Goal: Transaction & Acquisition: Book appointment/travel/reservation

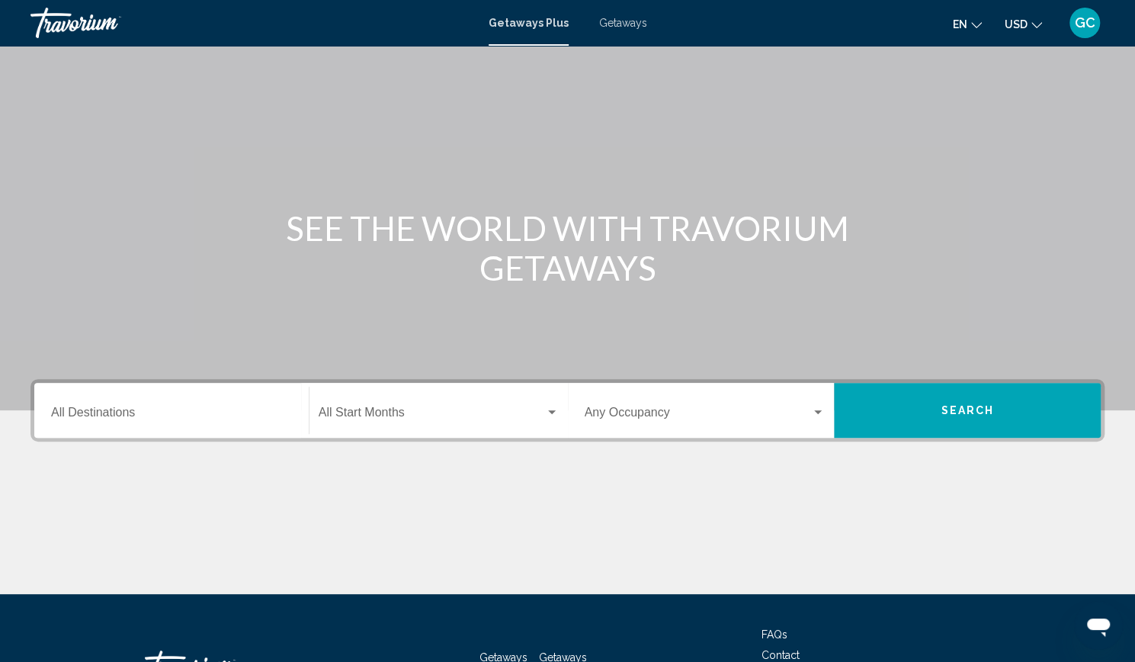
scroll to position [39, 0]
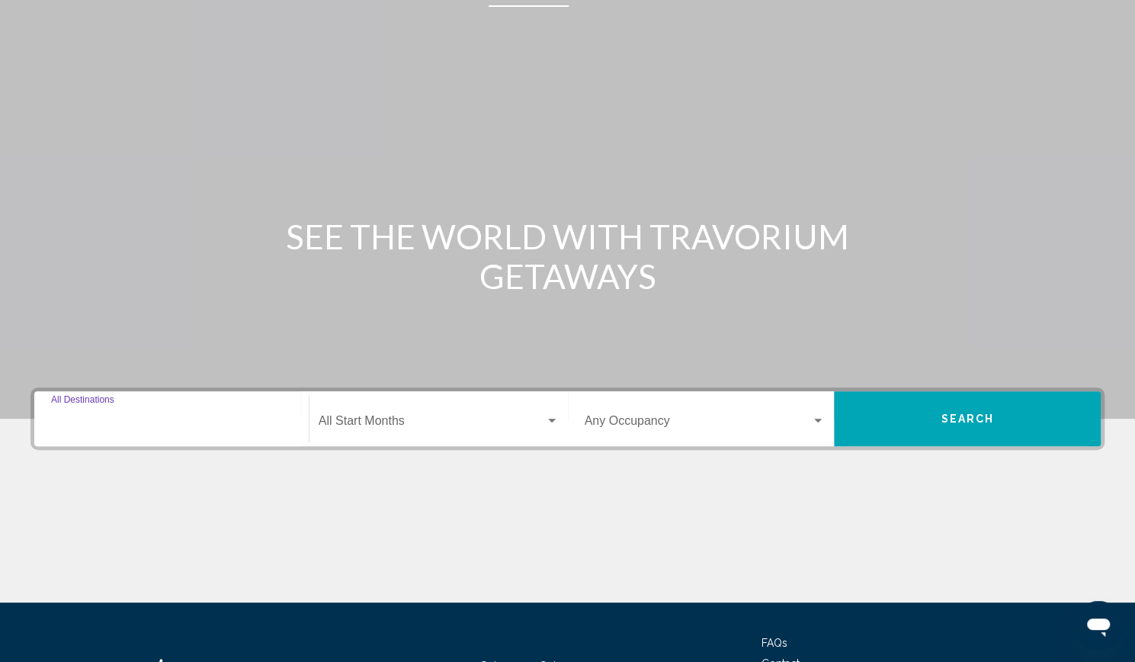
click at [204, 424] on input "Destination All Destinations" at bounding box center [171, 424] width 241 height 14
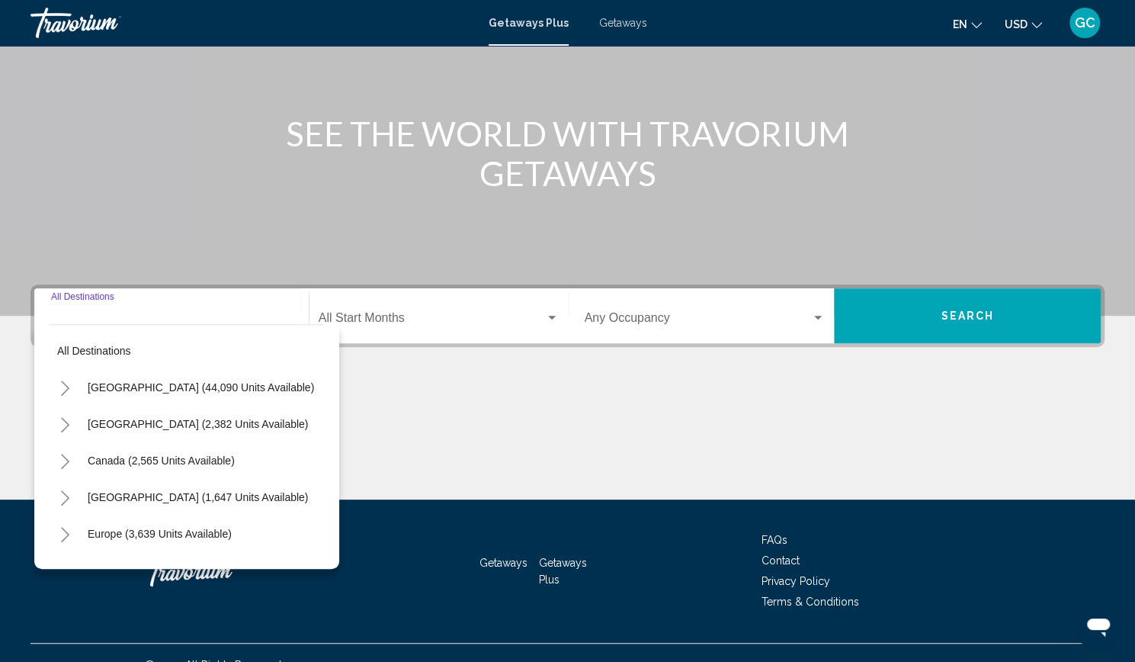
scroll to position [165, 0]
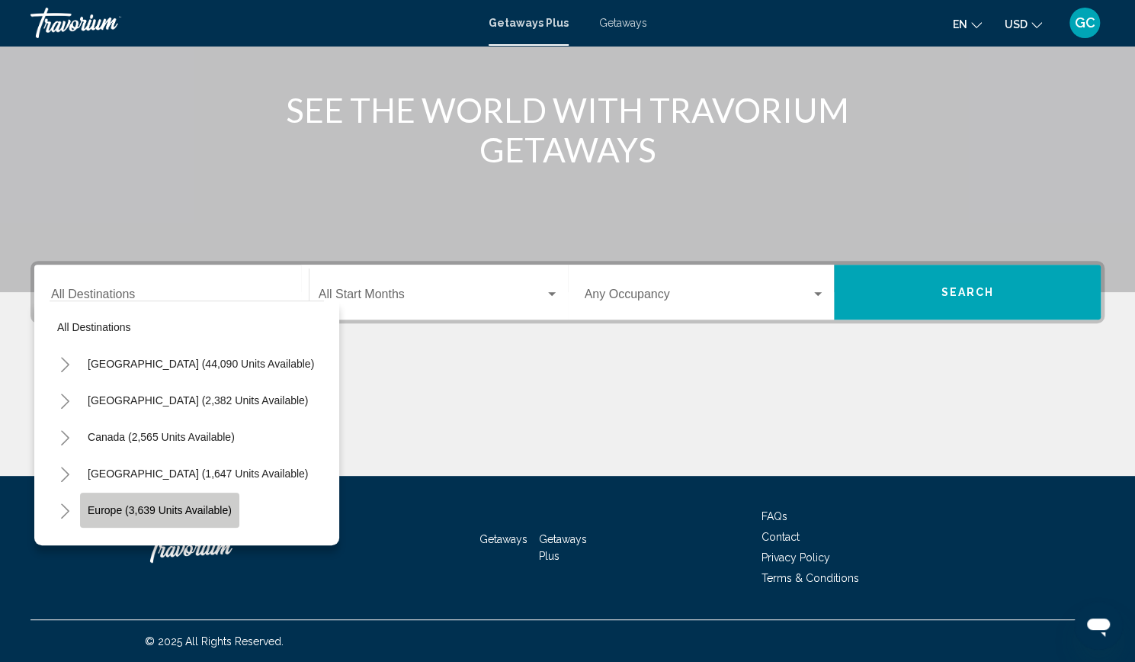
click at [174, 511] on span "Europe (3,639 units available)" at bounding box center [160, 510] width 144 height 12
type input "**********"
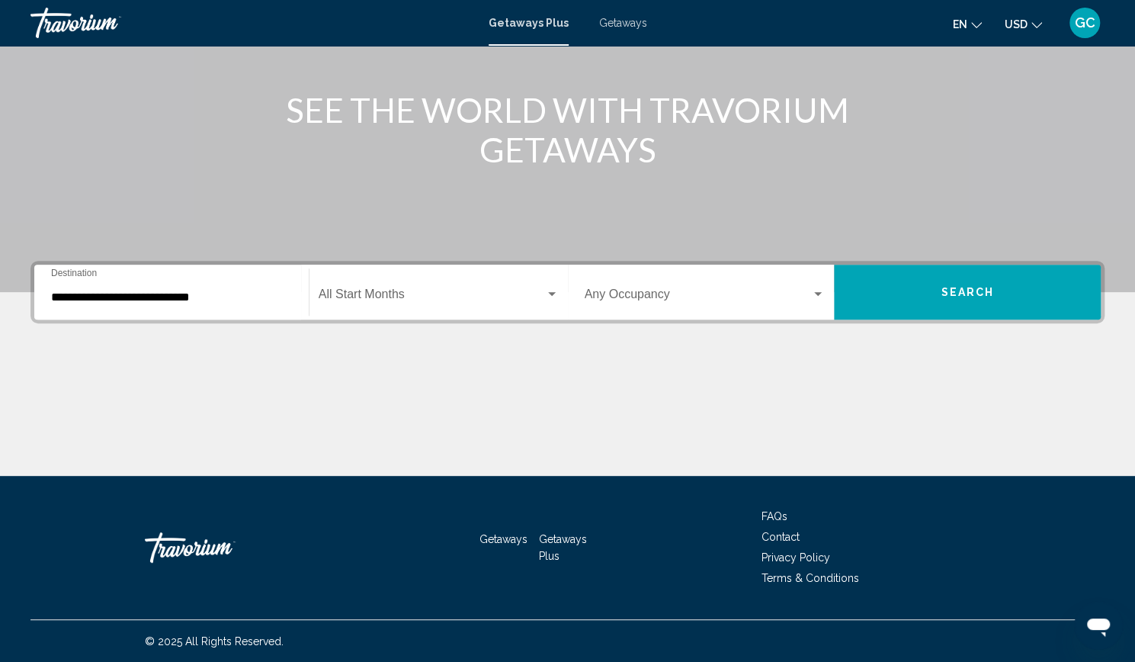
click at [404, 289] on div "Start Month All Start Months" at bounding box center [439, 292] width 240 height 48
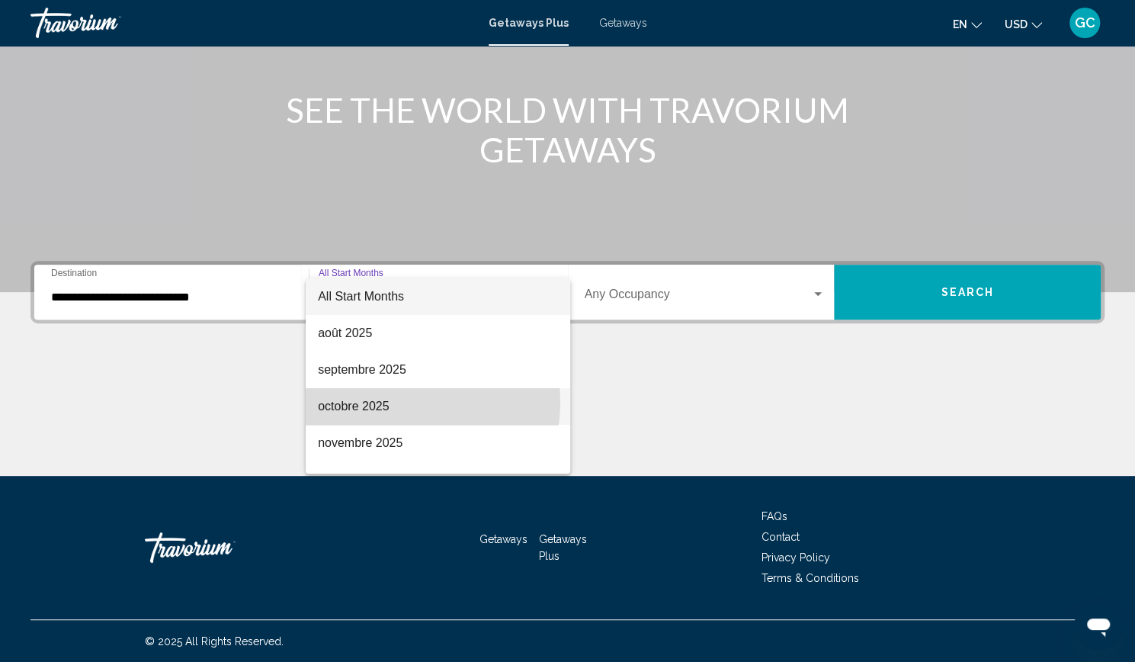
click at [389, 402] on span "octobre 2025" at bounding box center [438, 406] width 240 height 37
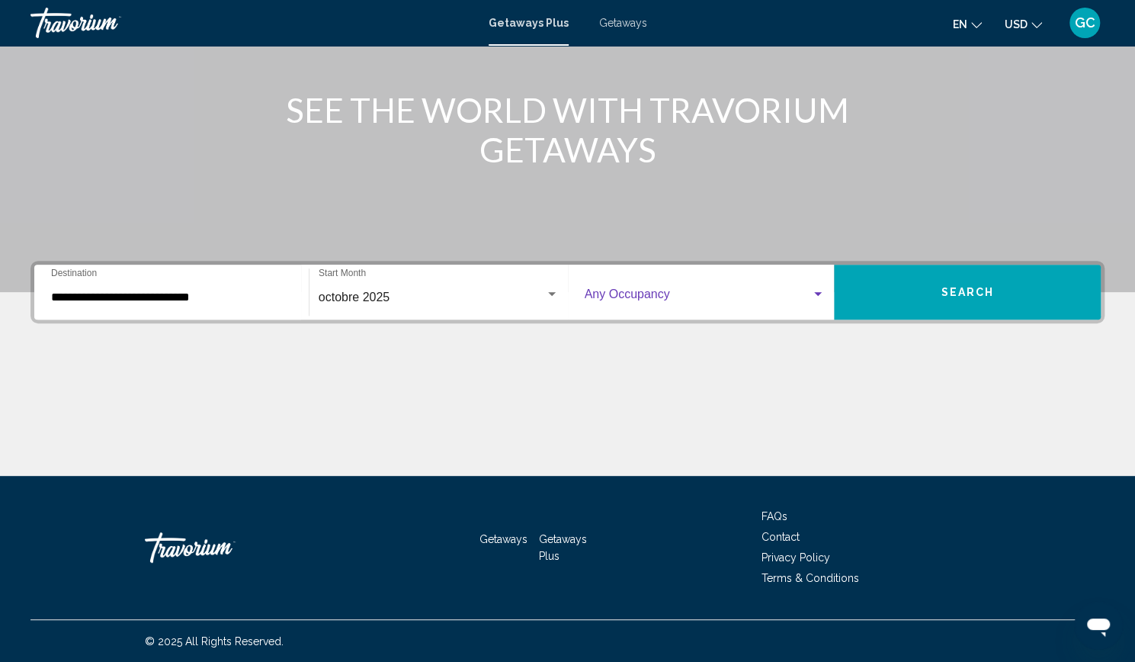
click at [627, 290] on span "Search widget" at bounding box center [698, 297] width 227 height 14
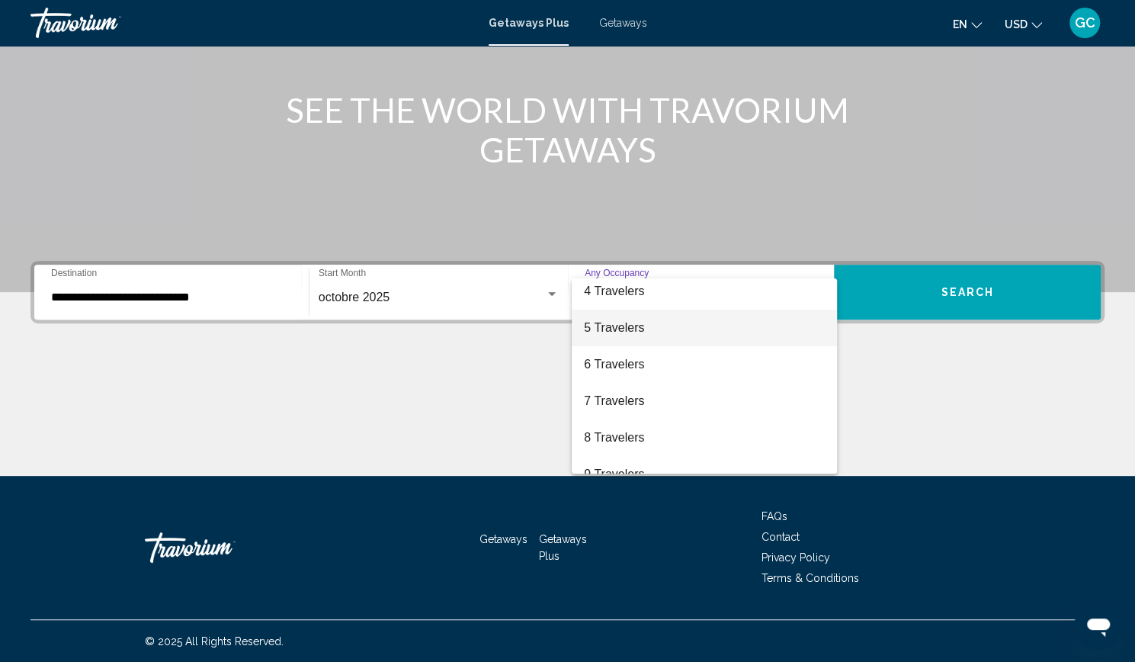
scroll to position [171, 0]
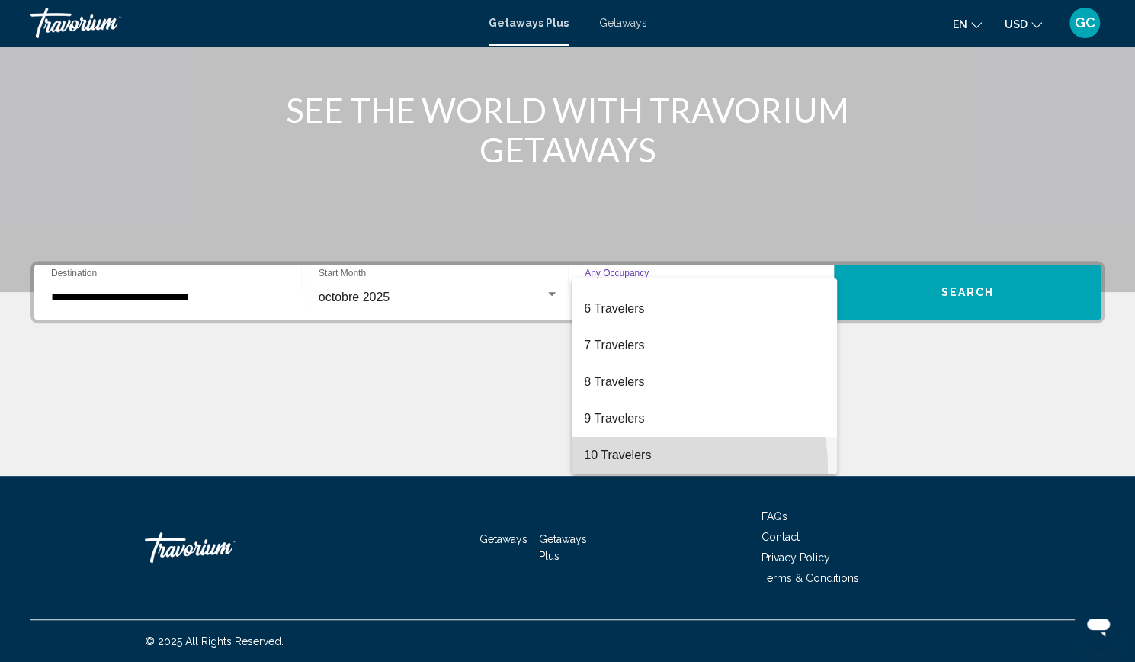
click at [672, 466] on span "10 Travelers" at bounding box center [704, 455] width 241 height 37
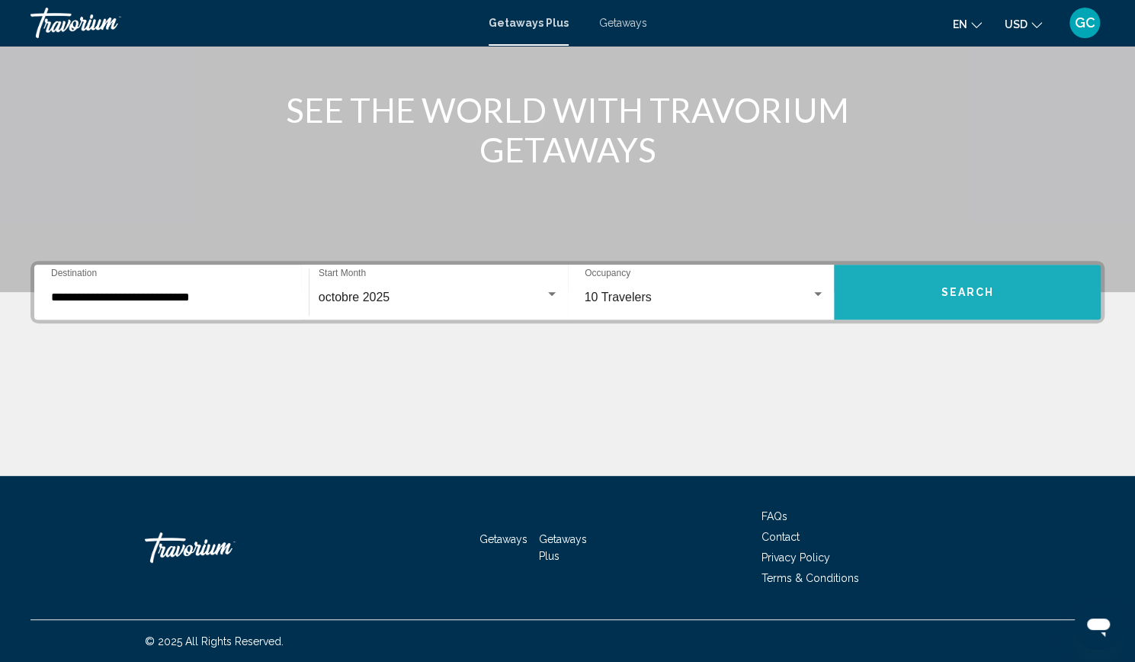
click at [942, 287] on span "Search" at bounding box center [967, 293] width 53 height 12
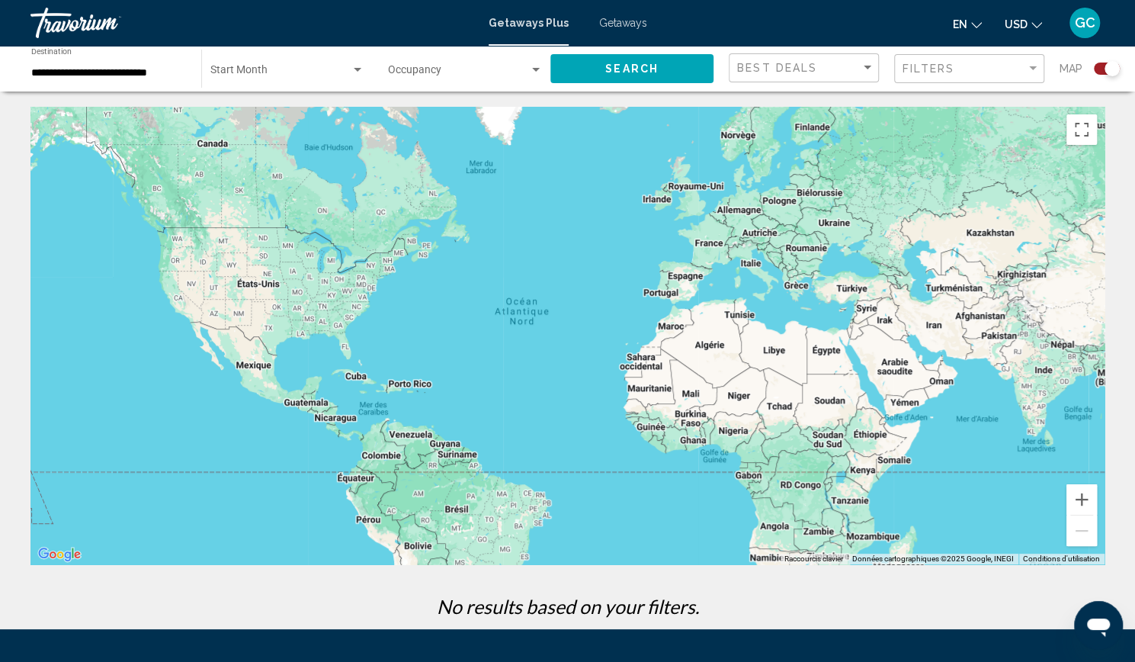
click at [535, 74] on div "Search widget" at bounding box center [536, 70] width 14 height 12
click at [462, 73] on span "Any Occupancy" at bounding box center [465, 73] width 155 height 32
click at [462, 73] on span "Search widget" at bounding box center [458, 73] width 141 height 12
click at [326, 67] on div at bounding box center [567, 331] width 1135 height 662
click at [357, 71] on div "Search widget" at bounding box center [358, 70] width 8 height 4
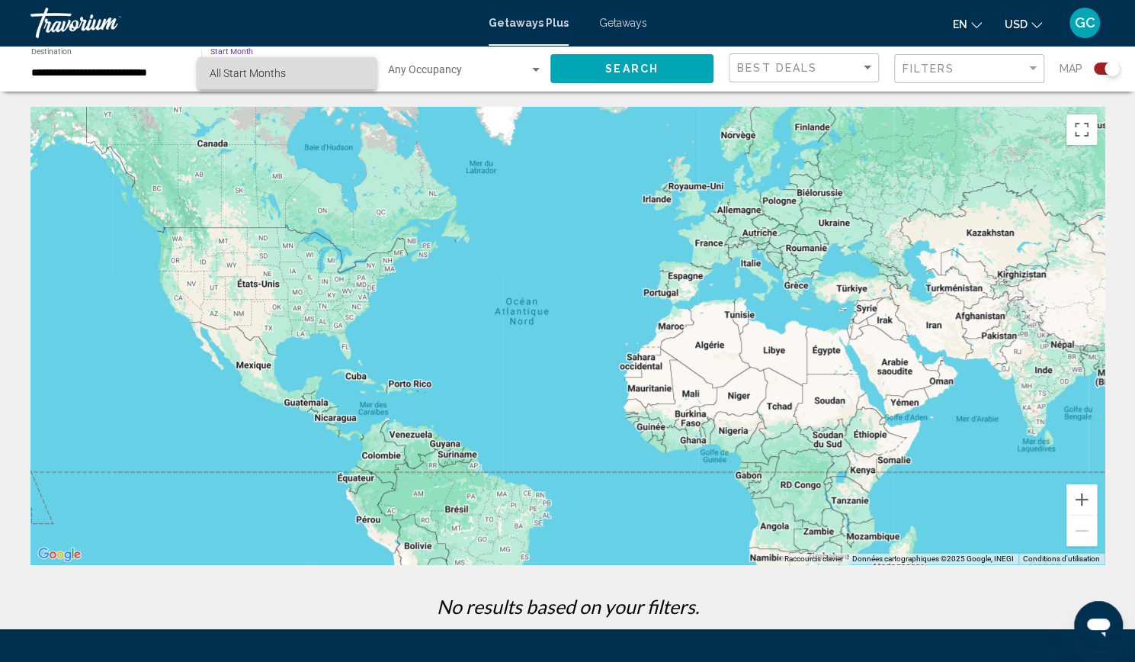
click at [335, 75] on span "All Start Months" at bounding box center [287, 73] width 154 height 32
click at [290, 69] on span "Search widget" at bounding box center [280, 73] width 140 height 12
click at [653, 66] on div at bounding box center [567, 331] width 1135 height 662
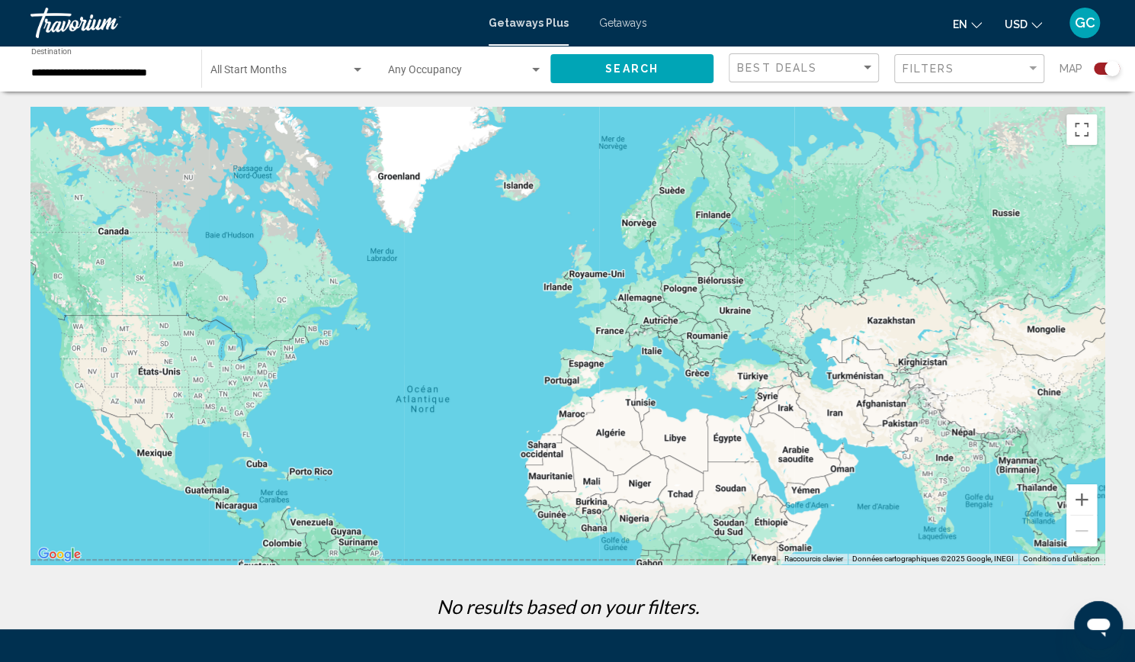
drag, startPoint x: 842, startPoint y: 120, endPoint x: 736, endPoint y: 208, distance: 137.5
click at [736, 208] on div "Main content" at bounding box center [567, 335] width 1074 height 457
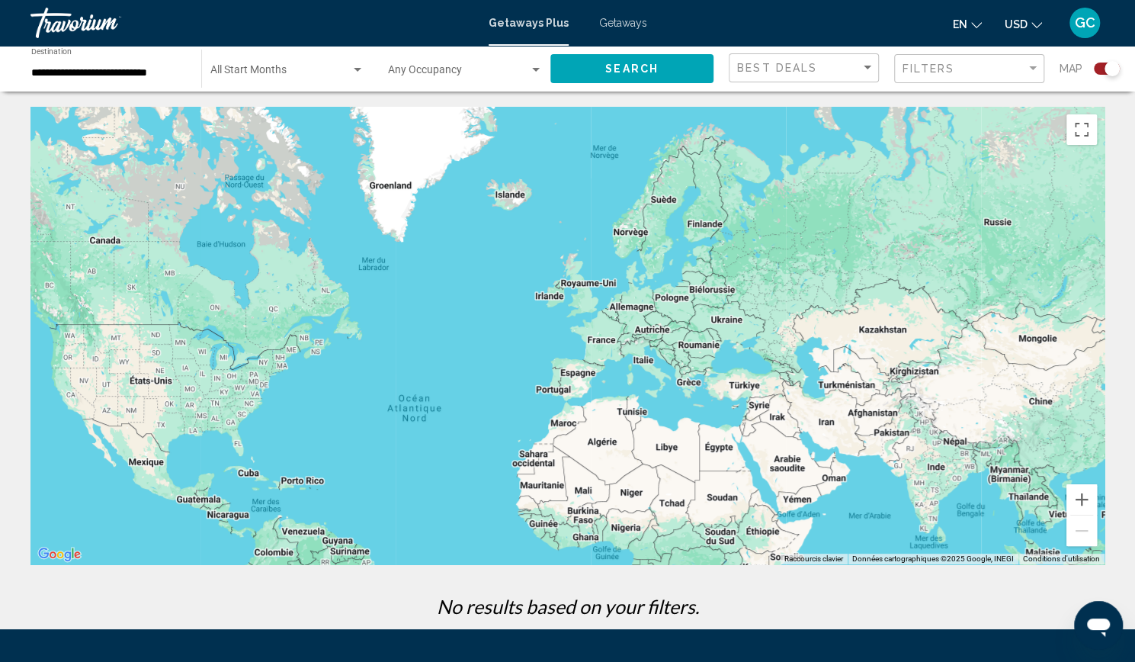
click at [175, 75] on input "**********" at bounding box center [108, 73] width 155 height 12
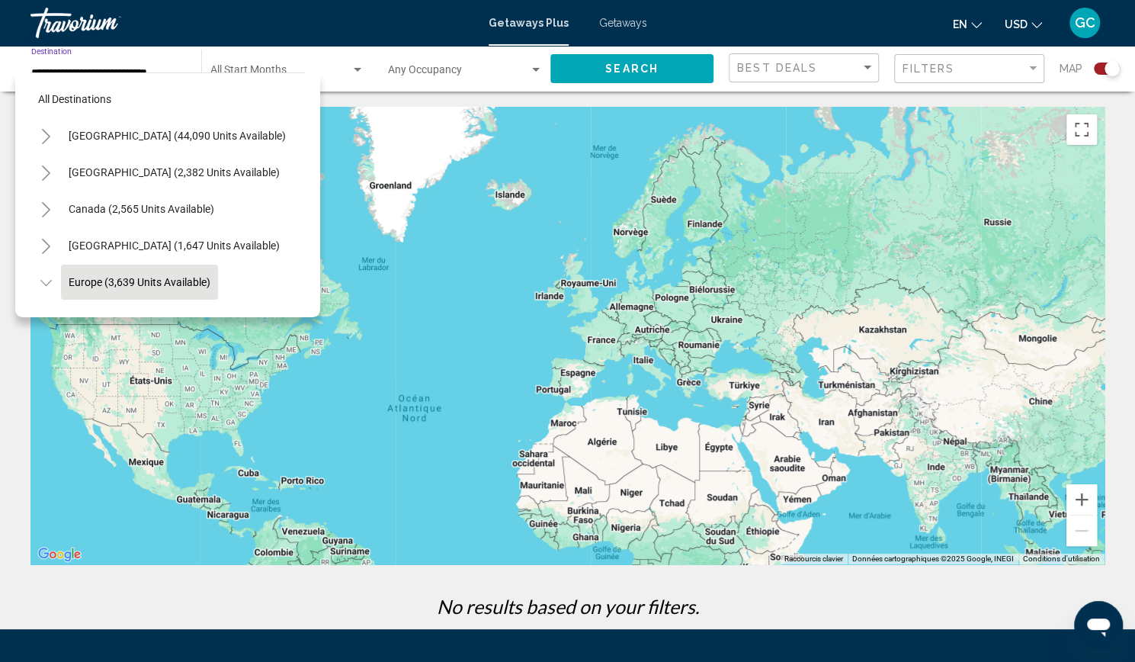
scroll to position [96, 0]
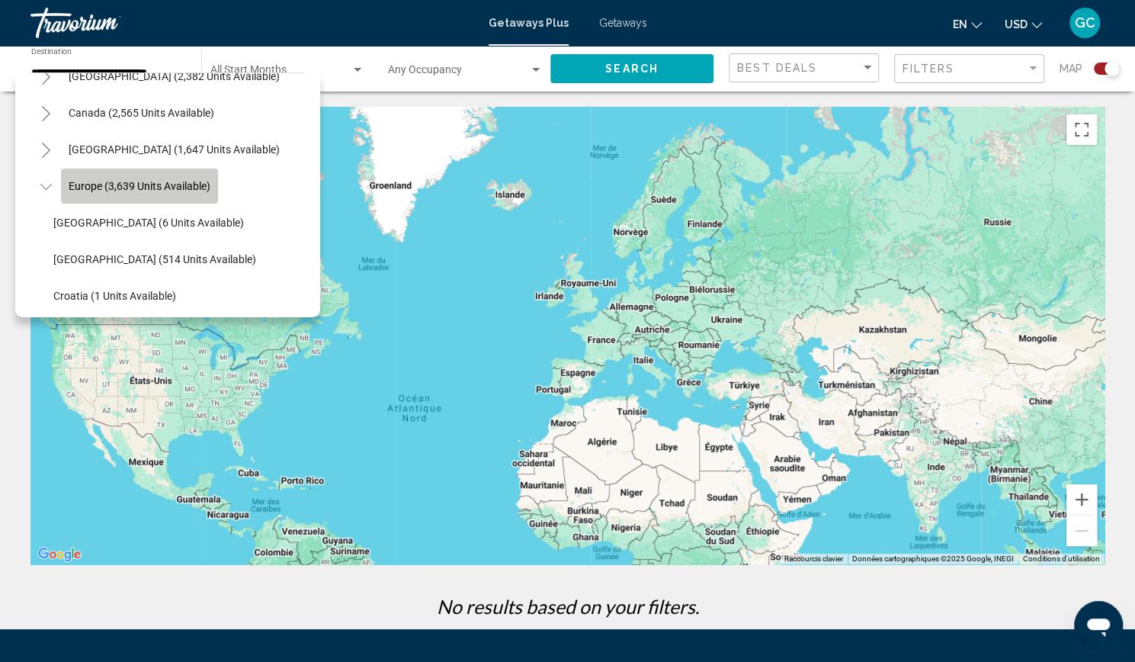
click at [186, 184] on span "Europe (3,639 units available)" at bounding box center [140, 186] width 142 height 12
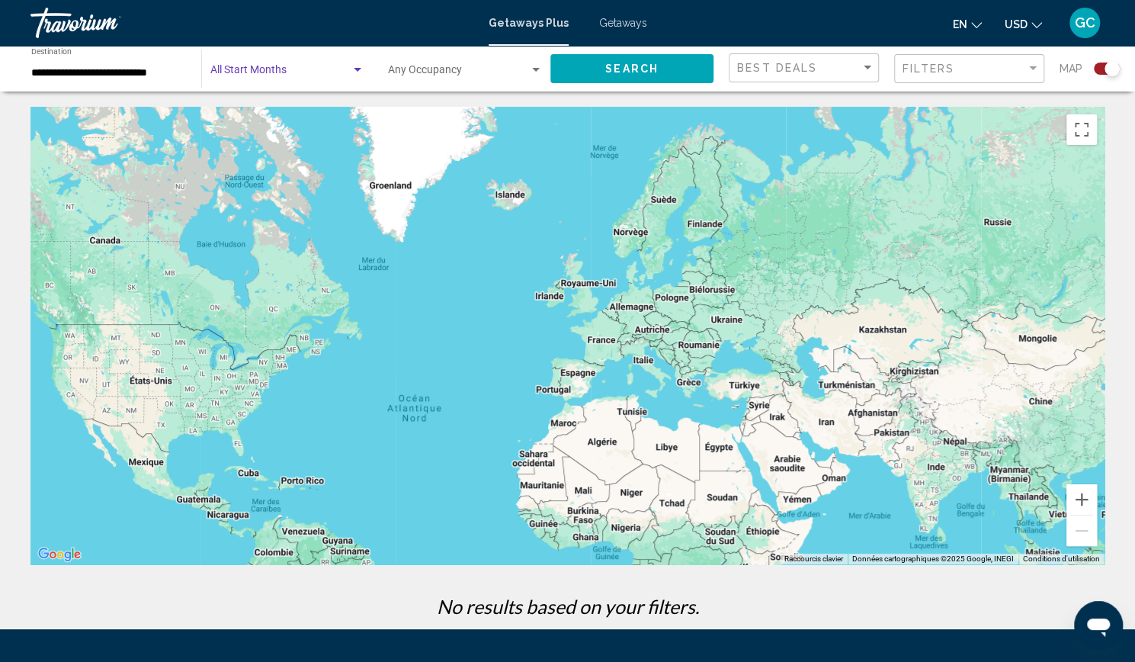
click at [281, 76] on span "Search widget" at bounding box center [280, 73] width 140 height 12
click at [289, 76] on span "All Start Months" at bounding box center [287, 73] width 154 height 32
click at [630, 67] on span "Search" at bounding box center [631, 69] width 53 height 12
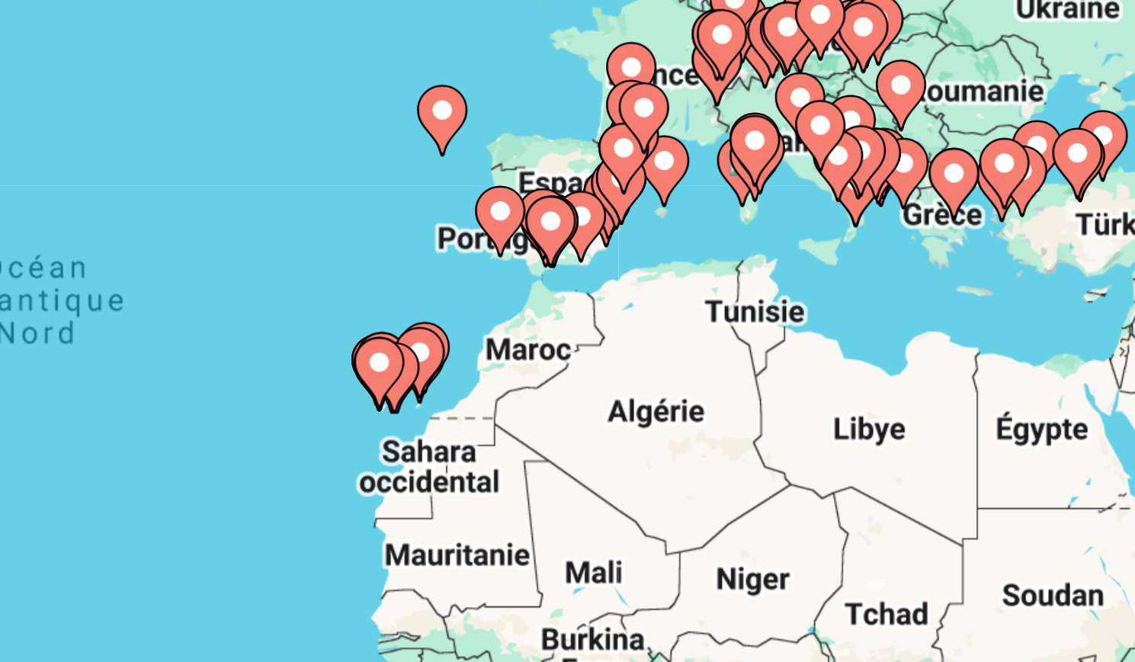
drag, startPoint x: 547, startPoint y: 392, endPoint x: 508, endPoint y: 364, distance: 48.7
click at [508, 364] on div "Pour naviguer, appuyez sur les touches fléchées. Pour activer le glissement ave…" at bounding box center [567, 335] width 1074 height 457
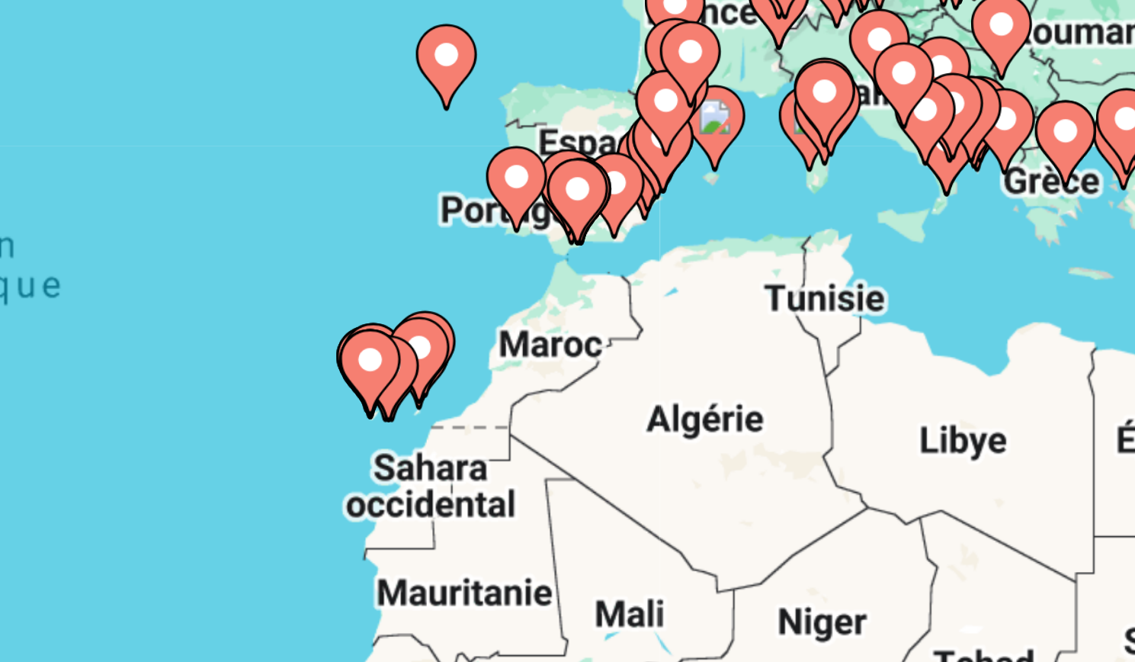
click at [493, 405] on icon "Main content" at bounding box center [492, 397] width 15 height 21
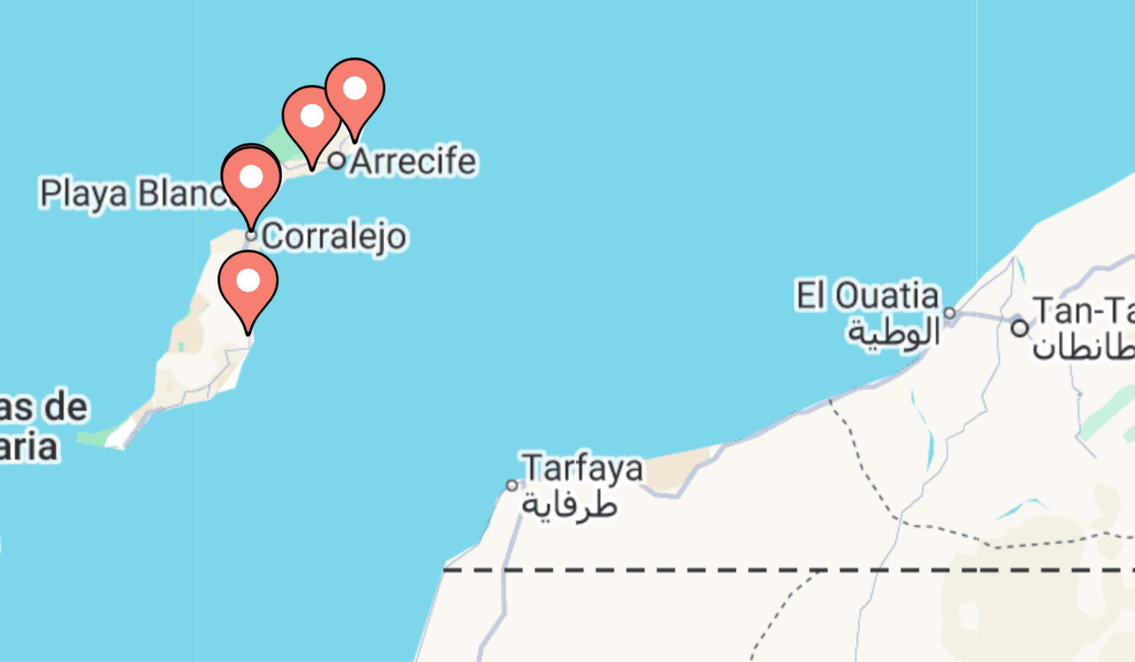
drag, startPoint x: 538, startPoint y: 403, endPoint x: 417, endPoint y: 433, distance: 124.3
click at [417, 433] on div "Pour activer le glissement avec le clavier, appuyez sur Alt+Entrée. Une fois ce…" at bounding box center [567, 335] width 1074 height 457
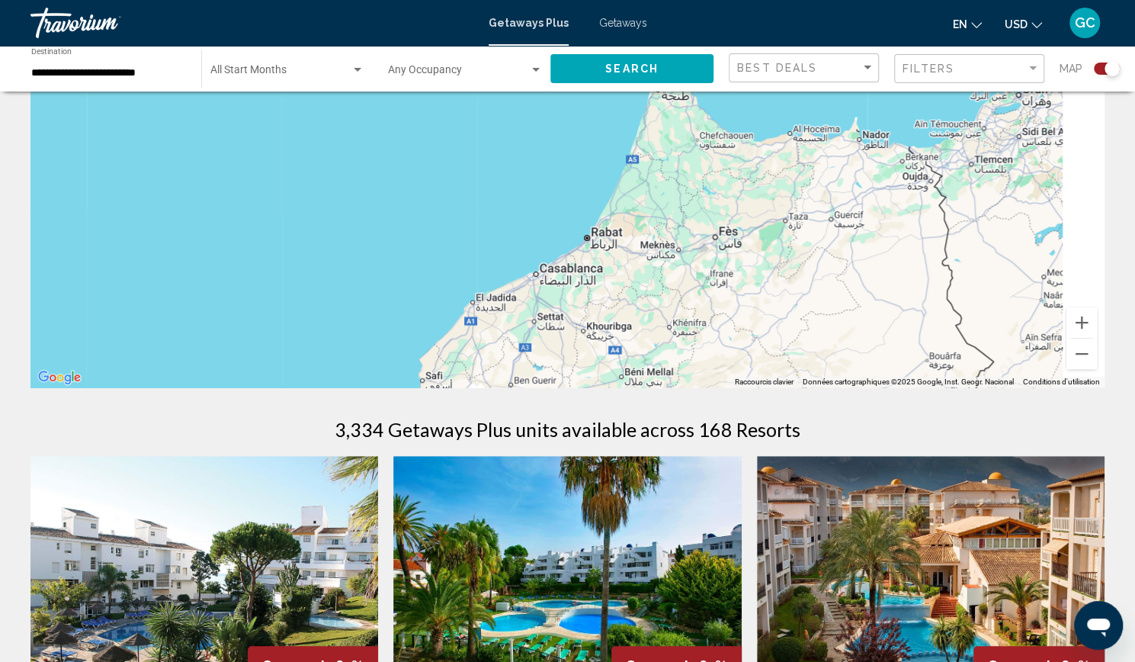
drag, startPoint x: 637, startPoint y: 408, endPoint x: 433, endPoint y: 690, distance: 348.3
click at [433, 485] on html "**********" at bounding box center [567, 154] width 1135 height 662
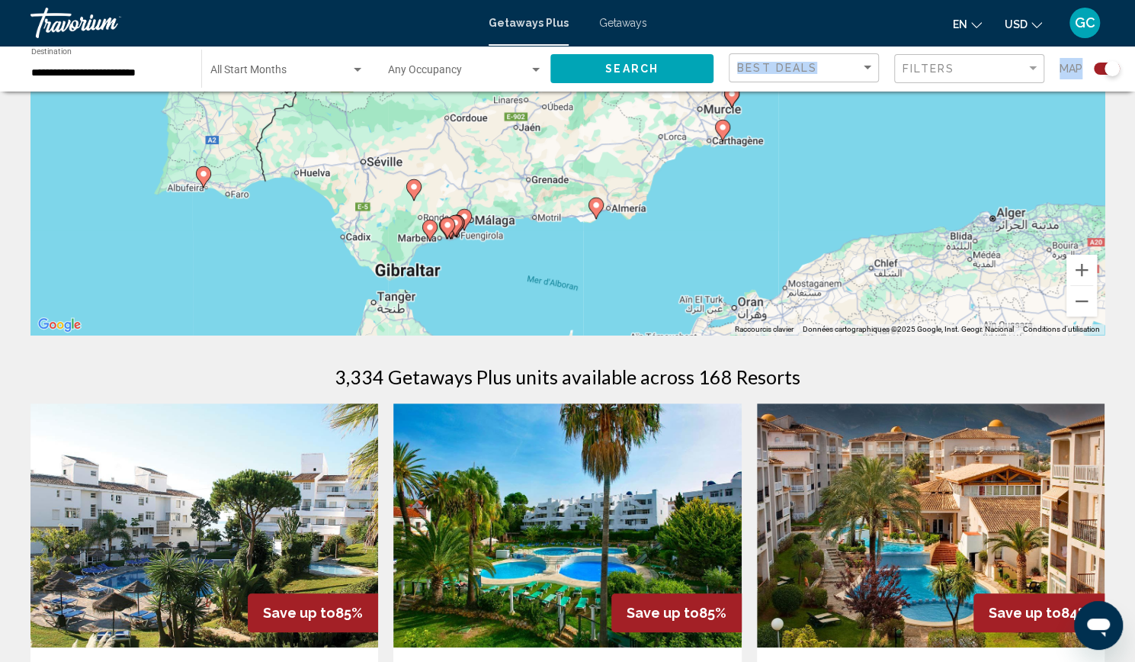
drag, startPoint x: 847, startPoint y: 176, endPoint x: 579, endPoint y: -2, distance: 322.3
click at [579, 0] on html "**********" at bounding box center [567, 102] width 1135 height 662
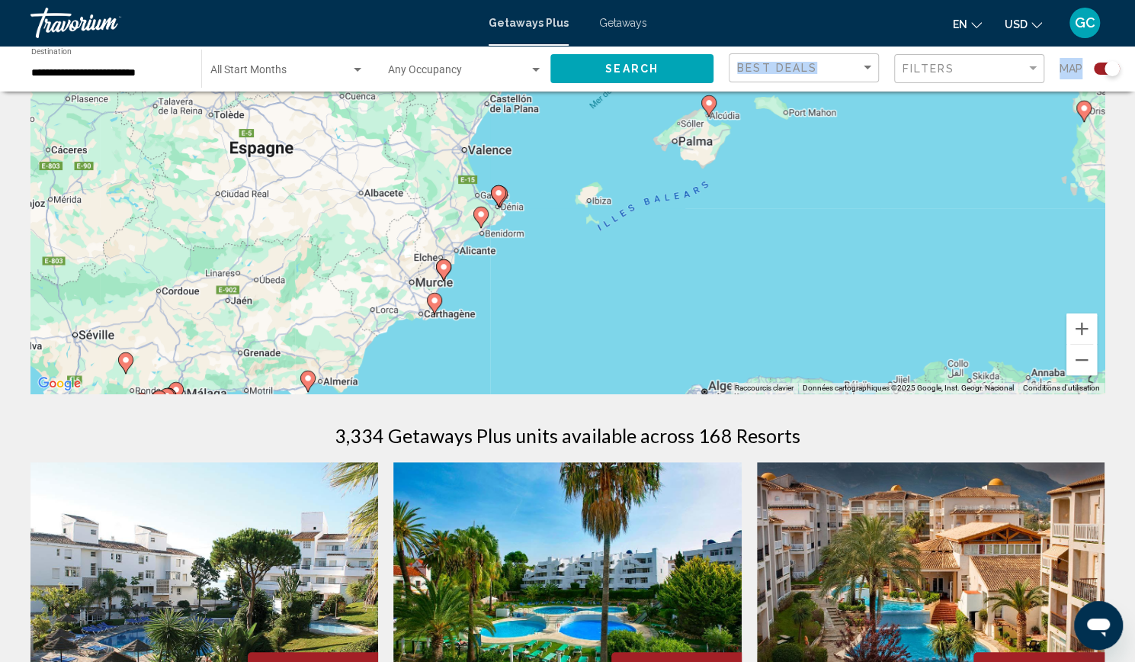
drag, startPoint x: 756, startPoint y: 225, endPoint x: 470, endPoint y: 426, distance: 349.7
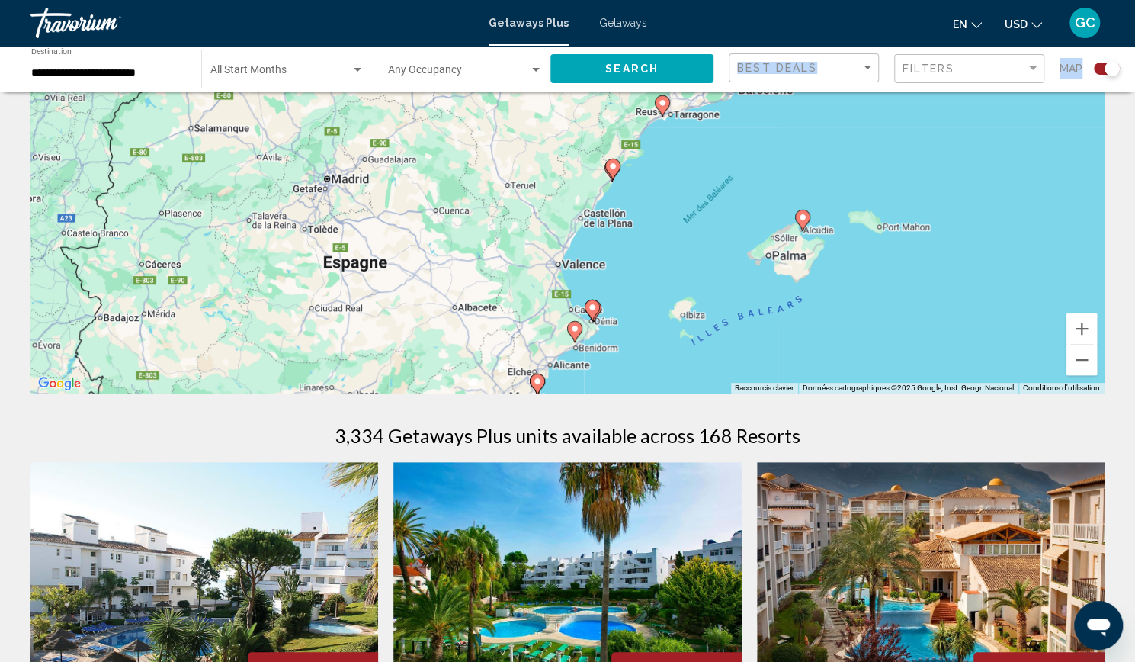
drag, startPoint x: 717, startPoint y: 229, endPoint x: 813, endPoint y: 344, distance: 149.9
click at [813, 344] on div "Pour activer le glissement avec le clavier, appuyez sur Alt+Entrée. Une fois ce…" at bounding box center [567, 164] width 1074 height 457
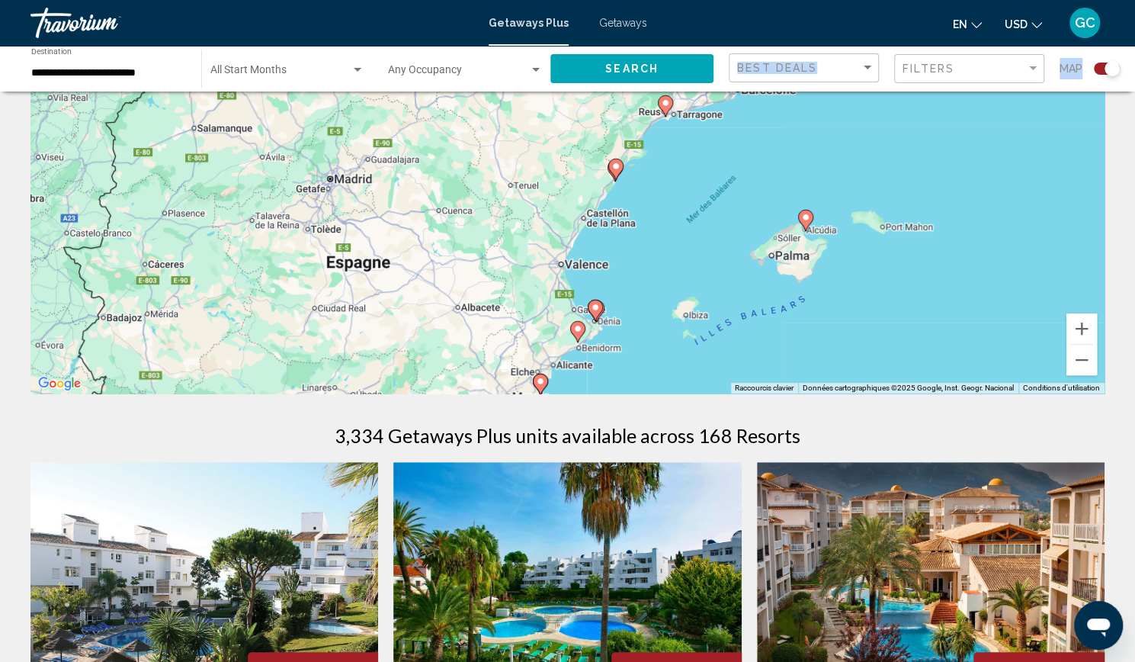
click at [688, 311] on div "Pour activer le glissement avec le clavier, appuyez sur Alt+Entrée. Une fois ce…" at bounding box center [567, 164] width 1074 height 457
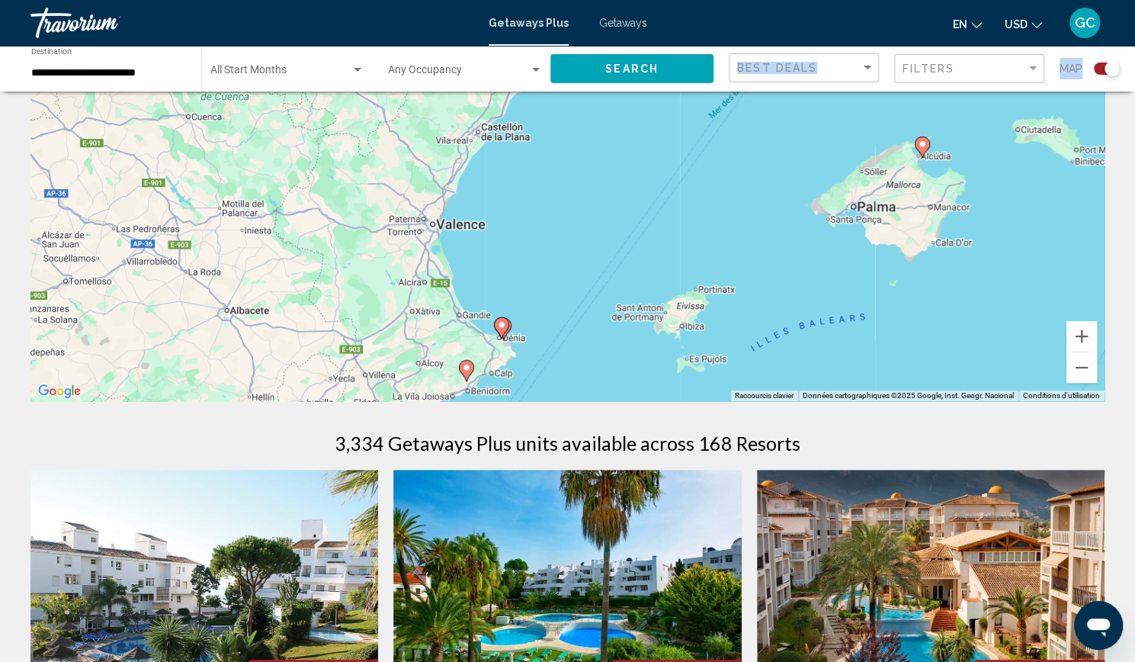
scroll to position [160, 0]
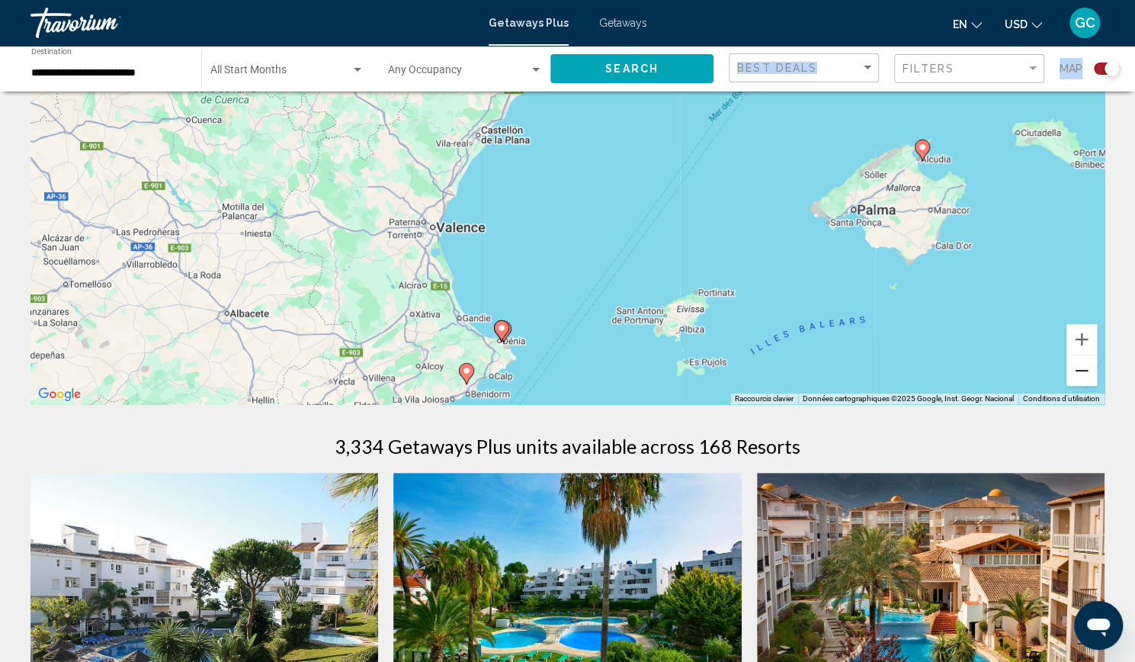
click at [1082, 361] on button "Zoom arrière" at bounding box center [1082, 370] width 30 height 30
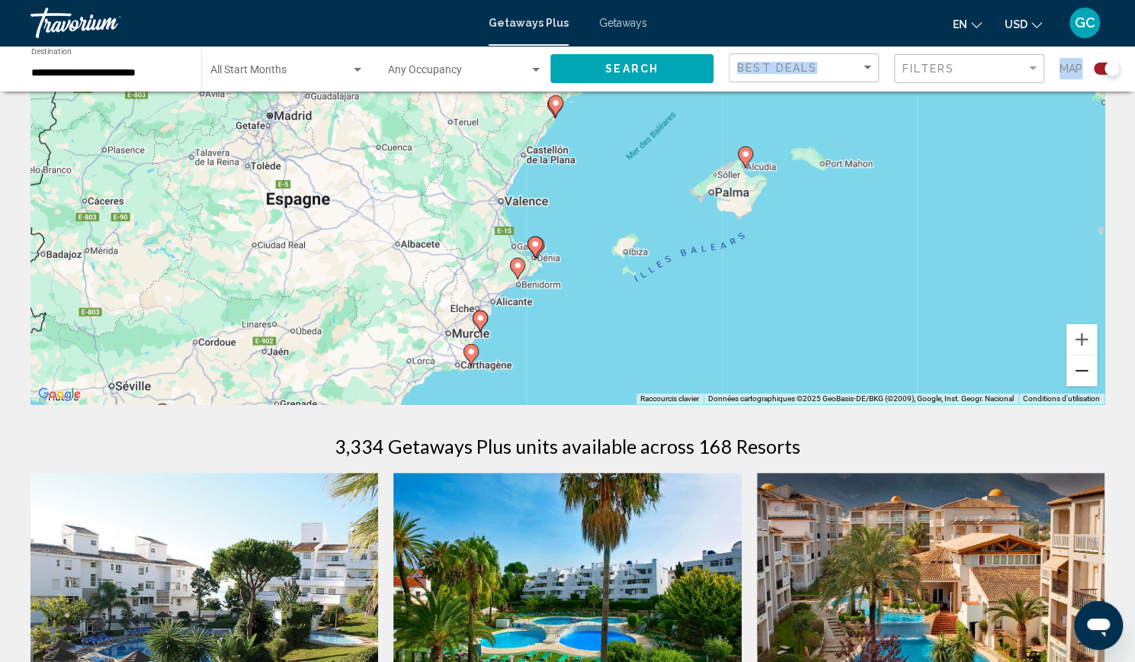
click at [1082, 361] on button "Zoom arrière" at bounding box center [1082, 370] width 30 height 30
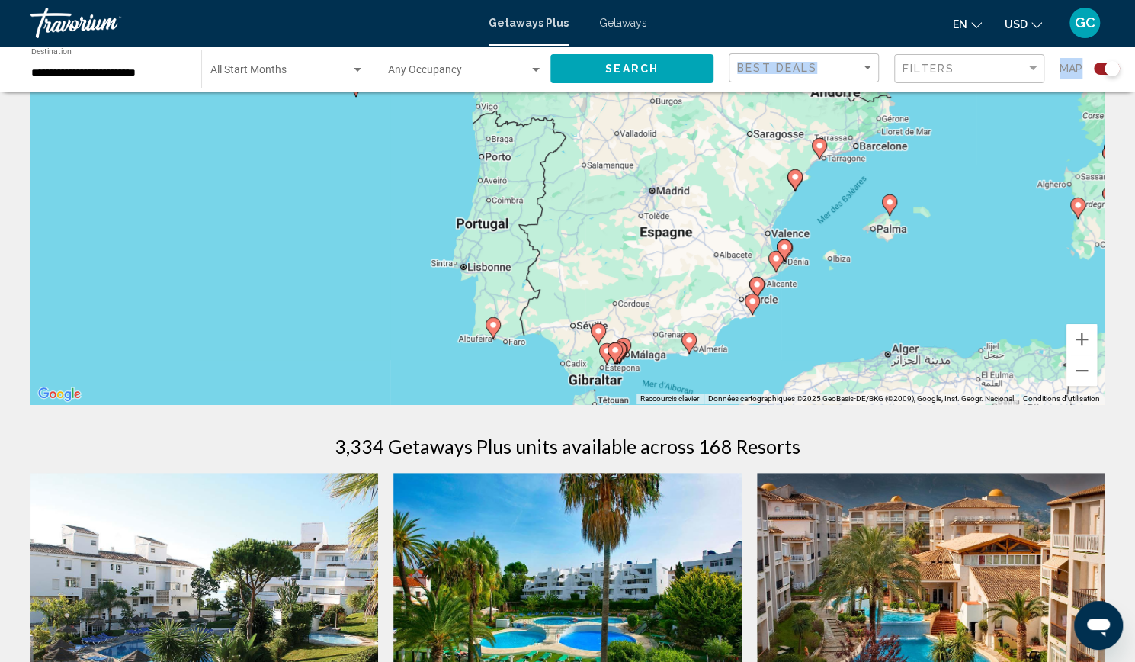
drag, startPoint x: 432, startPoint y: 333, endPoint x: 667, endPoint y: 377, distance: 239.7
click at [667, 377] on div "Pour activer le glissement avec le clavier, appuyez sur Alt+Entrée. Une fois ce…" at bounding box center [567, 175] width 1074 height 457
click at [495, 330] on icon "Main content" at bounding box center [493, 329] width 14 height 20
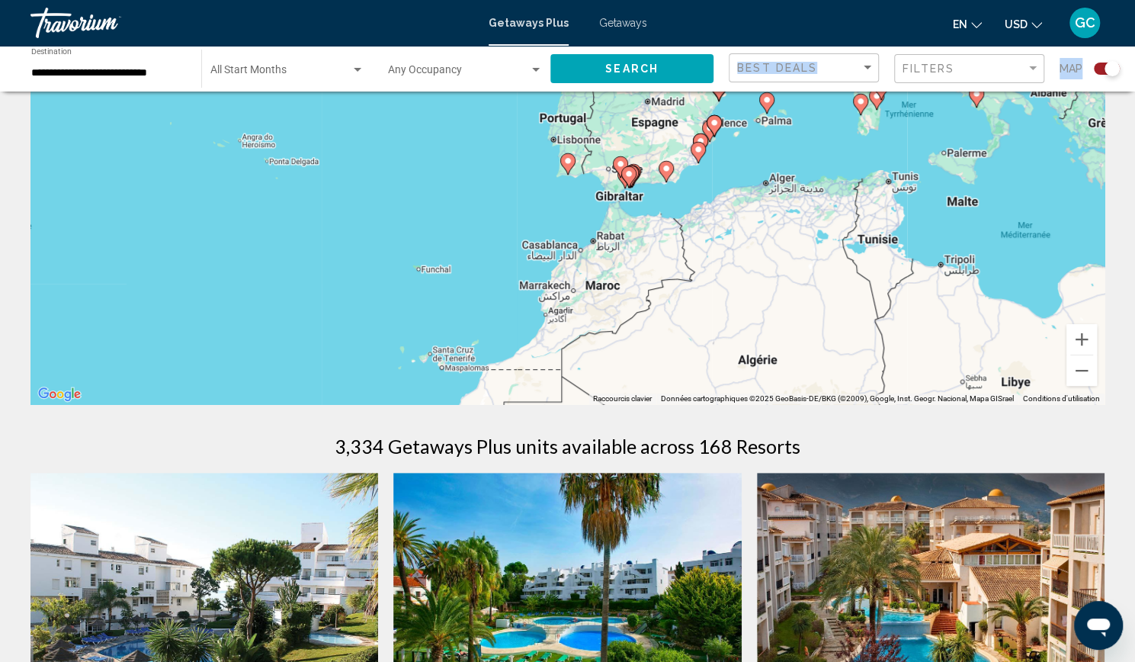
click at [568, 160] on image "Main content" at bounding box center [567, 160] width 9 height 9
type input "**********"
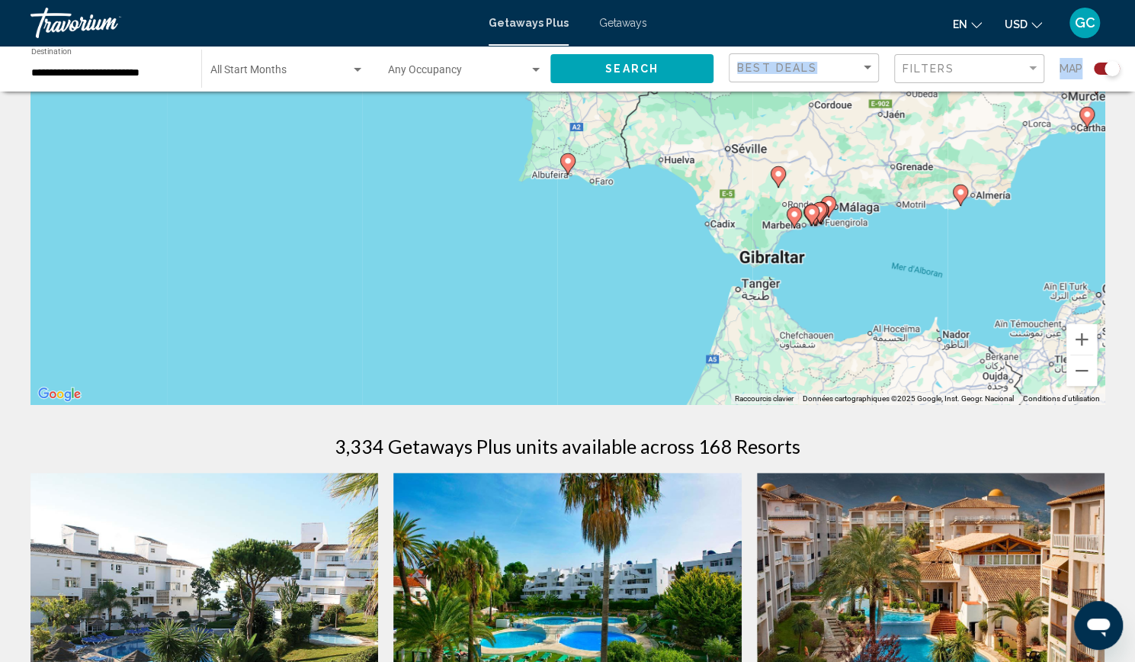
click at [568, 160] on image "Main content" at bounding box center [567, 160] width 9 height 9
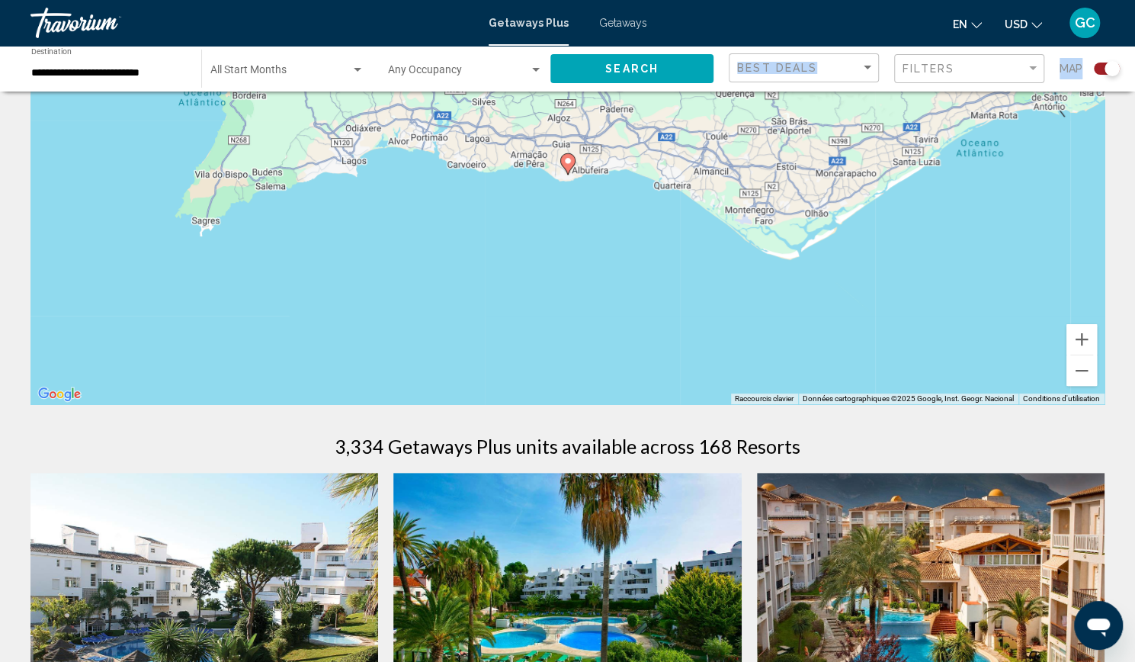
click at [572, 165] on icon "Main content" at bounding box center [567, 164] width 14 height 20
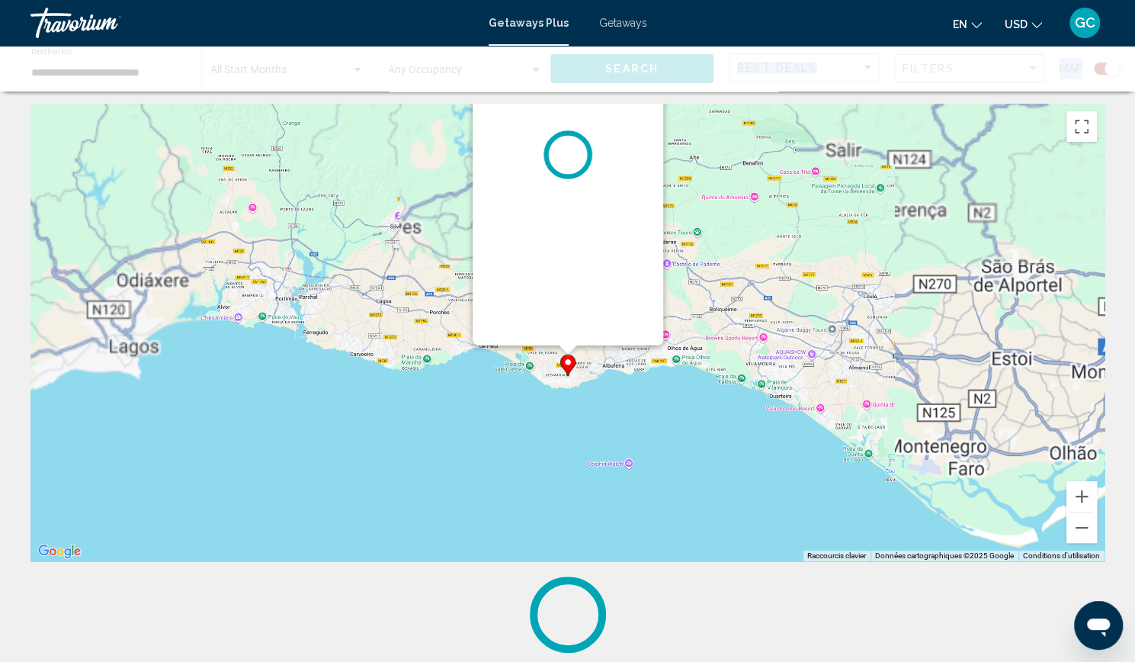
scroll to position [0, 0]
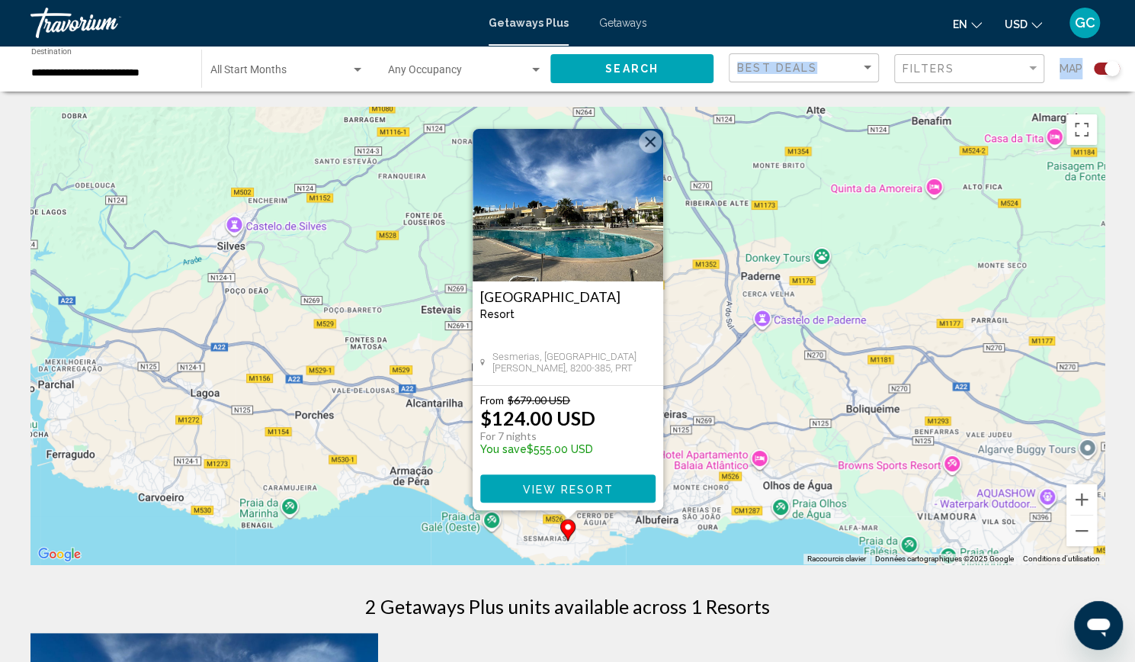
click at [614, 236] on img "Main content" at bounding box center [568, 205] width 191 height 152
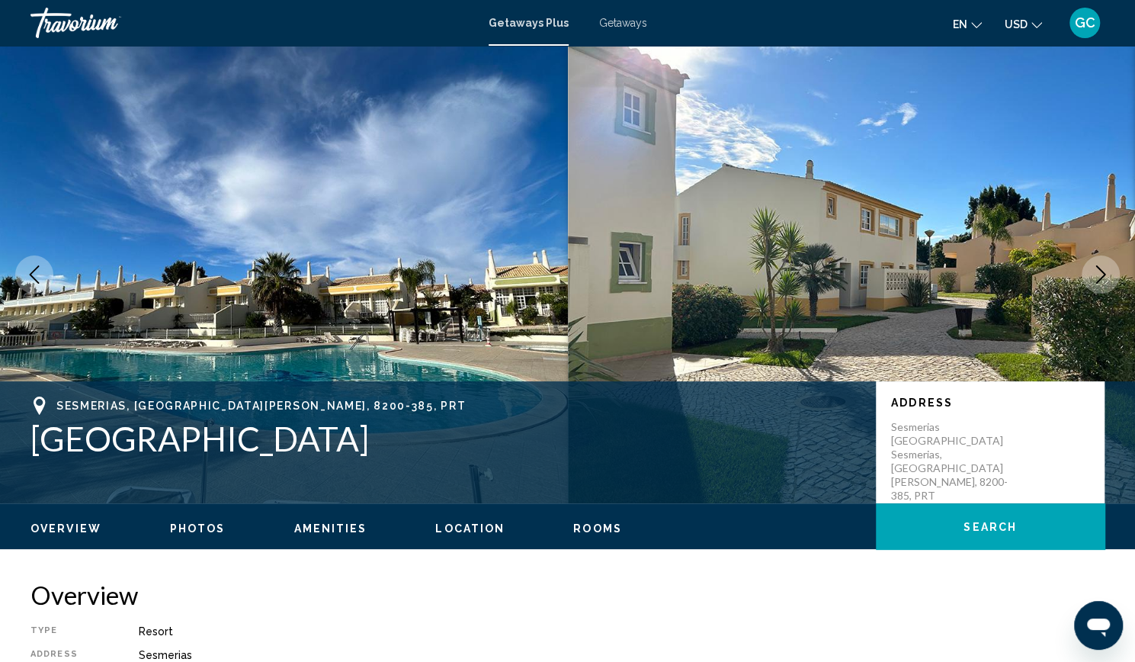
click at [1100, 273] on icon "Next image" at bounding box center [1101, 274] width 18 height 18
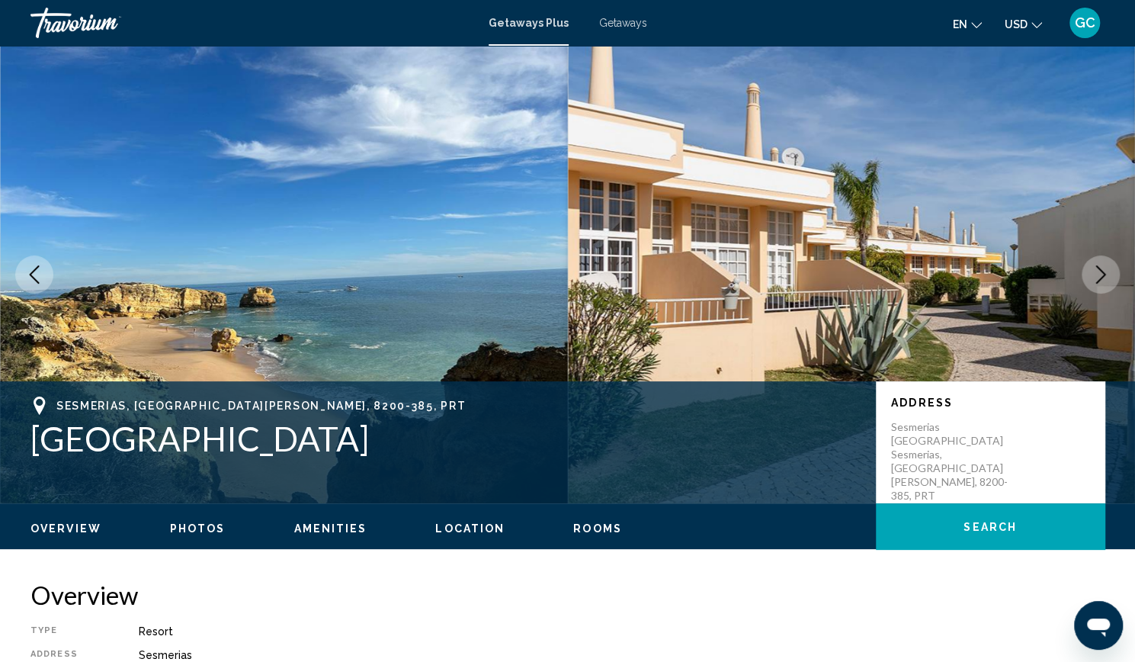
click at [1100, 273] on icon "Next image" at bounding box center [1101, 274] width 18 height 18
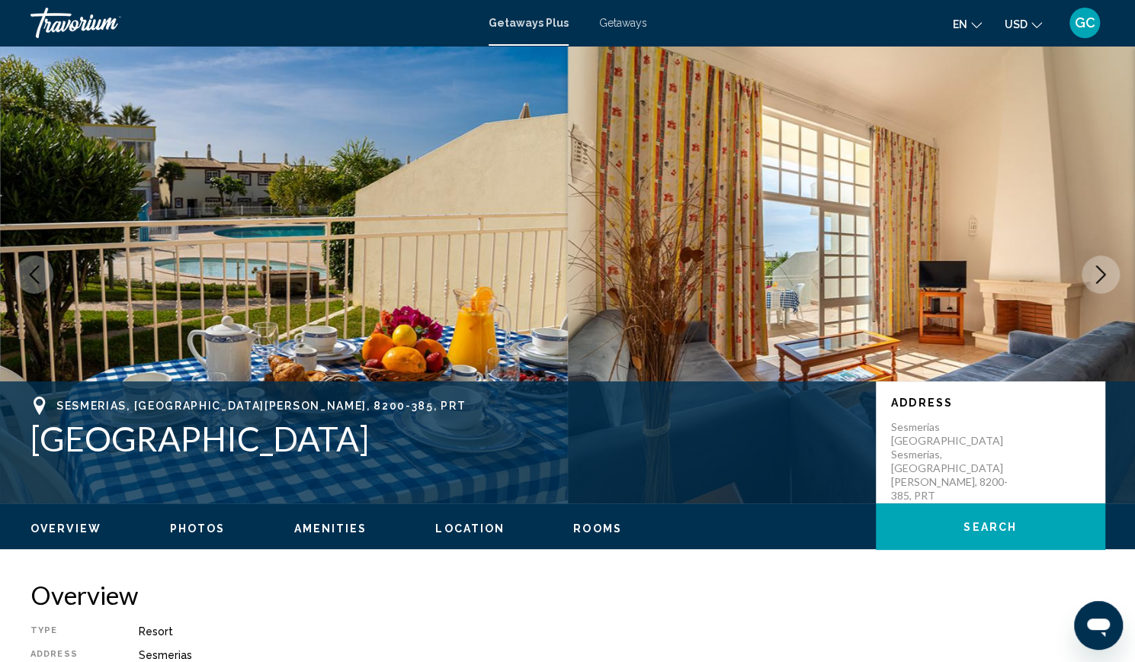
click at [1100, 273] on icon "Next image" at bounding box center [1101, 274] width 18 height 18
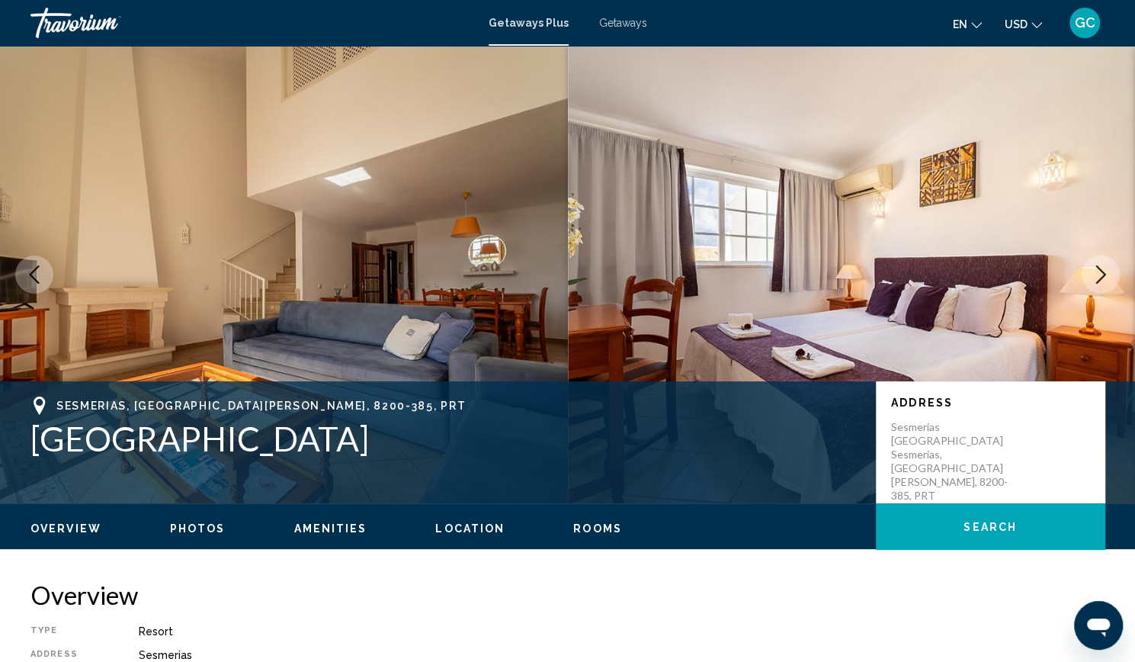
click at [1100, 273] on icon "Next image" at bounding box center [1101, 274] width 18 height 18
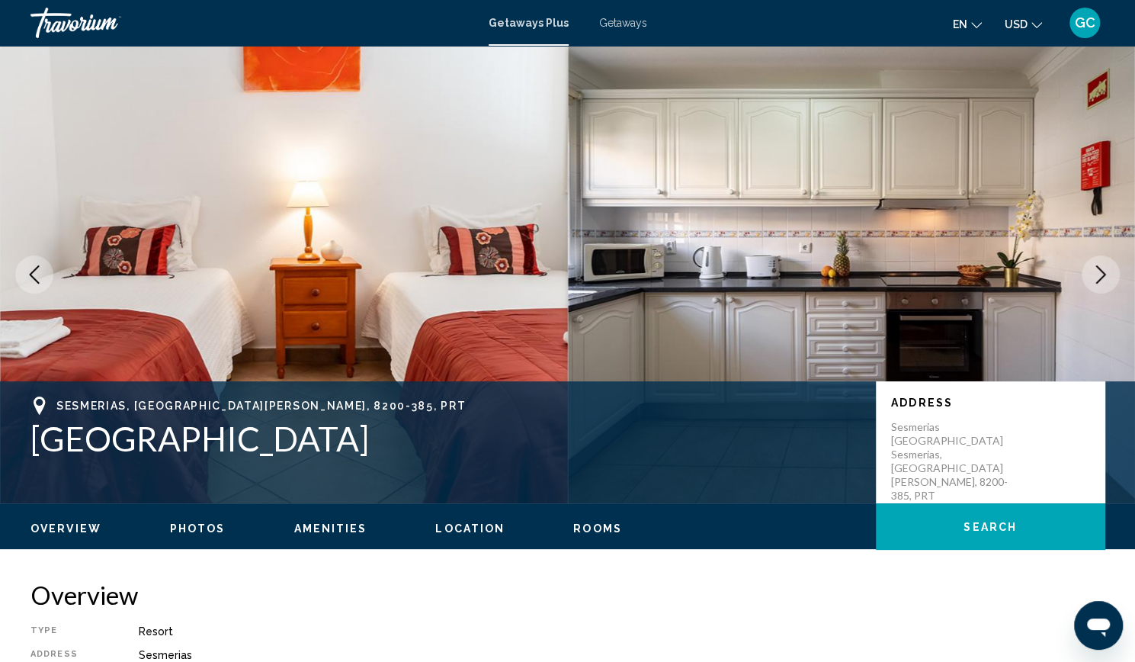
click at [1100, 273] on icon "Next image" at bounding box center [1101, 274] width 18 height 18
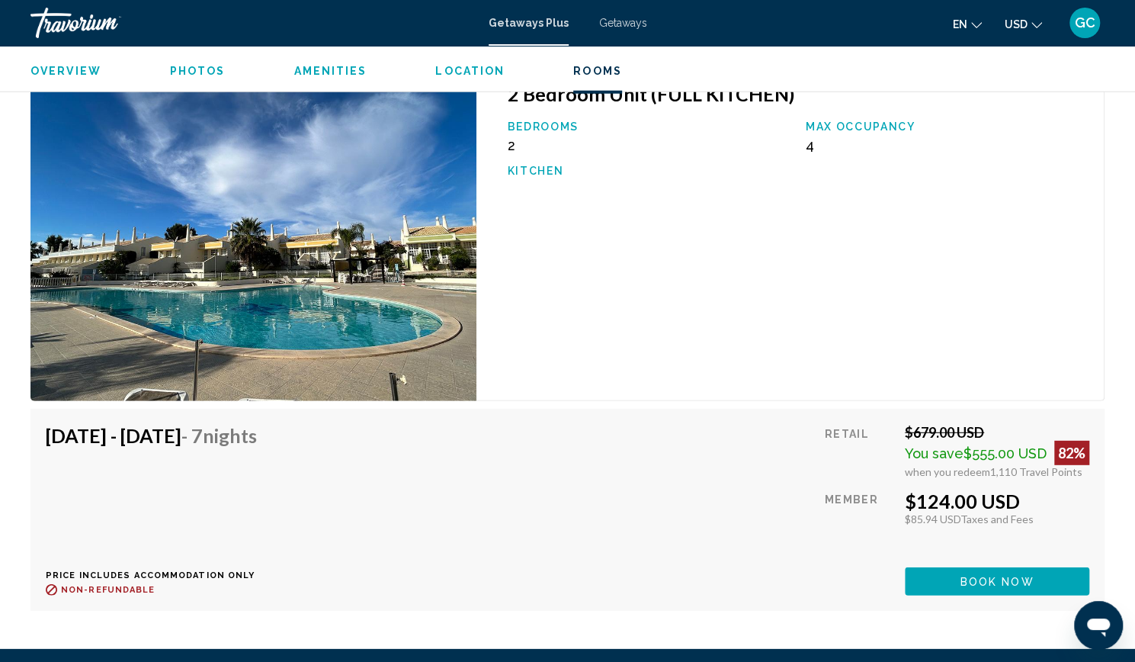
scroll to position [2331, 0]
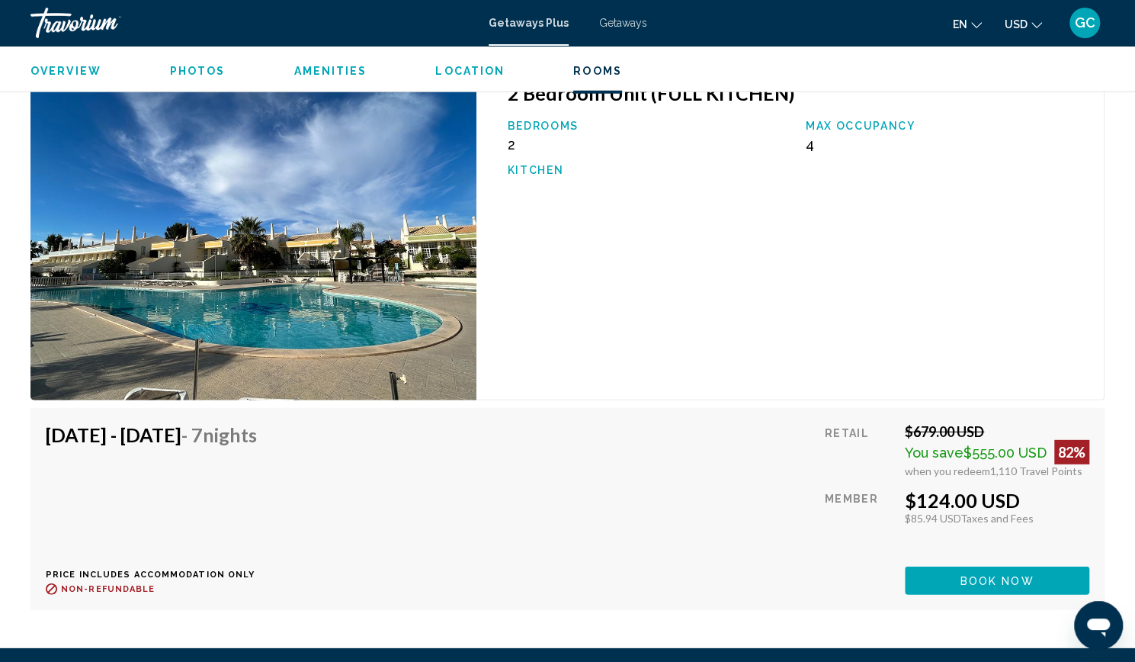
click at [1035, 31] on button "USD USD ($) MXN (Mex$) CAD (Can$) GBP (£) EUR (€) AUD (A$) NZD (NZ$) CNY (CN¥)" at bounding box center [1023, 24] width 37 height 22
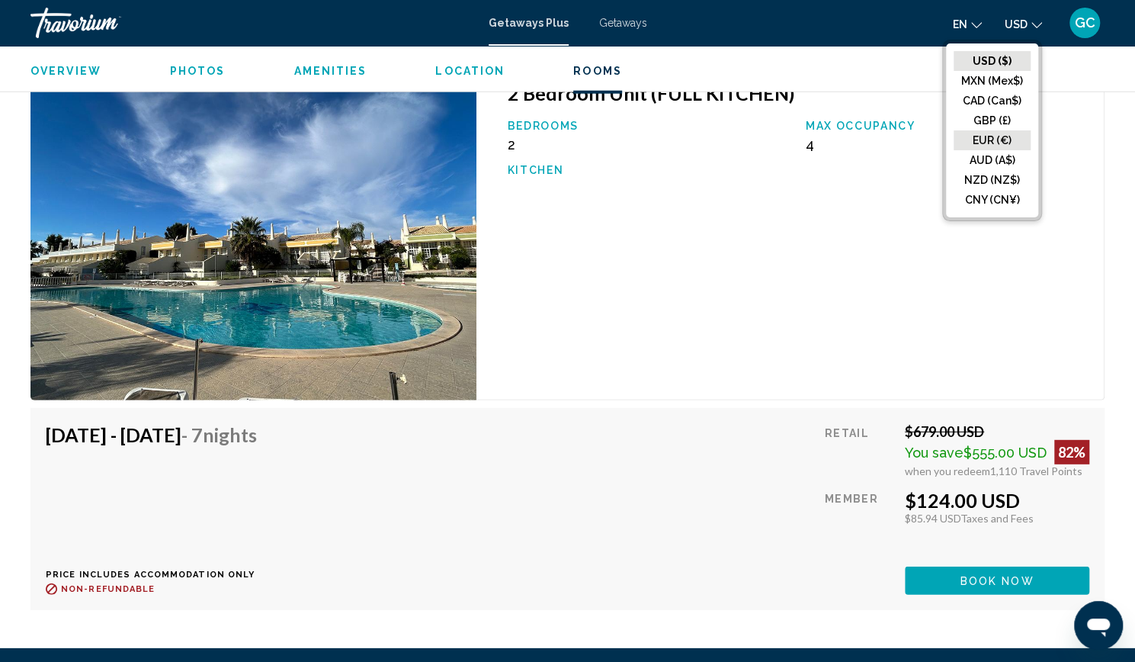
click at [985, 130] on button "EUR (€)" at bounding box center [992, 140] width 77 height 20
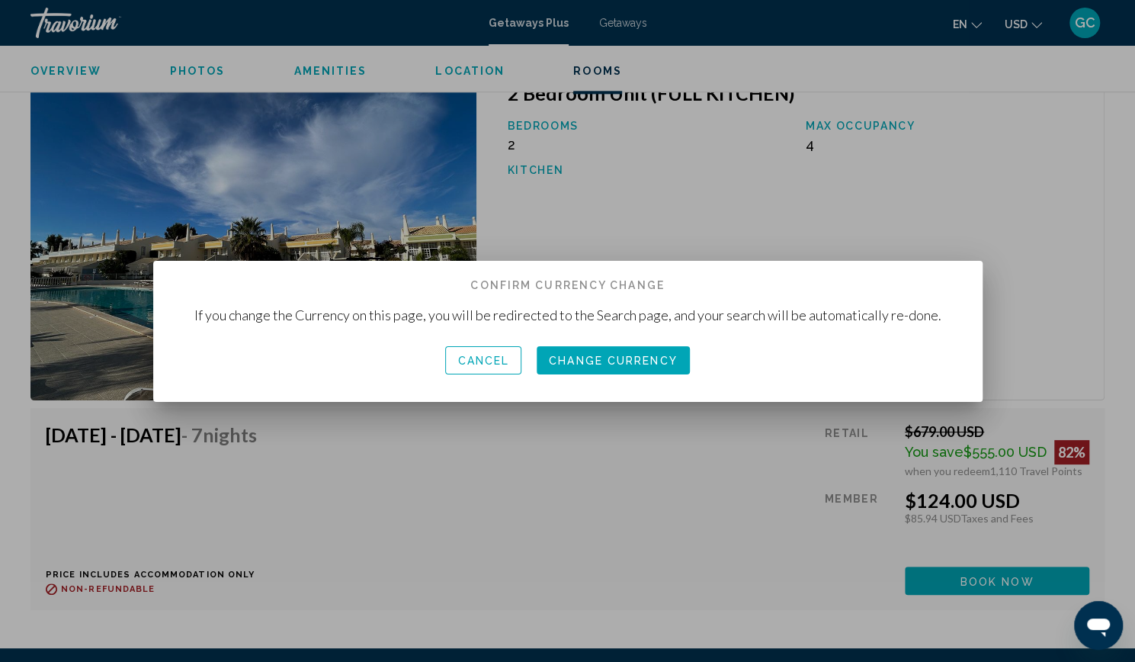
scroll to position [0, 0]
click at [568, 355] on span "Change Currency" at bounding box center [613, 361] width 129 height 12
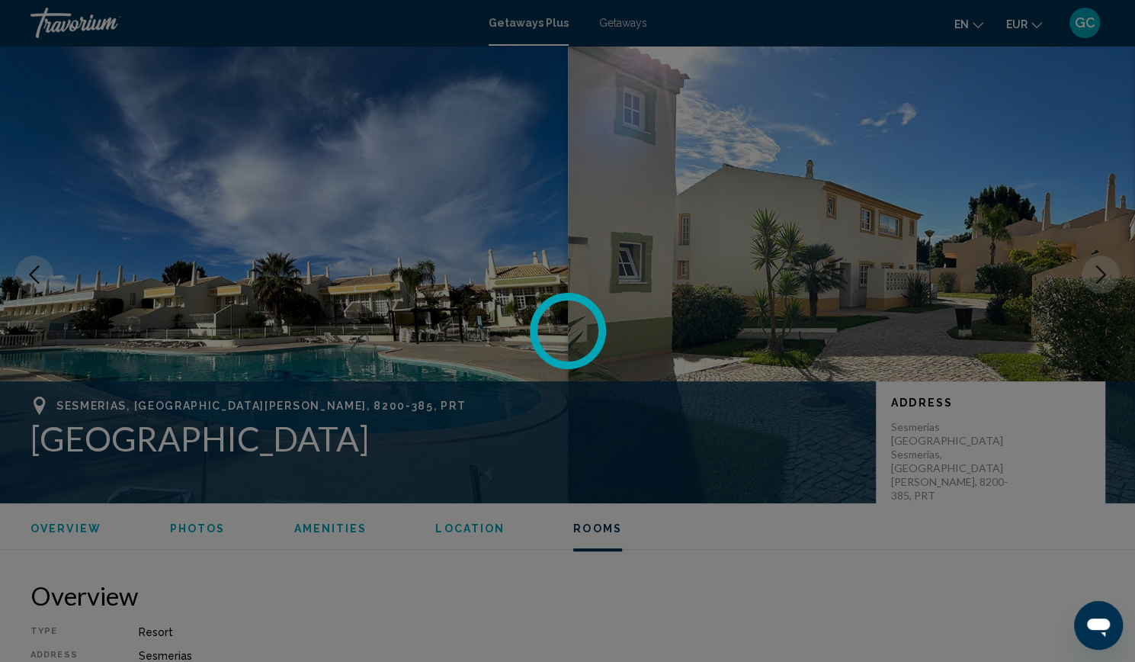
scroll to position [2331, 0]
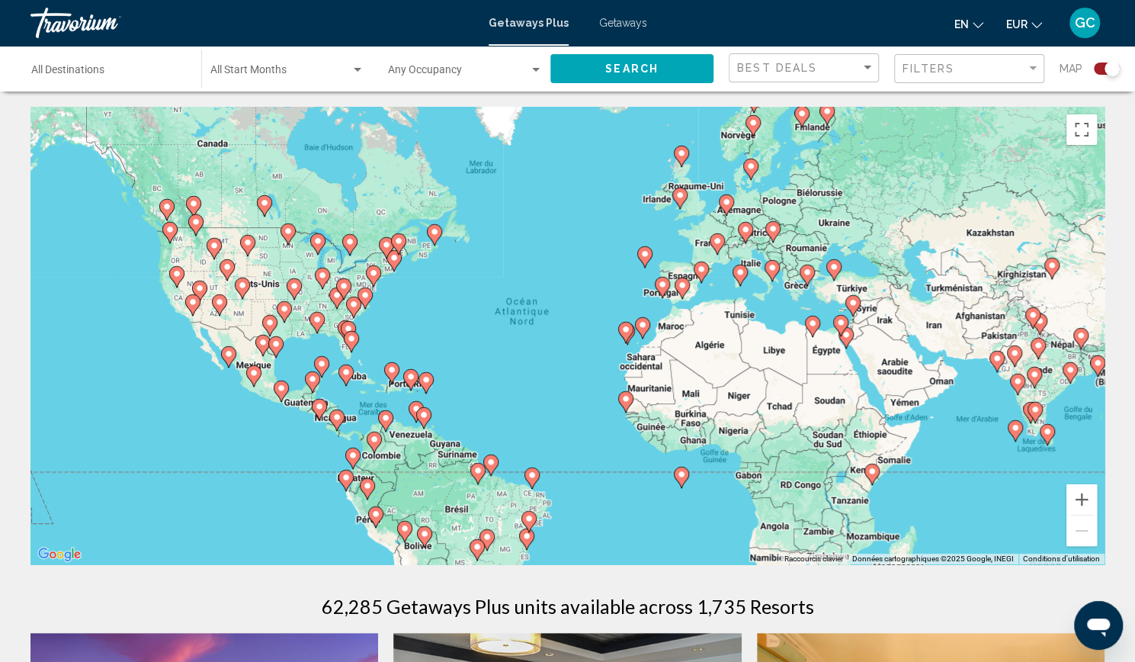
click at [666, 285] on image "Main content" at bounding box center [662, 284] width 9 height 9
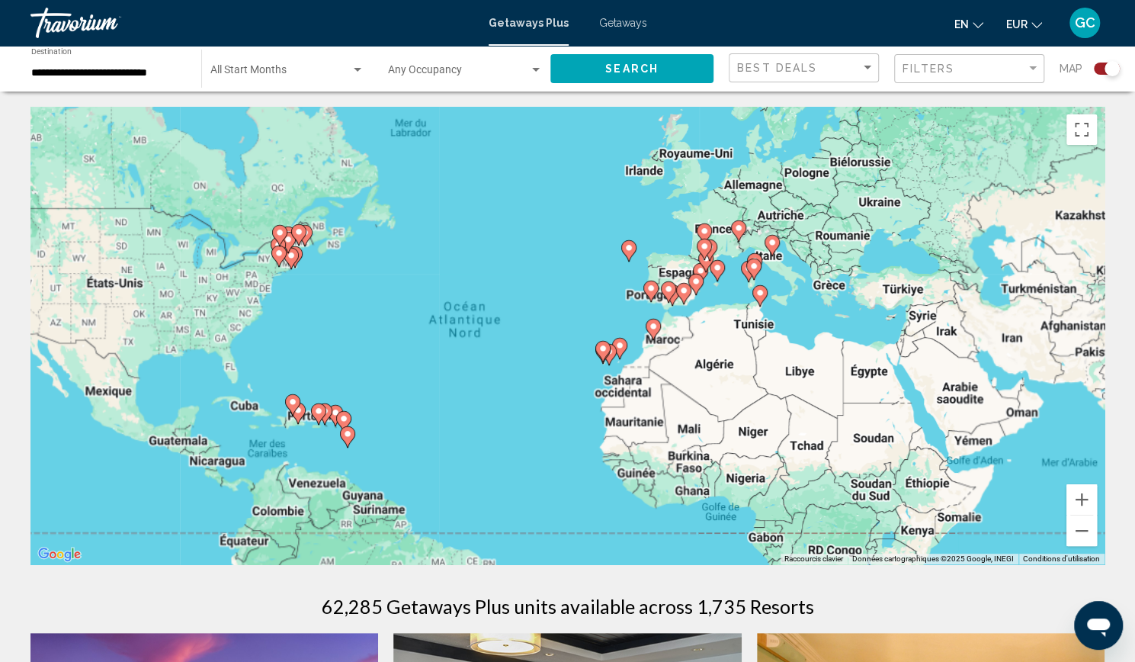
click at [666, 285] on div "Pour activer le glissement avec le clavier, appuyez sur Alt+Entrée. Une fois ce…" at bounding box center [567, 335] width 1074 height 457
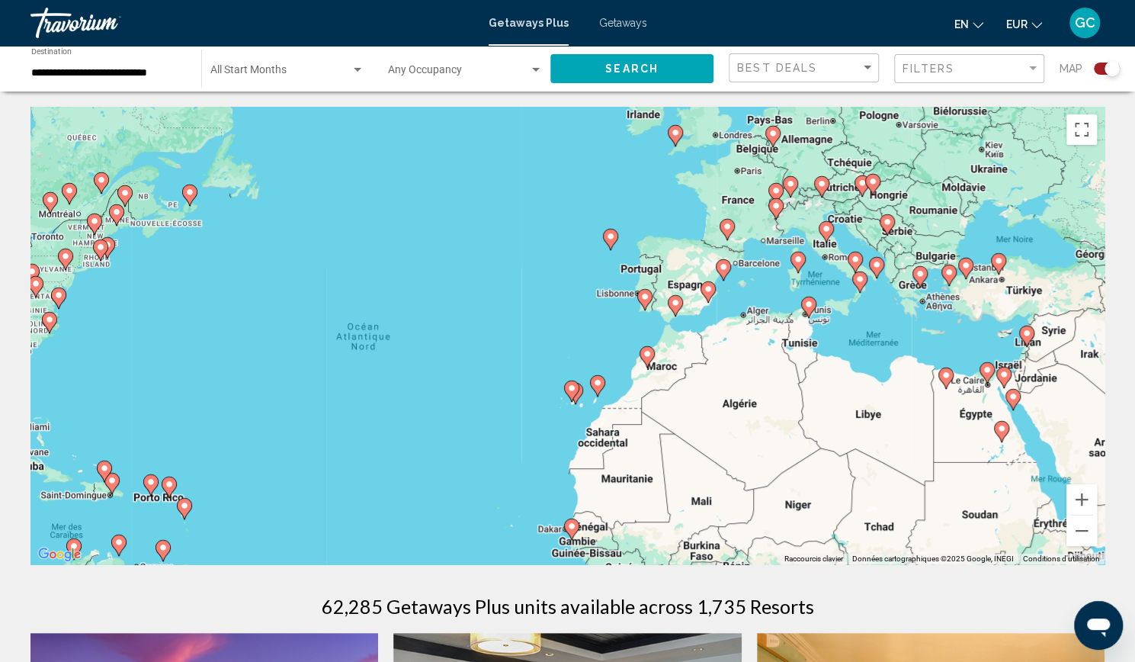
click at [645, 303] on icon "Main content" at bounding box center [644, 300] width 14 height 20
type input "**********"
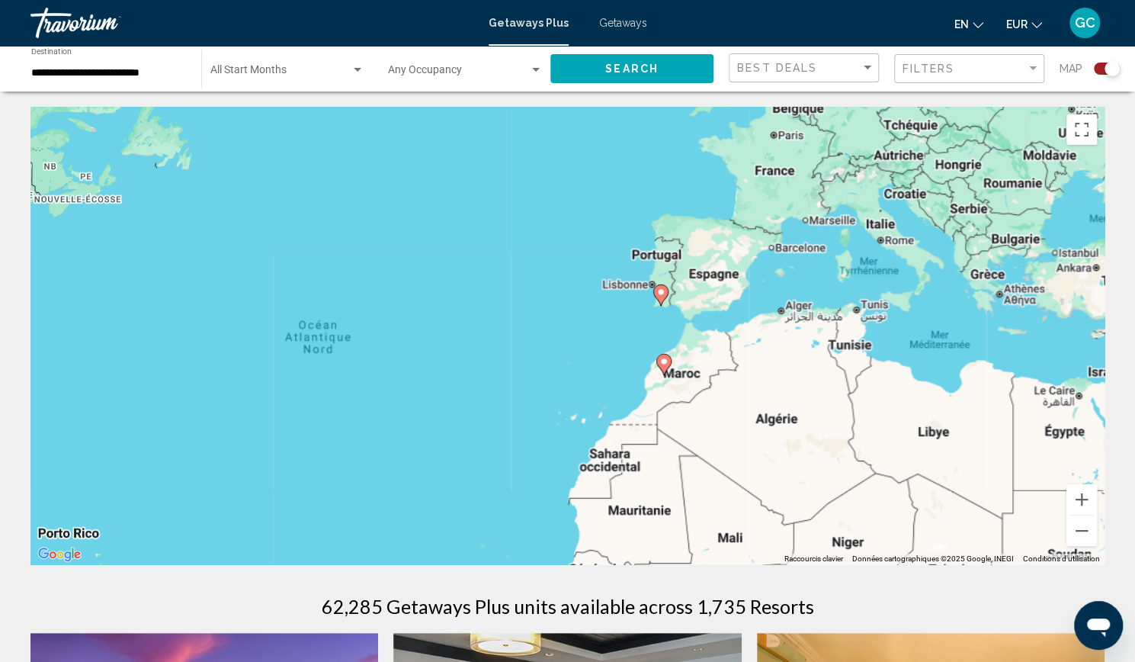
click at [645, 303] on div "Pour activer le glissement avec le clavier, appuyez sur Alt+Entrée. Une fois ce…" at bounding box center [567, 335] width 1074 height 457
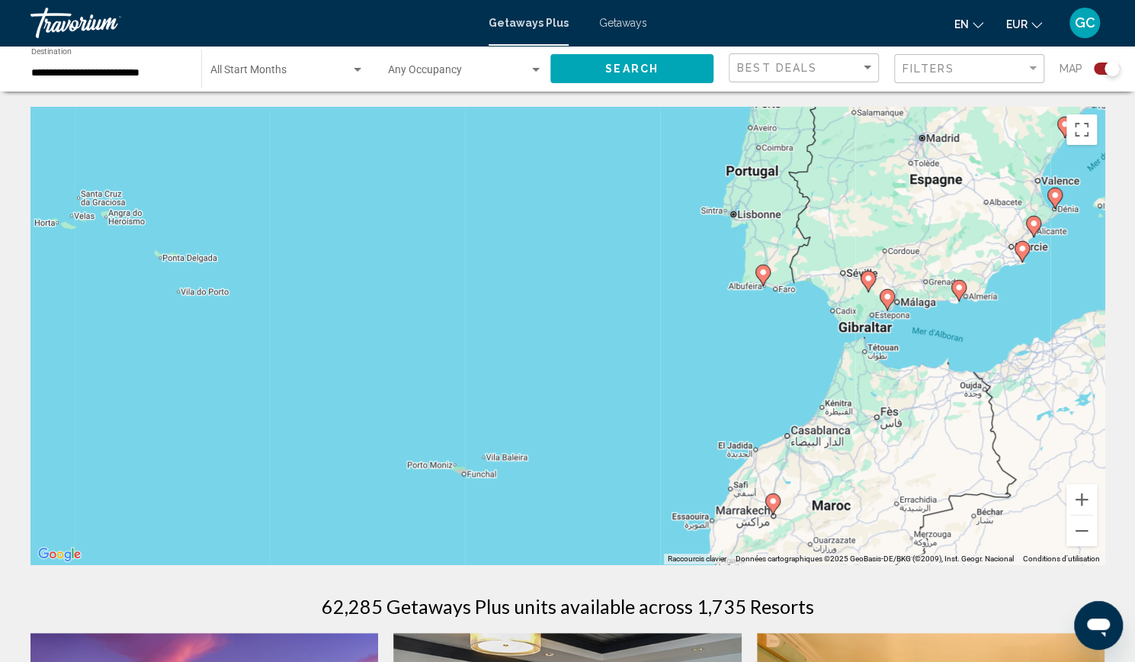
click at [764, 278] on icon "Main content" at bounding box center [763, 275] width 14 height 20
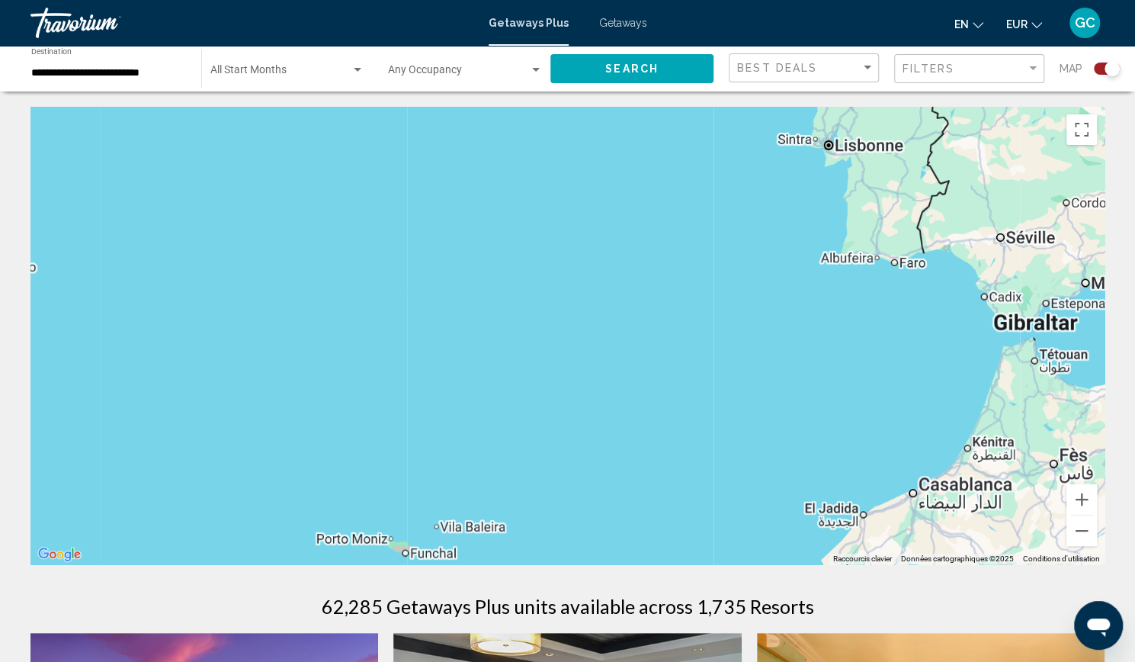
click at [764, 278] on div "Pour naviguer, appuyez sur les touches fléchées." at bounding box center [567, 335] width 1074 height 457
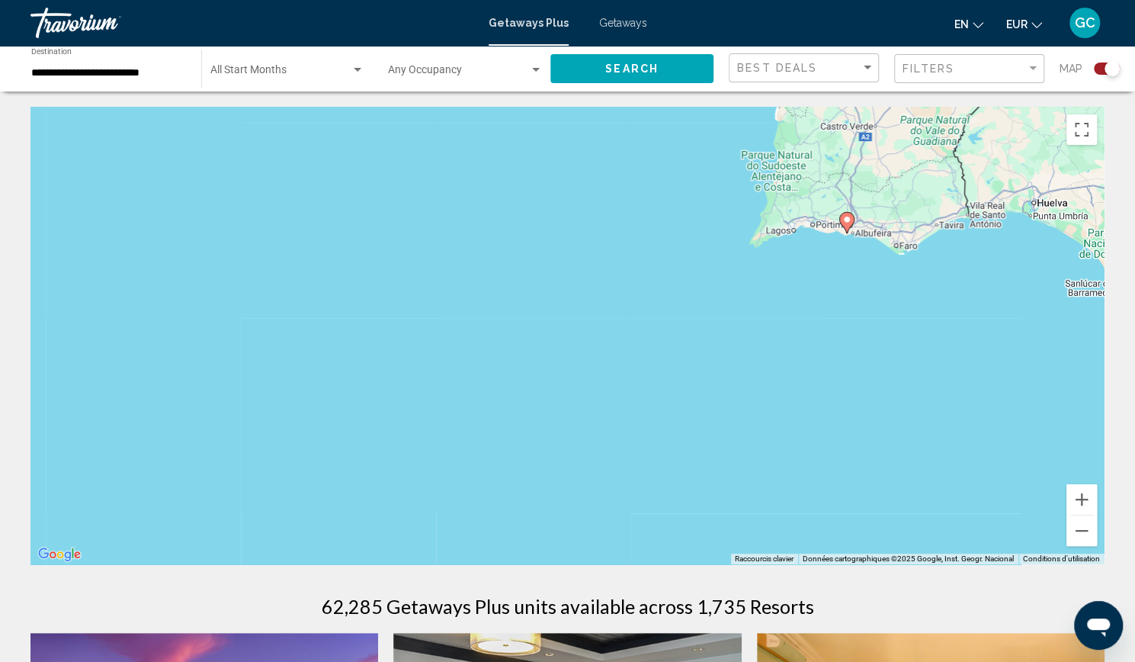
drag, startPoint x: 928, startPoint y: 274, endPoint x: 659, endPoint y: 301, distance: 270.5
click at [659, 301] on div "Pour naviguer, appuyez sur les touches fléchées. Pour activer le glissement ave…" at bounding box center [567, 335] width 1074 height 457
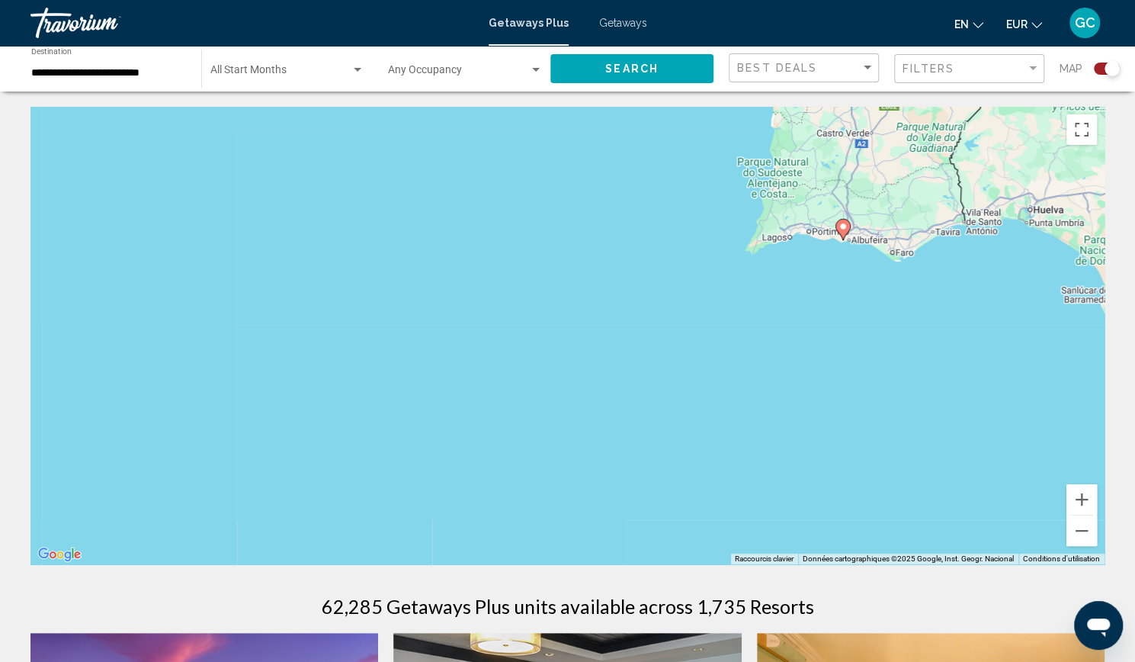
click at [846, 229] on image "Main content" at bounding box center [843, 226] width 9 height 9
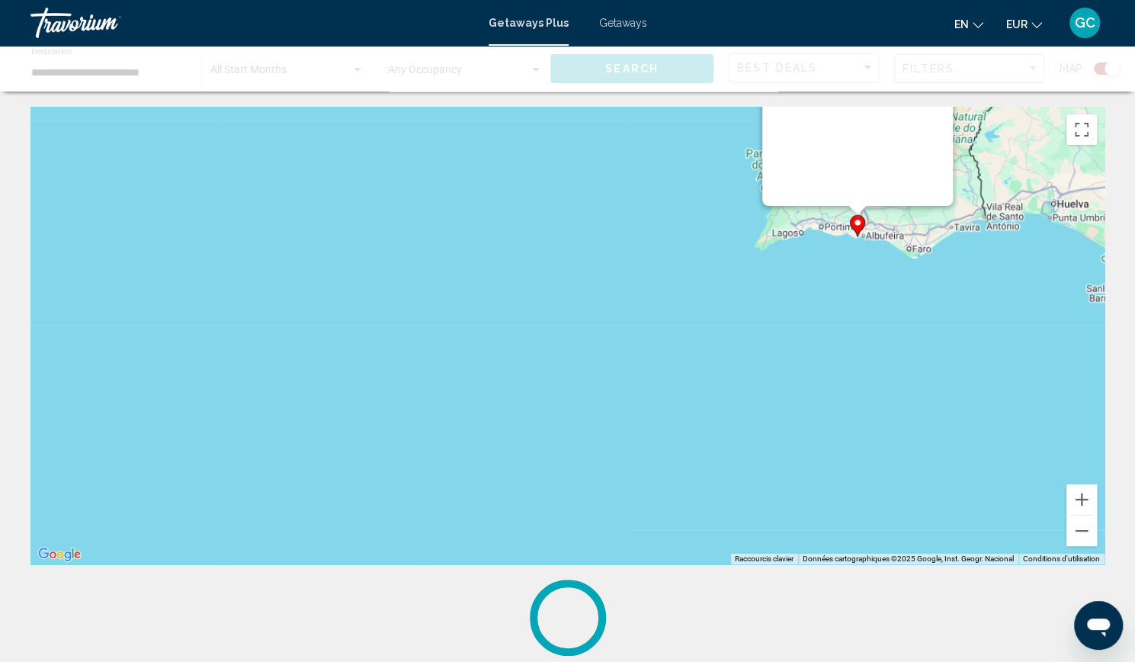
click at [846, 229] on div "Pour naviguer, appuyez sur les touches fléchées. Pour activer le glissement ave…" at bounding box center [567, 335] width 1074 height 457
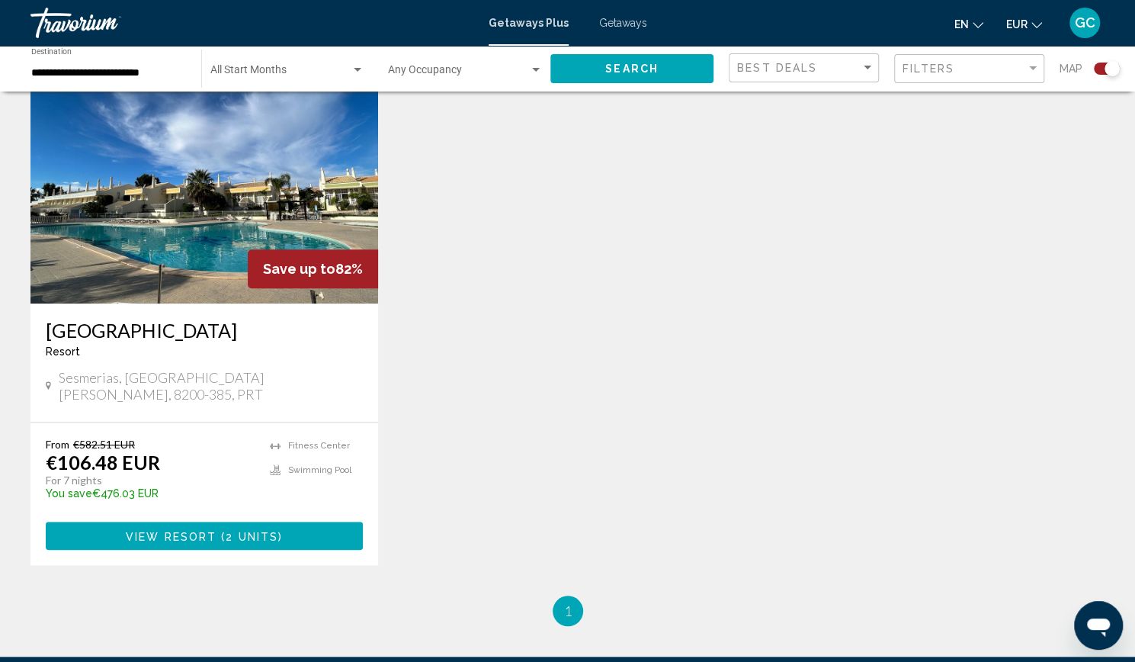
scroll to position [573, 0]
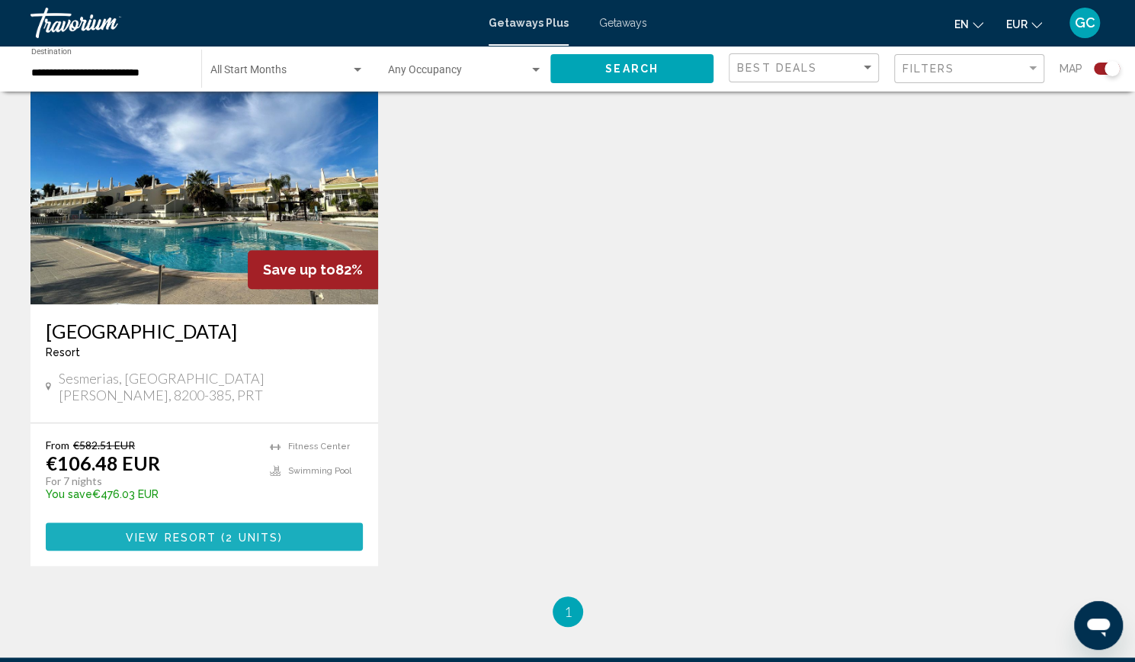
click at [302, 522] on button "View Resort ( 2 units )" at bounding box center [204, 536] width 317 height 28
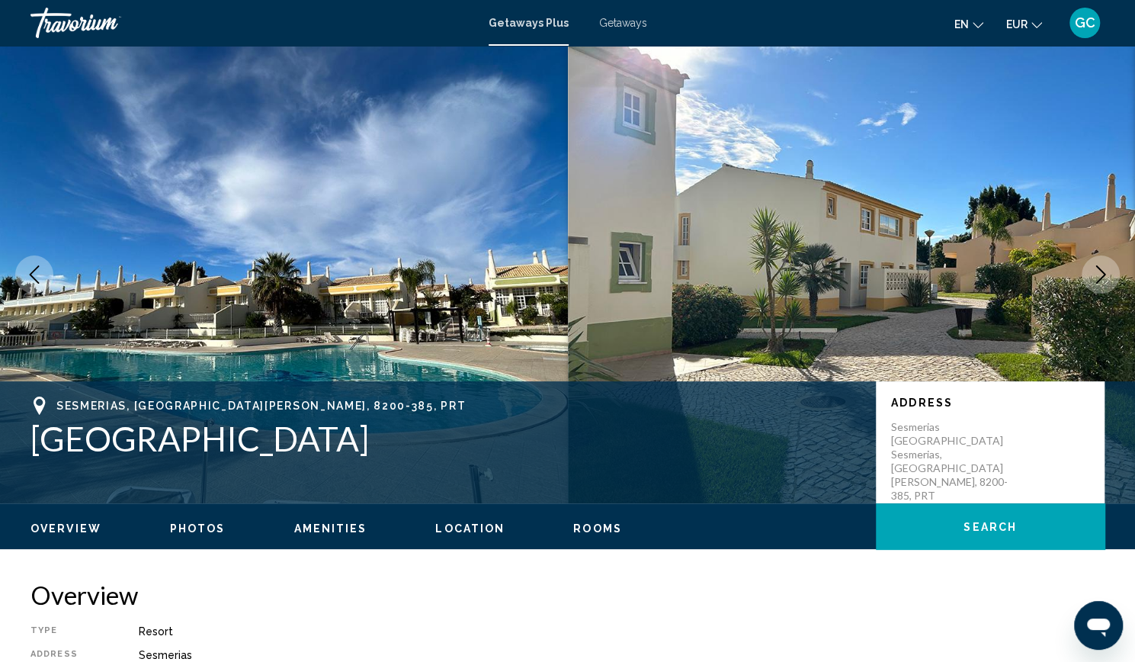
click at [624, 25] on span "Getaways" at bounding box center [623, 23] width 48 height 12
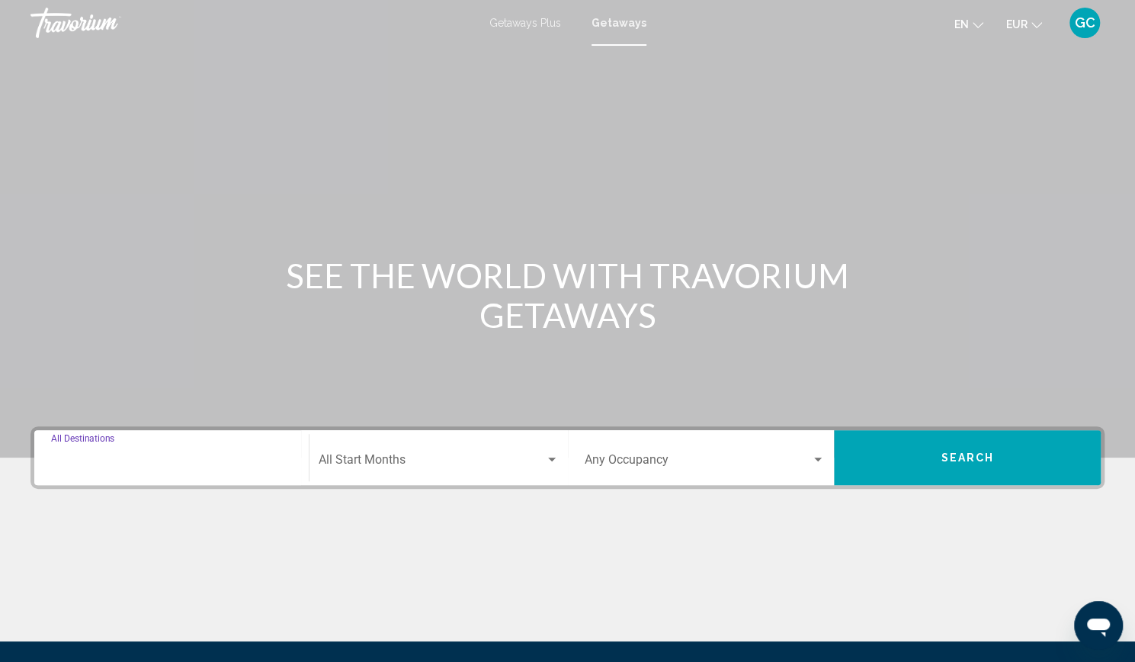
click at [178, 456] on input "Destination All Destinations" at bounding box center [171, 463] width 241 height 14
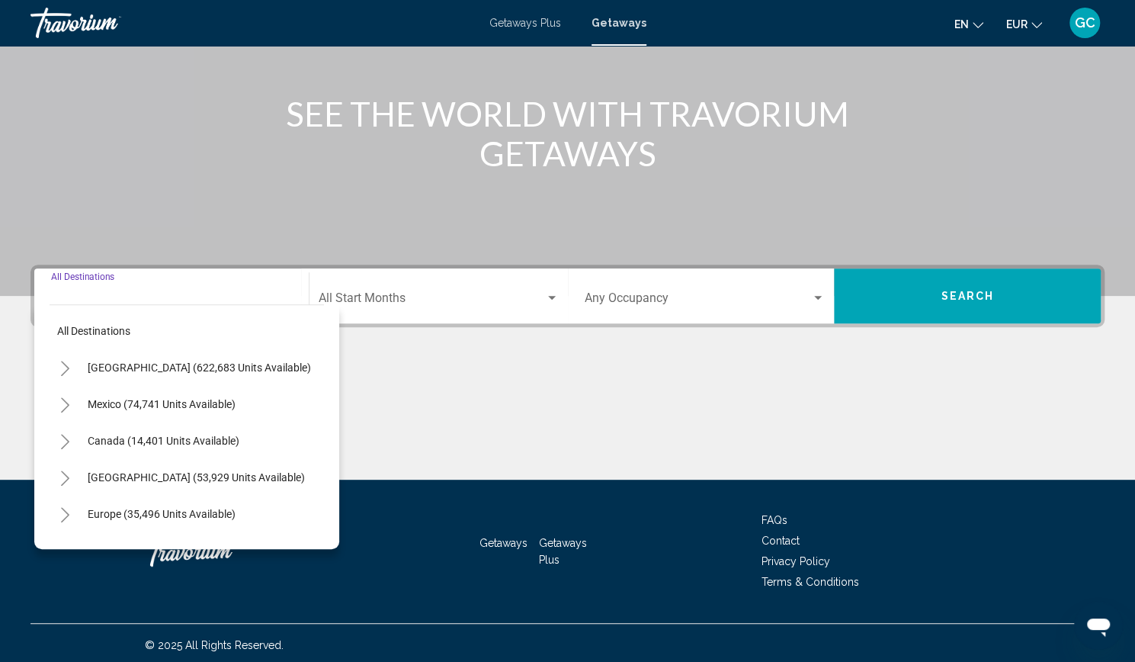
scroll to position [165, 0]
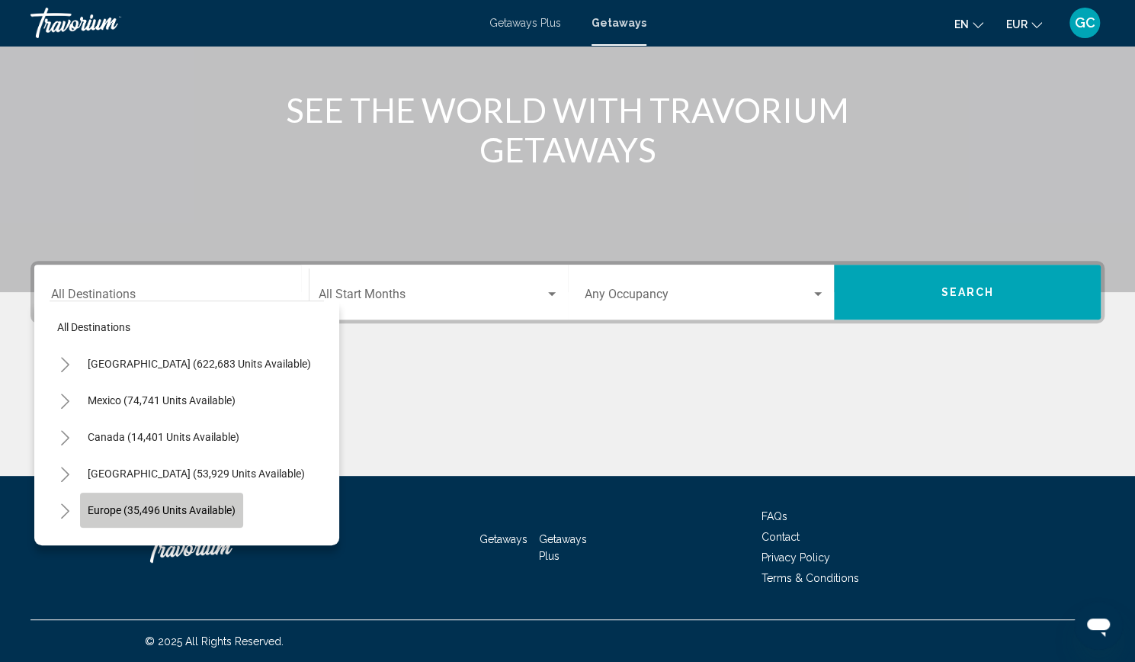
click at [174, 509] on span "Europe (35,496 units available)" at bounding box center [162, 510] width 148 height 12
type input "**********"
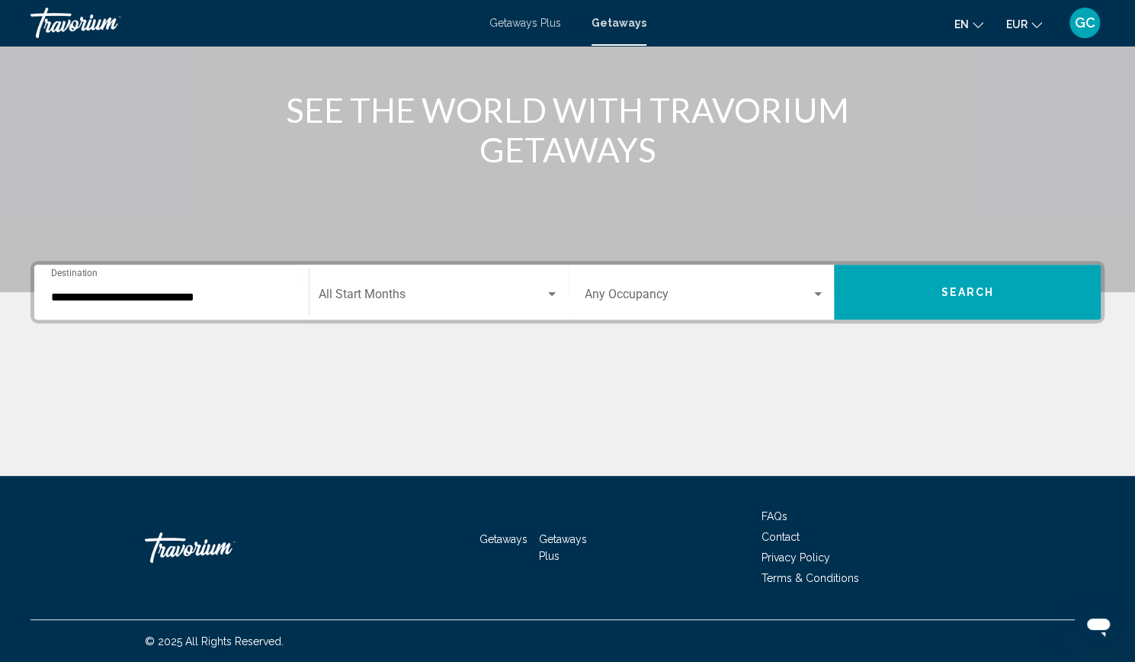
click at [454, 303] on div "Start Month All Start Months" at bounding box center [439, 292] width 240 height 48
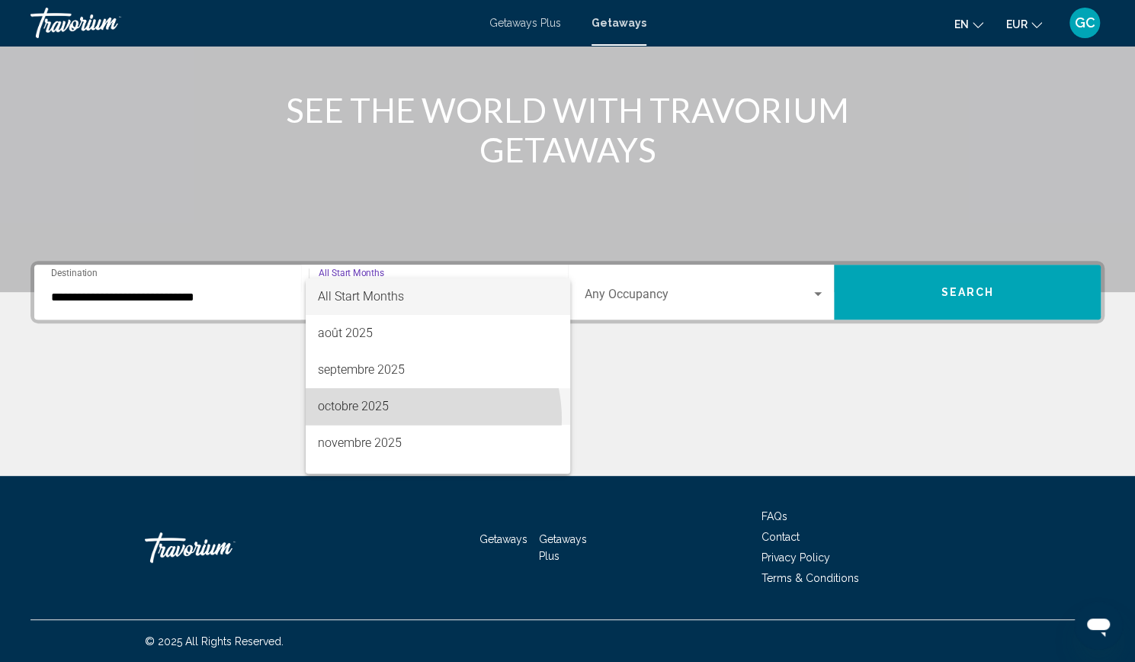
click at [406, 419] on span "octobre 2025" at bounding box center [438, 406] width 240 height 37
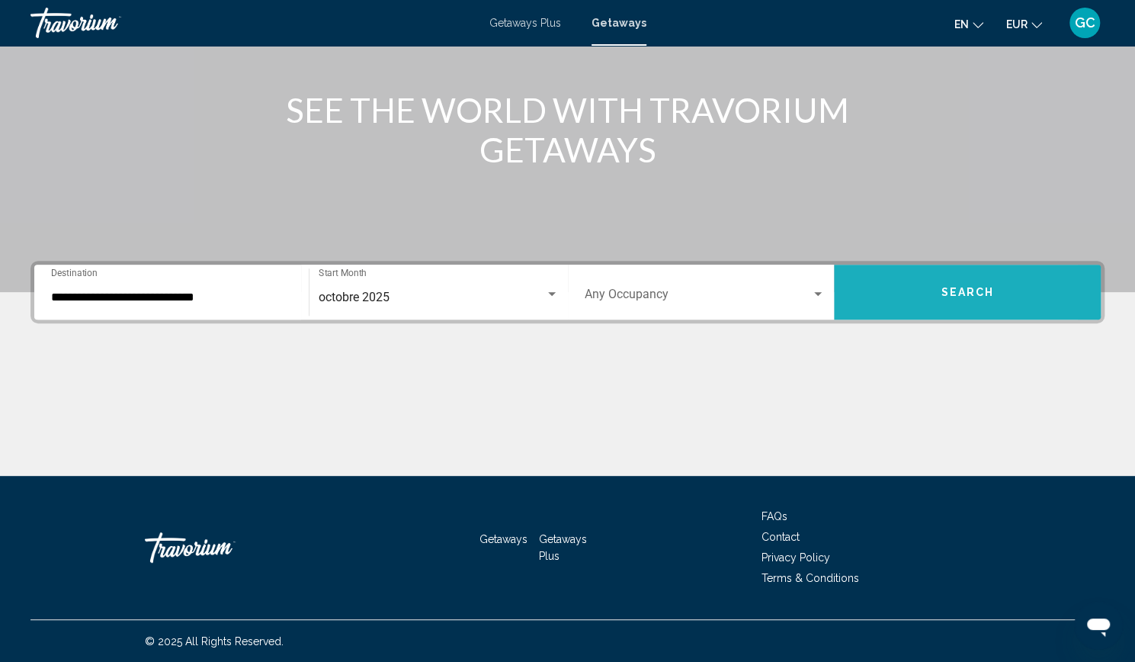
click at [897, 289] on button "Search" at bounding box center [967, 292] width 267 height 55
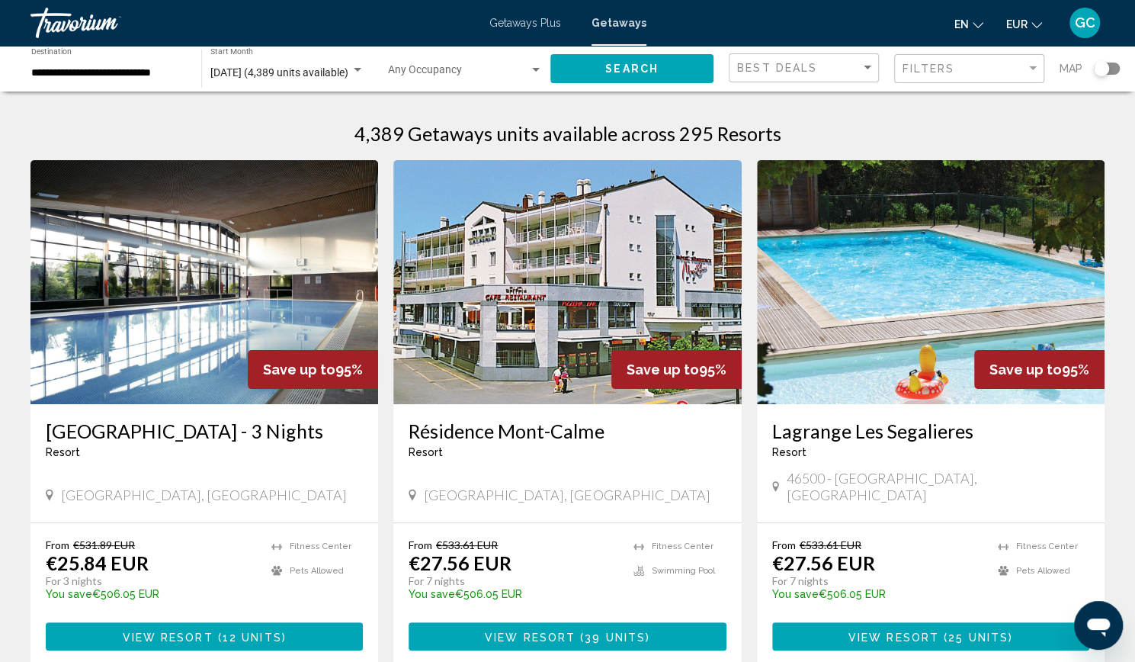
click at [1102, 71] on div "Search widget" at bounding box center [1101, 68] width 15 height 15
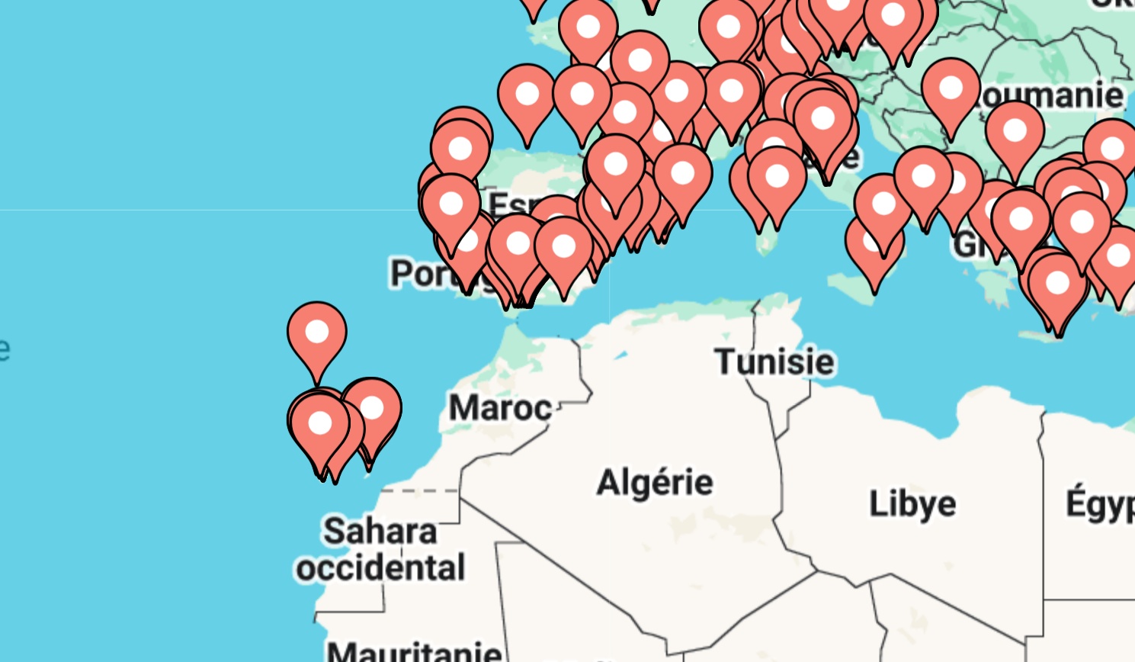
click at [720, 286] on div "Pour activer le glissement avec le clavier, appuyez sur Alt+Entrée. Une fois ce…" at bounding box center [567, 335] width 1074 height 457
click at [716, 276] on icon "Main content" at bounding box center [716, 271] width 14 height 20
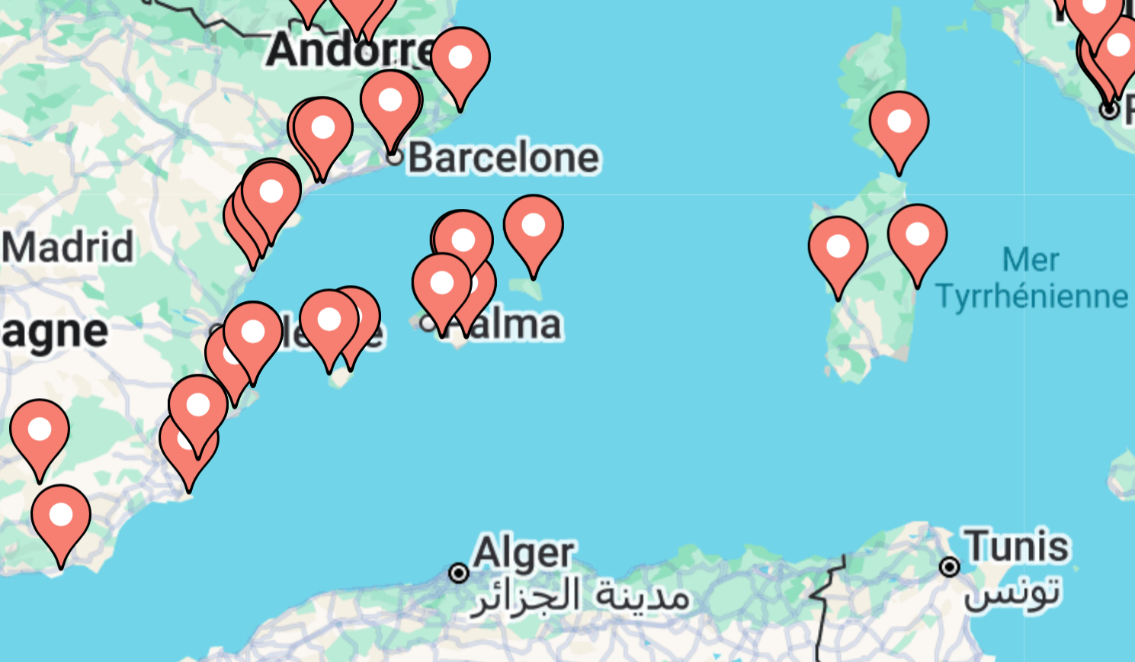
drag, startPoint x: 686, startPoint y: 339, endPoint x: 801, endPoint y: 297, distance: 121.8
click at [801, 297] on div "Pour activer le glissement avec le clavier, appuyez sur Alt+Entrée. Une fois ce…" at bounding box center [567, 335] width 1074 height 457
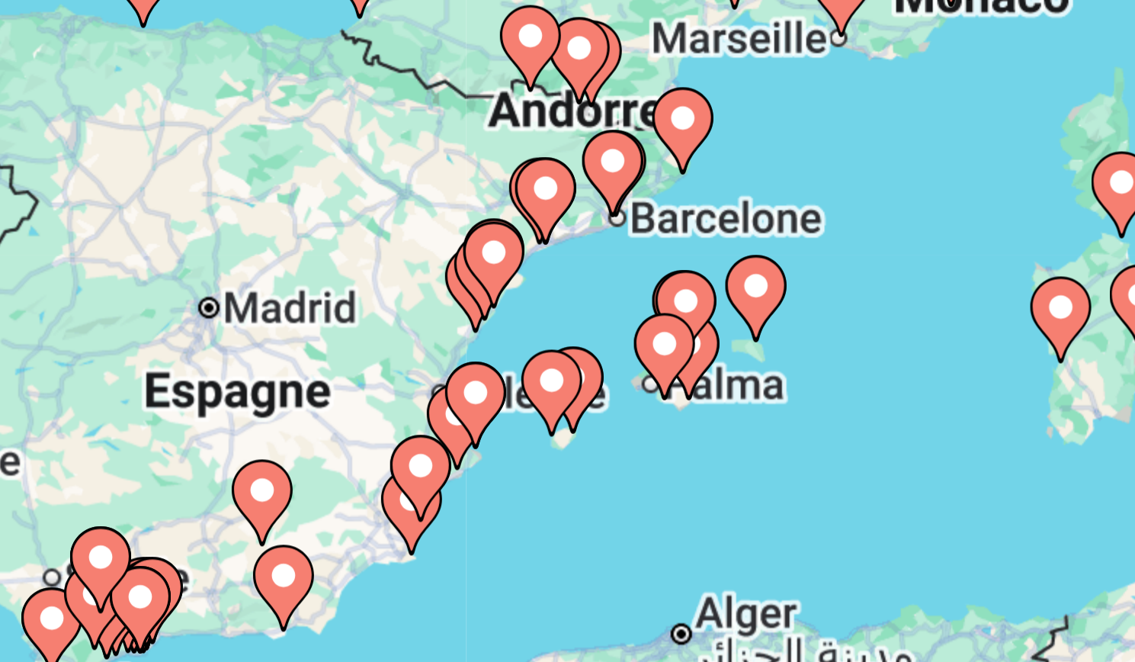
drag, startPoint x: 635, startPoint y: 323, endPoint x: 696, endPoint y: 338, distance: 62.7
click at [696, 338] on div "Pour activer le glissement avec le clavier, appuyez sur Alt+Entrée. Une fois ce…" at bounding box center [567, 335] width 1074 height 457
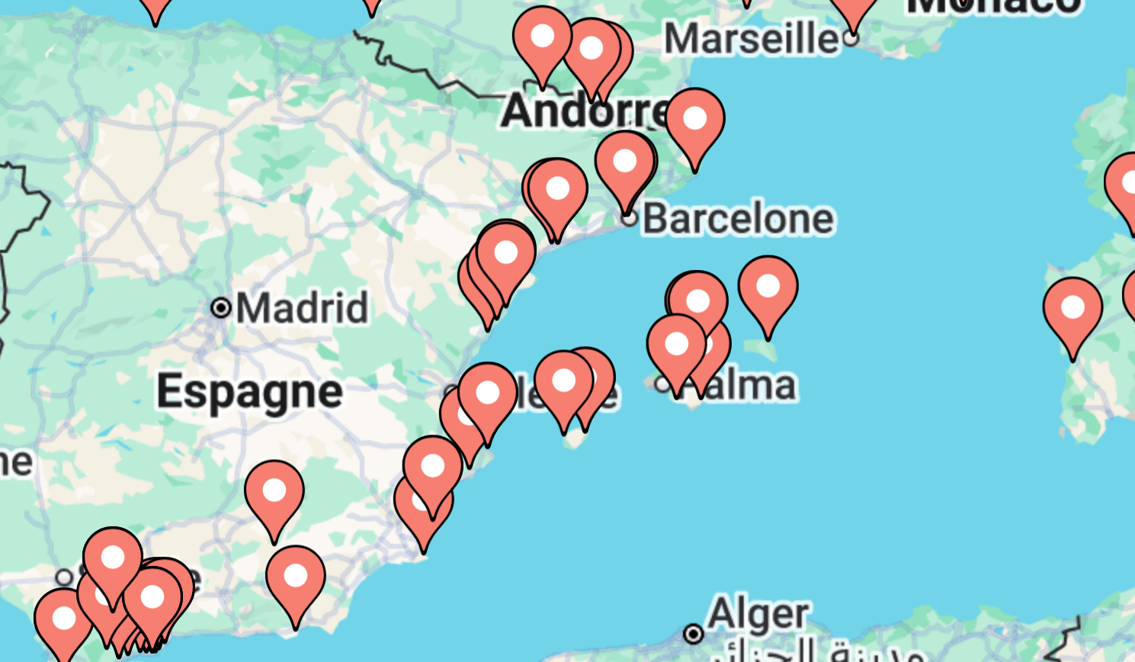
click at [694, 326] on gmp-advanced-marker "Main content" at bounding box center [686, 322] width 15 height 23
type input "**********"
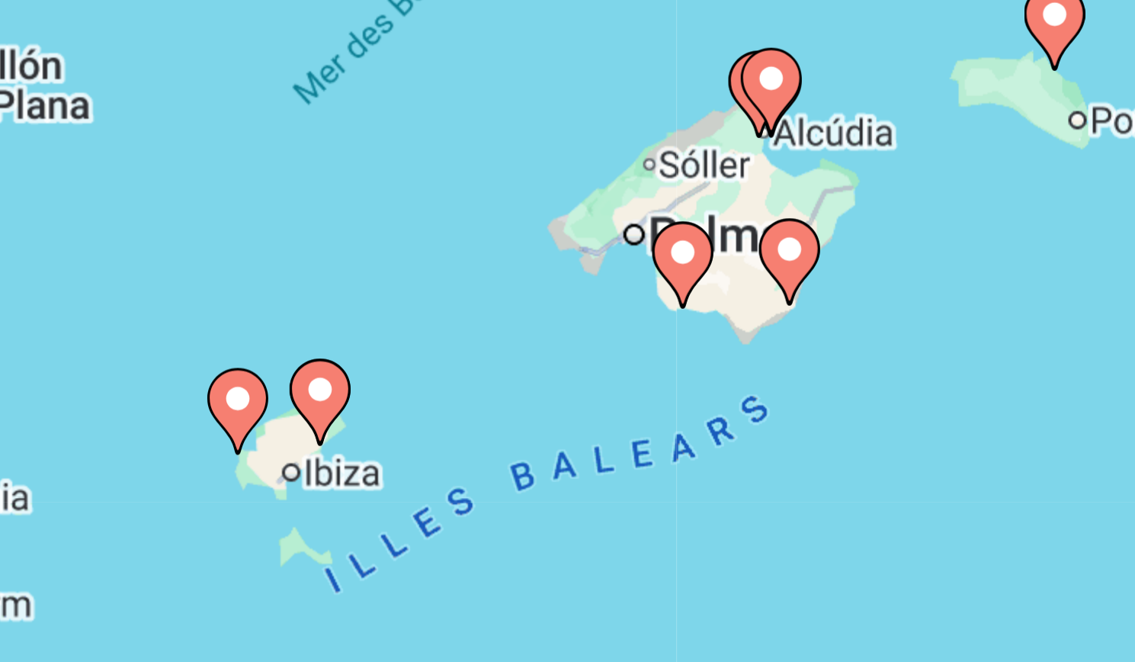
drag, startPoint x: 604, startPoint y: 346, endPoint x: 649, endPoint y: 348, distance: 45.0
click at [649, 348] on div "Pour activer le glissement avec le clavier, appuyez sur Alt+Entrée. Une fois ce…" at bounding box center [567, 335] width 1074 height 457
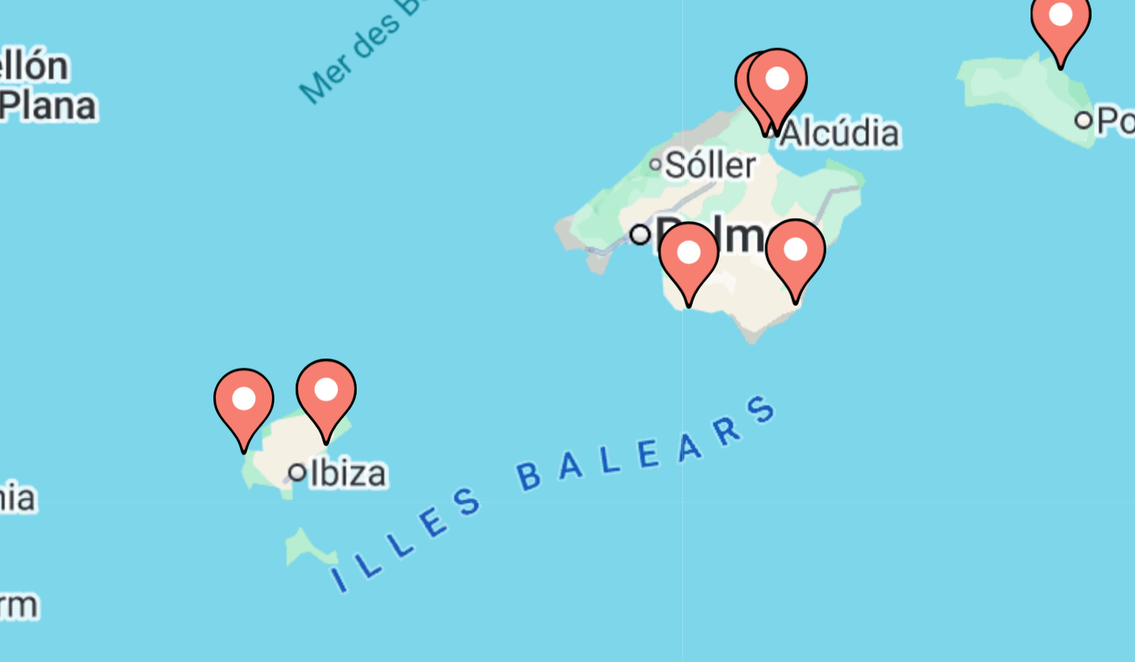
click at [626, 329] on icon "Main content" at bounding box center [627, 325] width 14 height 20
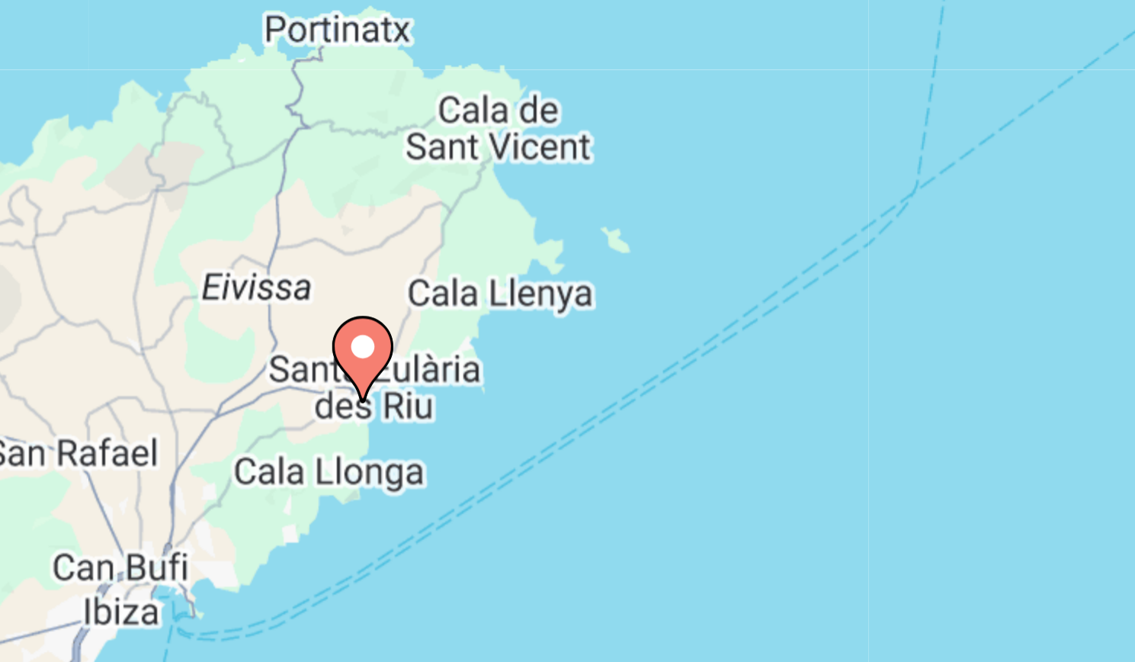
drag, startPoint x: 589, startPoint y: 351, endPoint x: 661, endPoint y: 339, distance: 73.5
click at [661, 339] on div "Pour activer le glissement avec le clavier, appuyez sur Alt+Entrée. Une fois ce…" at bounding box center [567, 335] width 1074 height 457
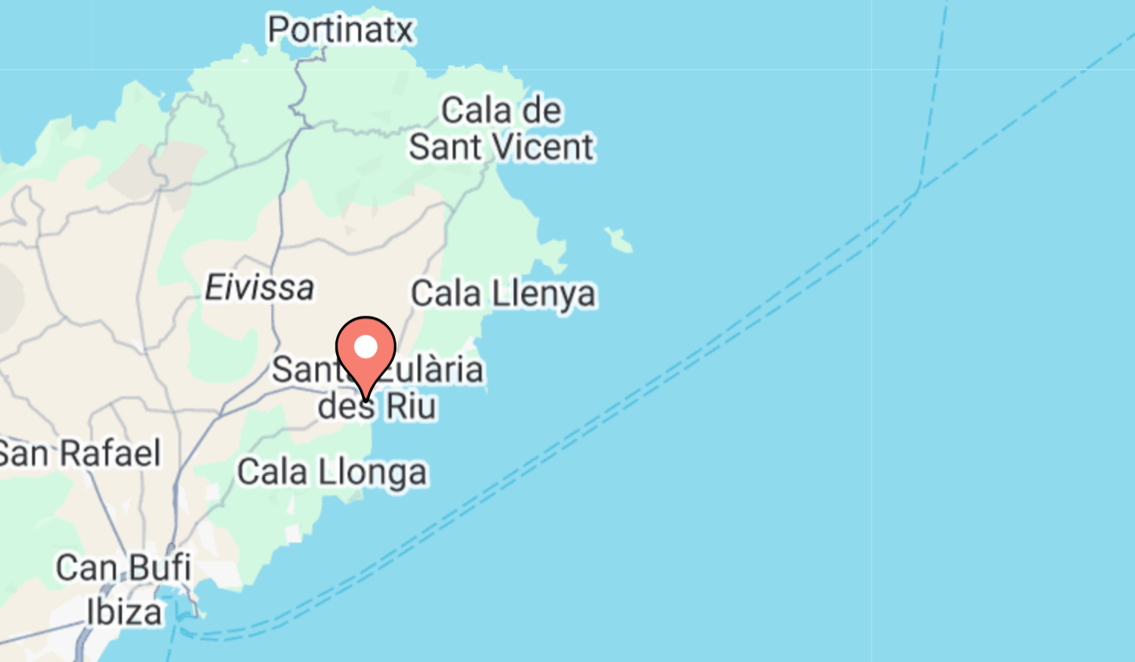
click at [637, 313] on image "Main content" at bounding box center [637, 310] width 9 height 9
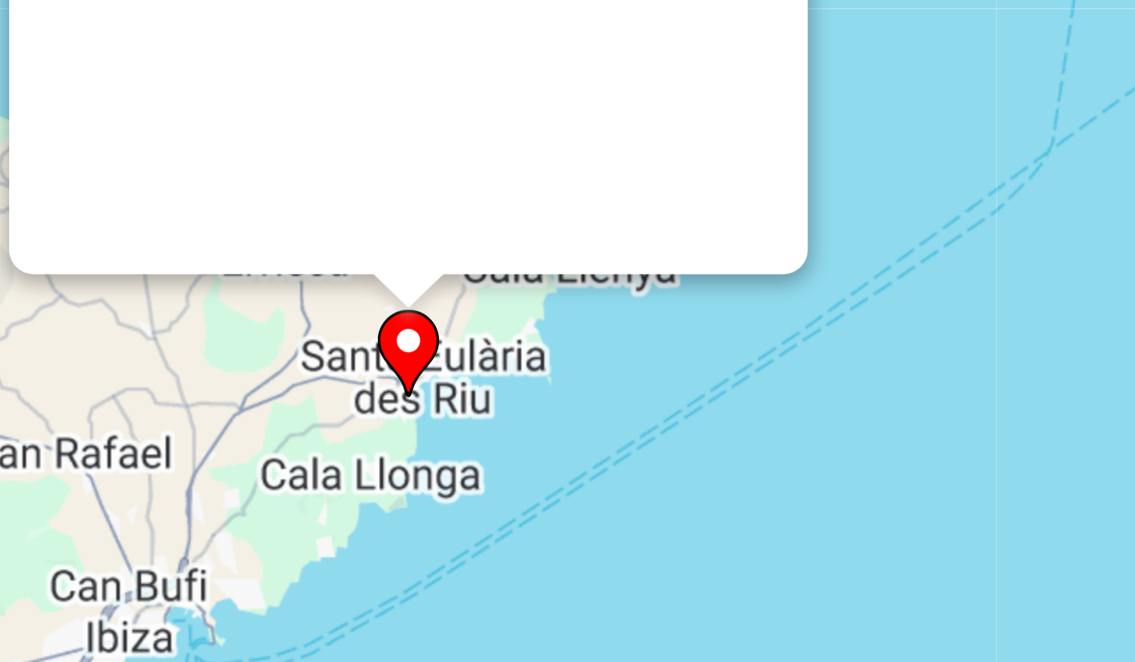
click at [637, 313] on div "Pour naviguer, appuyez sur les touches fléchées. Pour activer le glissement ave…" at bounding box center [567, 335] width 1074 height 457
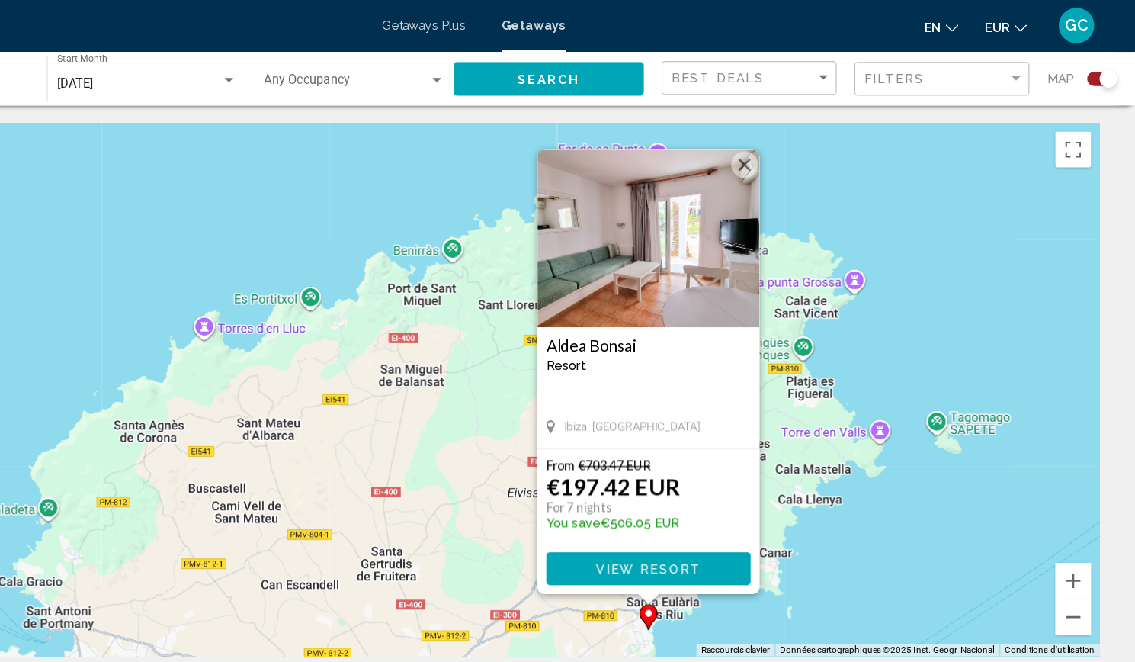
click at [752, 219] on img "Main content" at bounding box center [717, 206] width 191 height 152
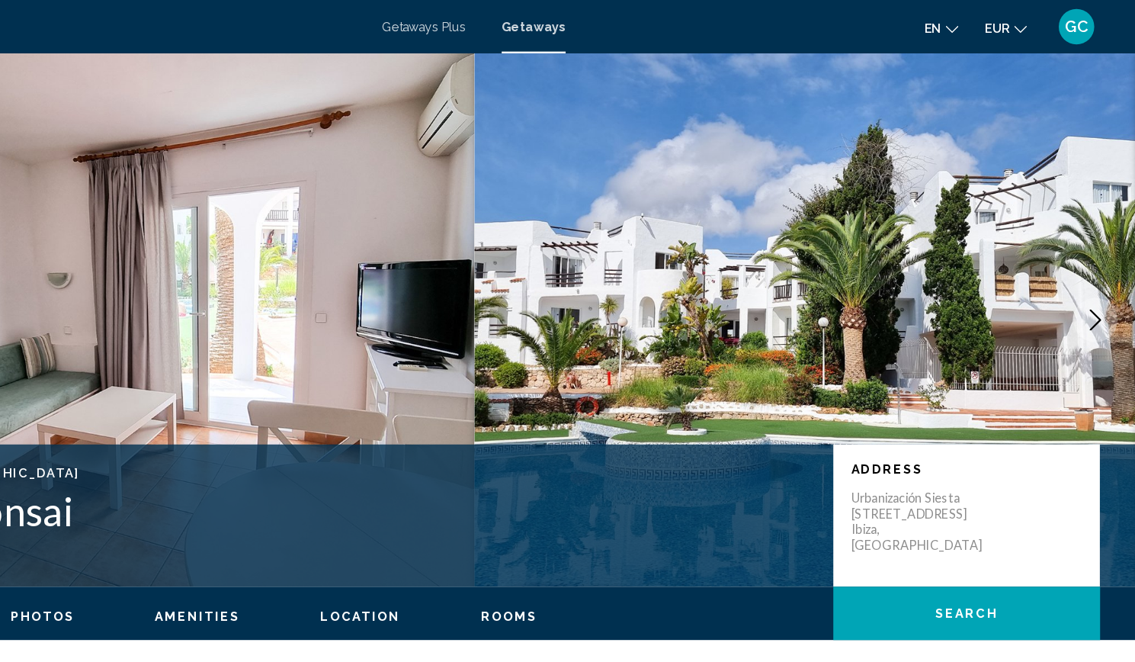
click at [1094, 273] on icon "Next image" at bounding box center [1101, 274] width 18 height 18
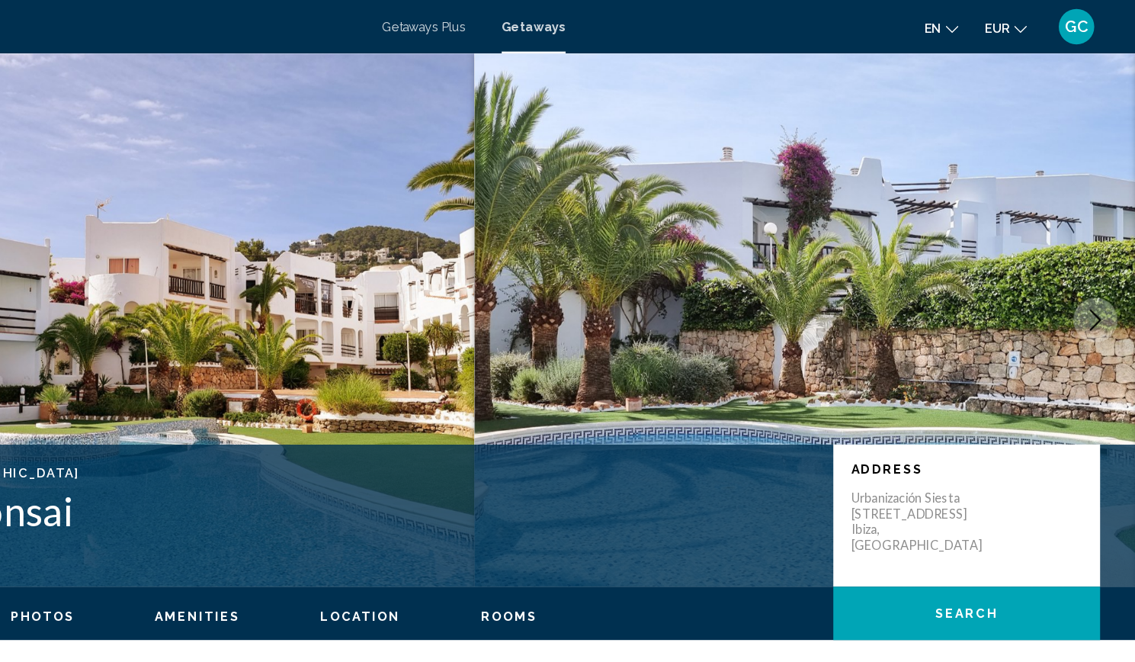
click at [1094, 273] on icon "Next image" at bounding box center [1101, 274] width 18 height 18
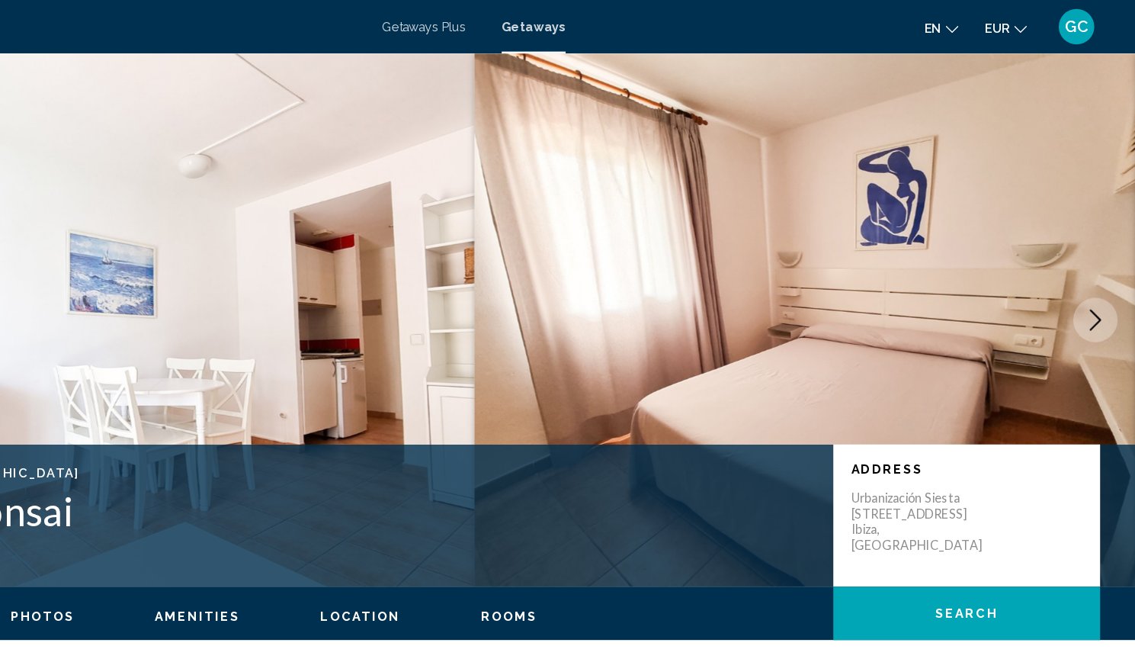
click at [1094, 273] on icon "Next image" at bounding box center [1101, 274] width 18 height 18
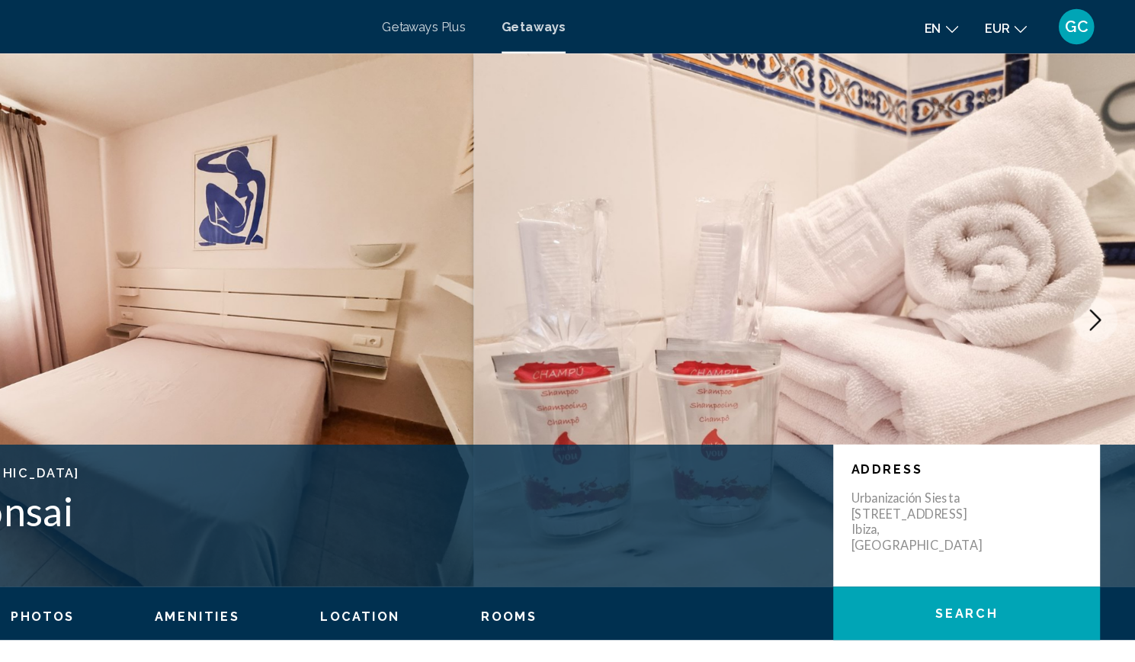
click at [1094, 273] on icon "Next image" at bounding box center [1101, 274] width 18 height 18
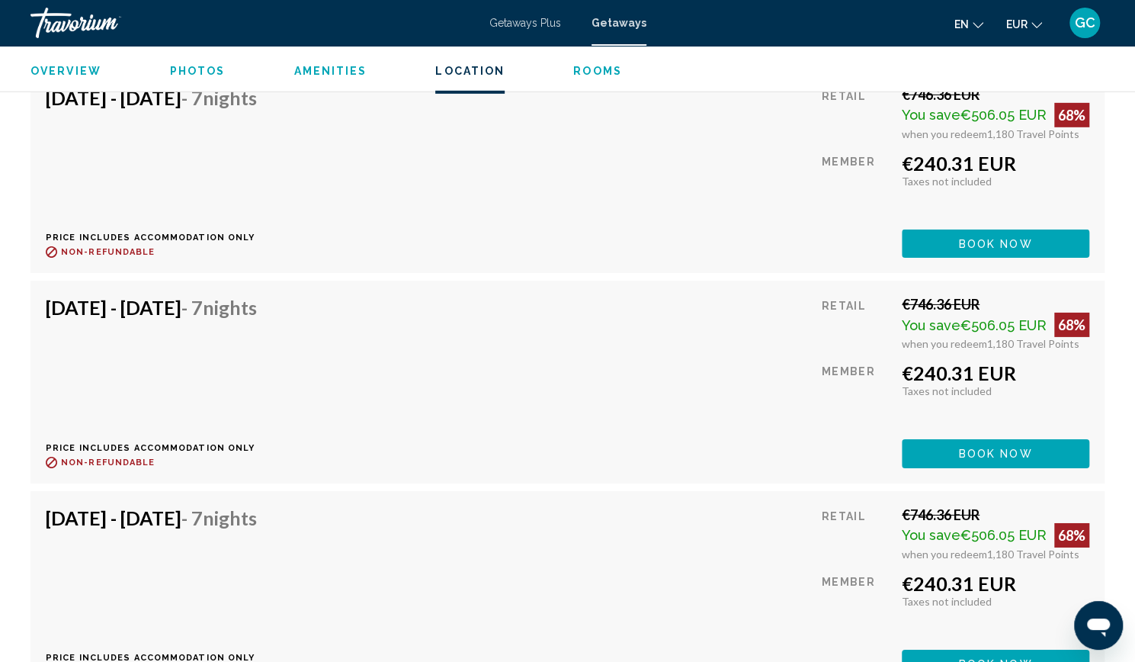
scroll to position [2775, 0]
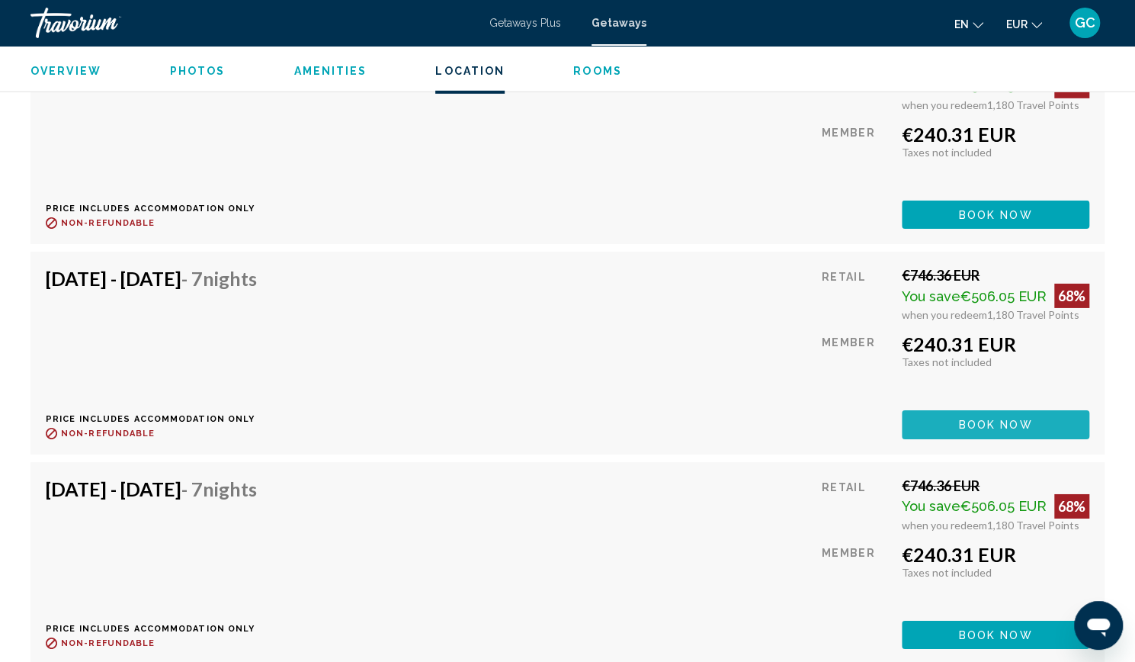
click at [942, 422] on button "Book now" at bounding box center [996, 424] width 188 height 28
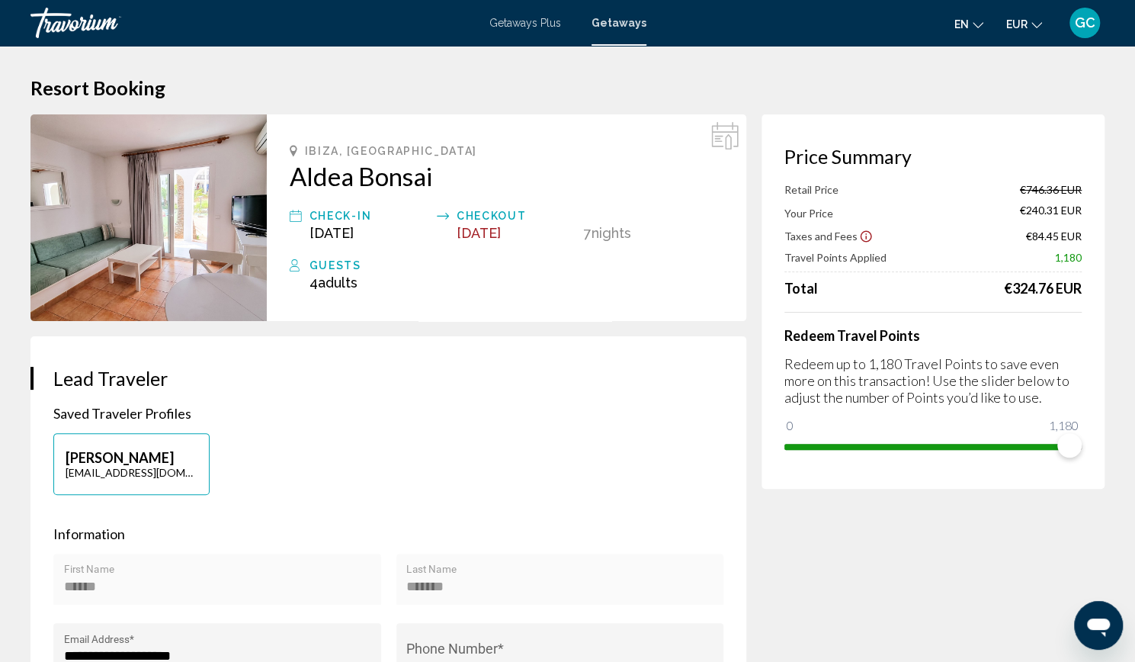
click at [541, 24] on span "Getaways Plus" at bounding box center [525, 23] width 72 height 12
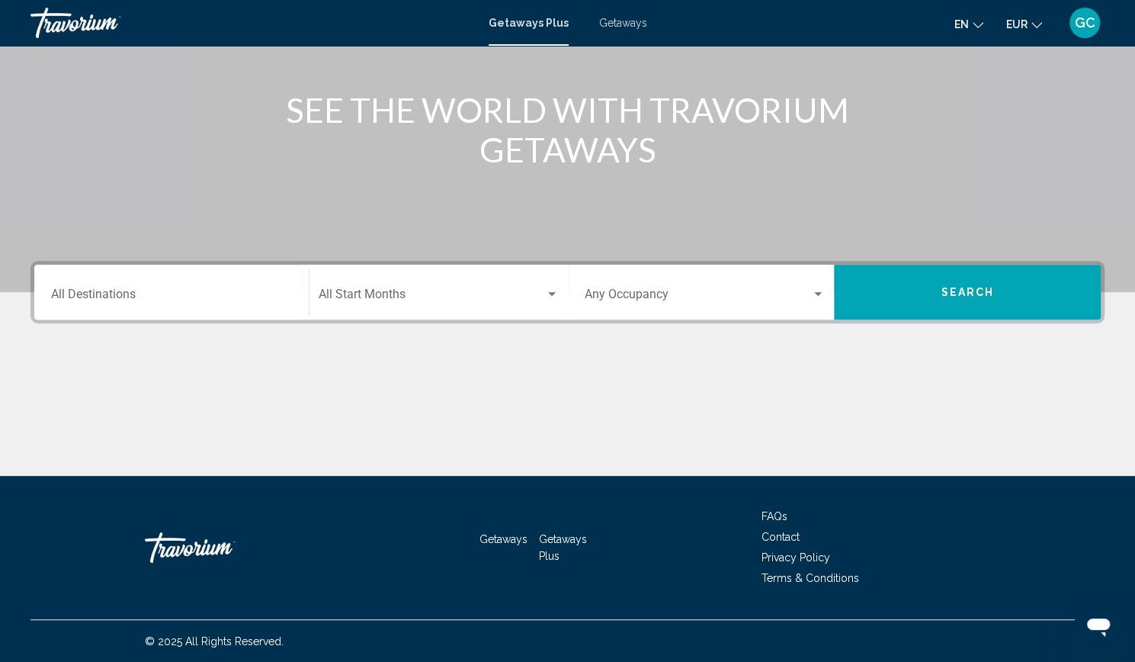
scroll to position [67, 0]
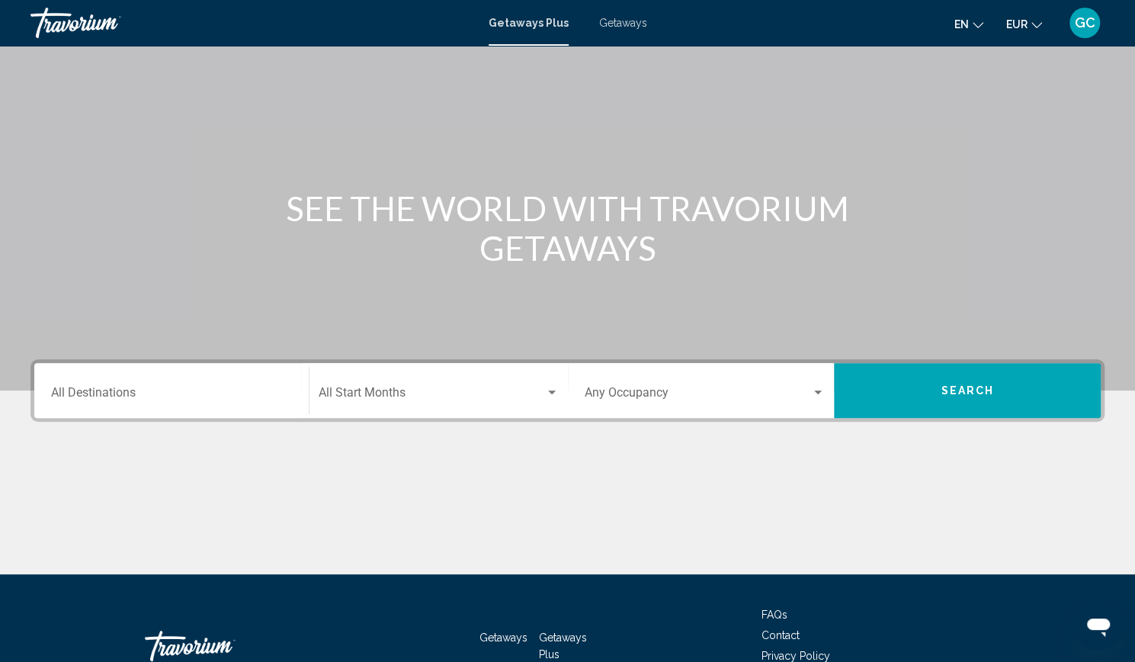
click at [165, 377] on div "Destination All Destinations" at bounding box center [171, 391] width 241 height 48
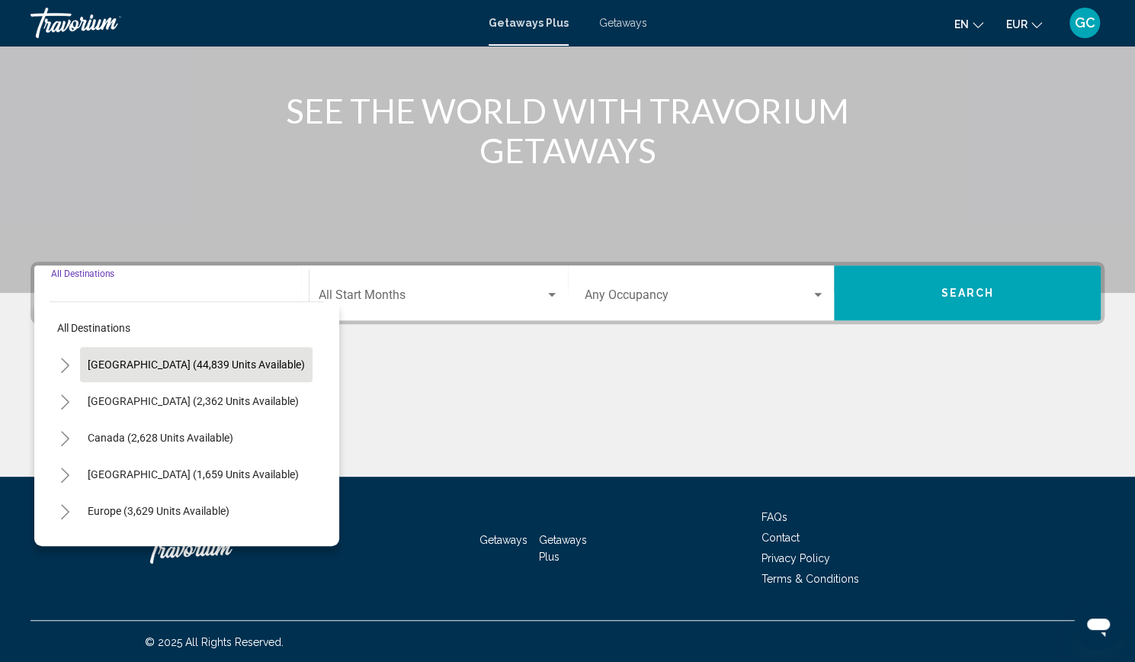
scroll to position [165, 0]
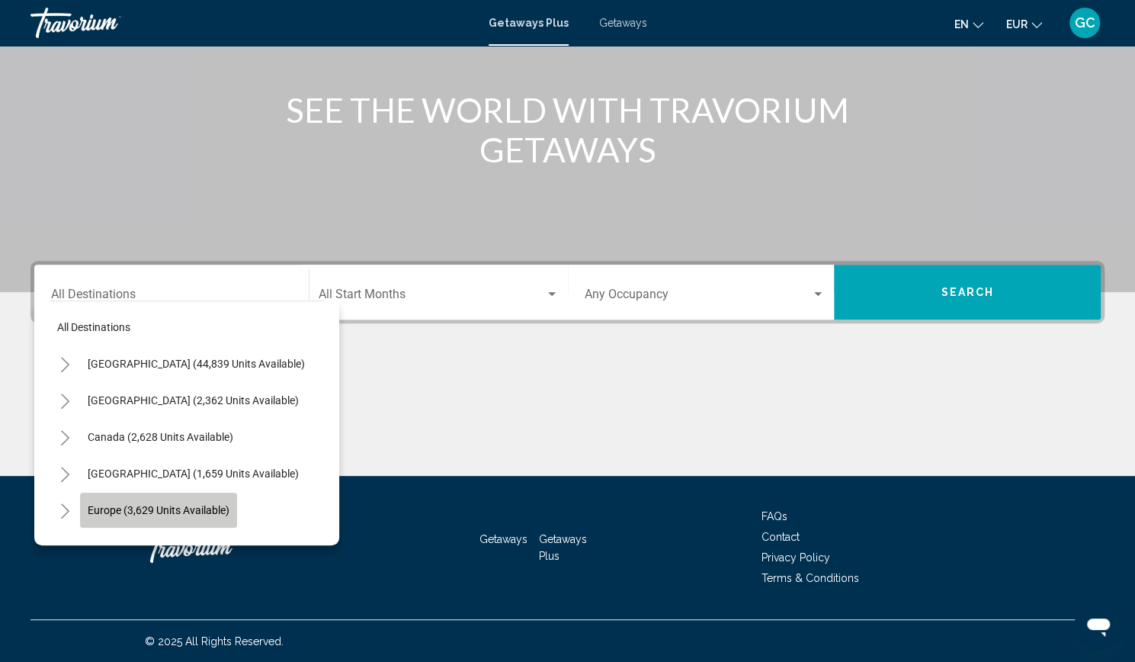
click at [159, 499] on button "Europe (3,629 units available)" at bounding box center [158, 510] width 157 height 35
type input "**********"
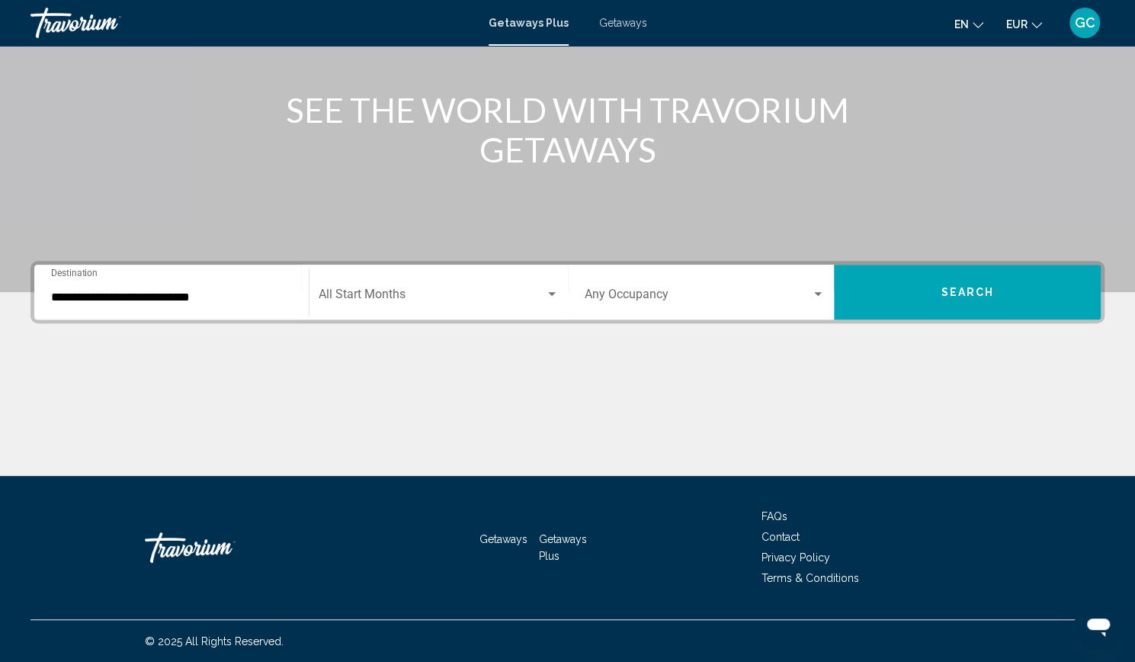
click at [619, 28] on span "Getaways" at bounding box center [623, 23] width 48 height 12
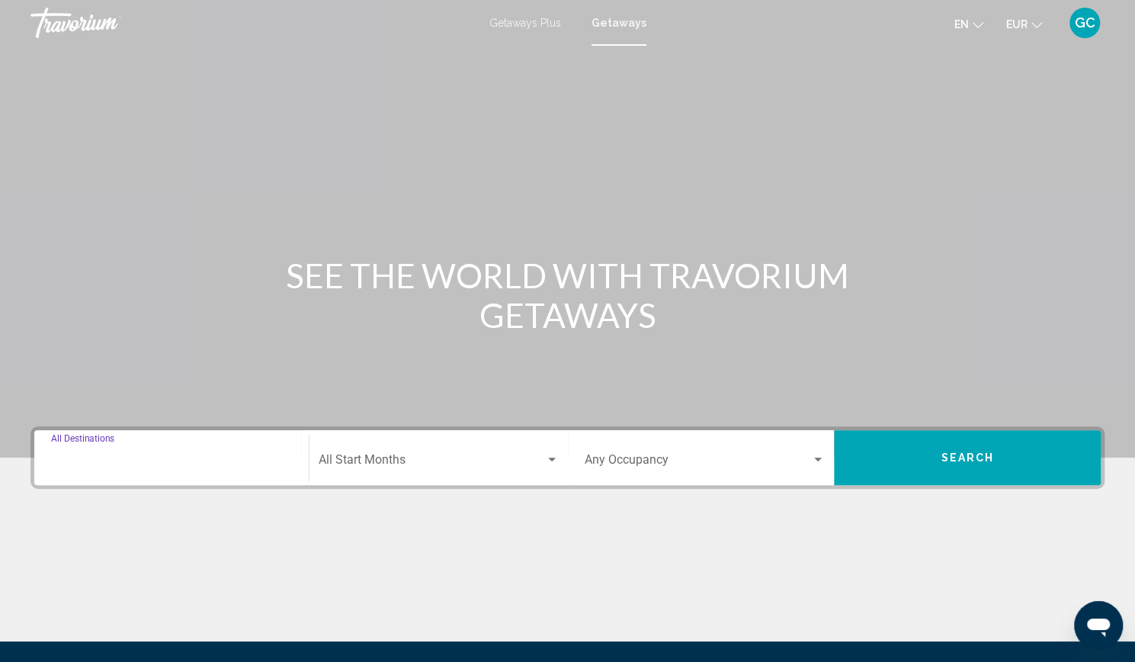
click at [191, 464] on input "Destination All Destinations" at bounding box center [171, 463] width 241 height 14
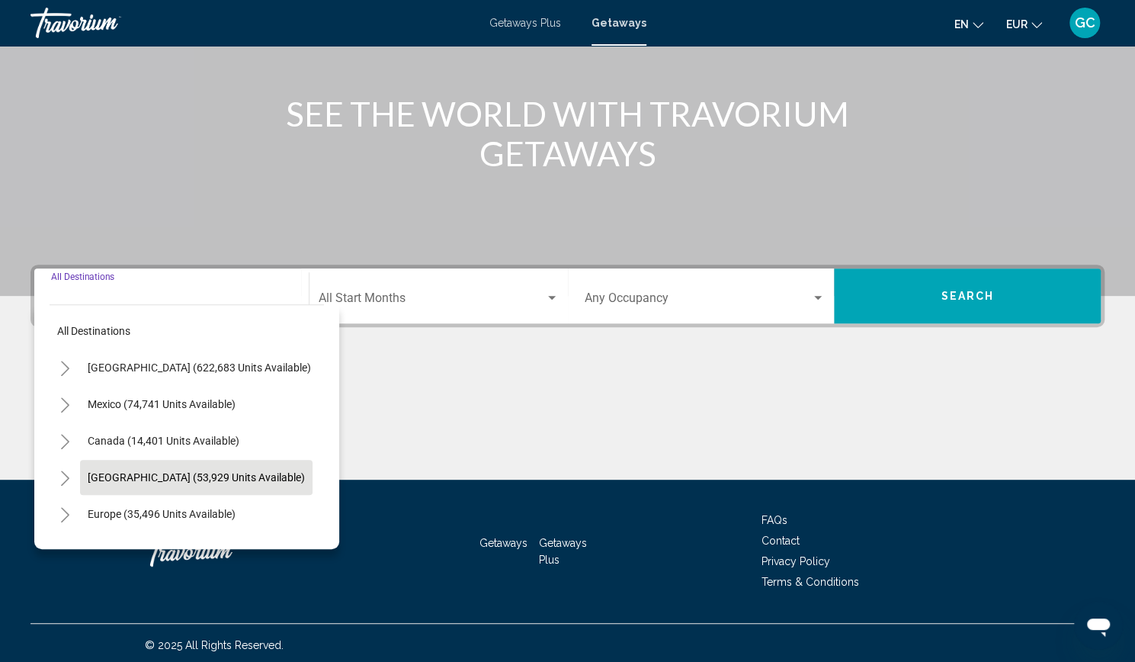
scroll to position [165, 0]
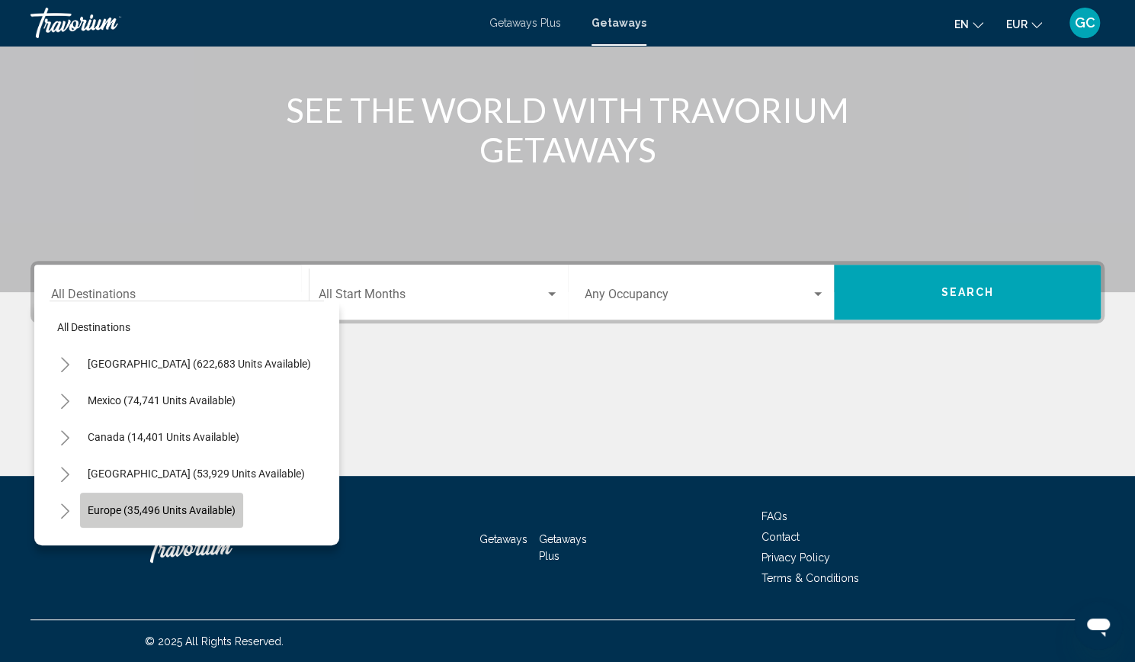
click at [189, 504] on span "Europe (35,496 units available)" at bounding box center [162, 510] width 148 height 12
type input "**********"
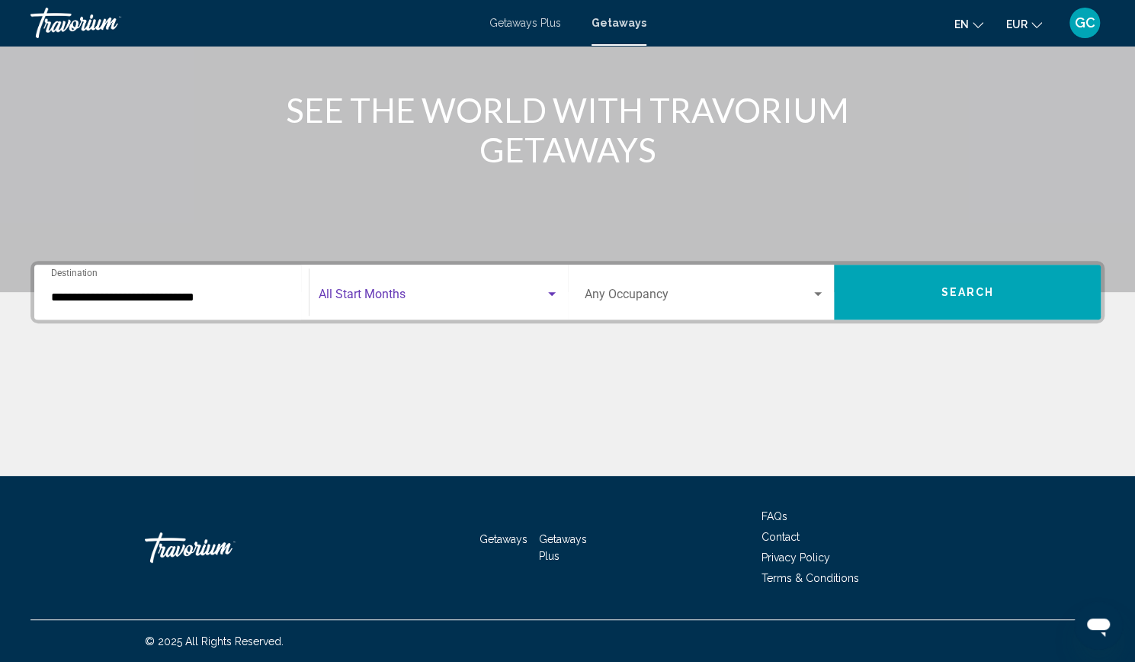
click at [449, 300] on span "Search widget" at bounding box center [432, 297] width 226 height 14
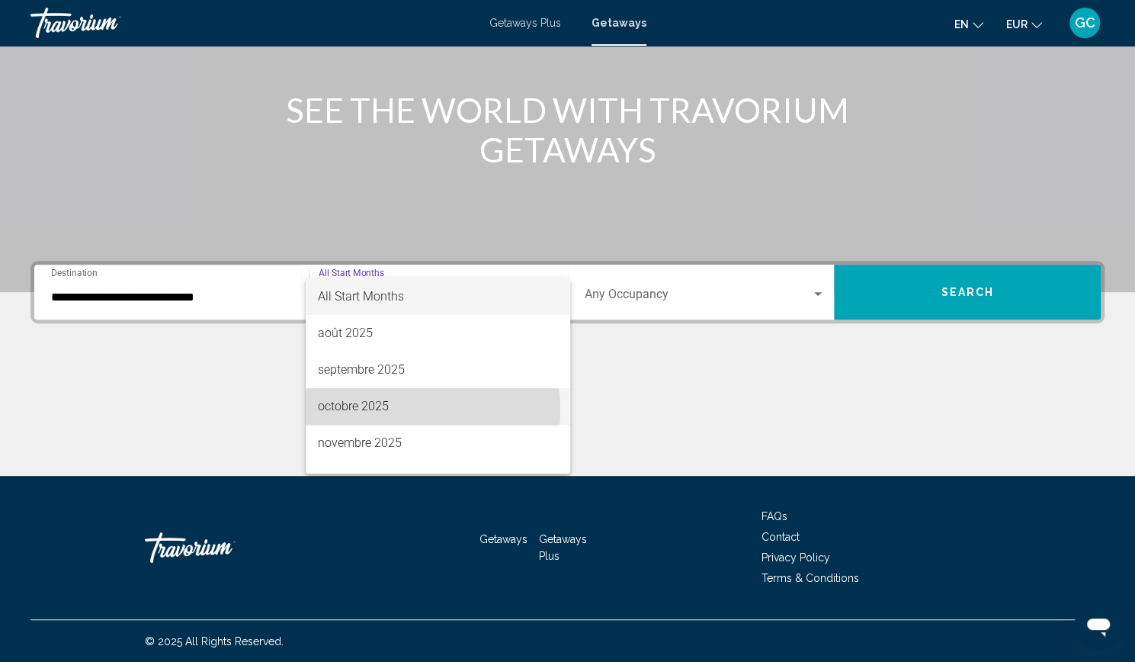
click at [396, 409] on span "octobre 2025" at bounding box center [438, 406] width 240 height 37
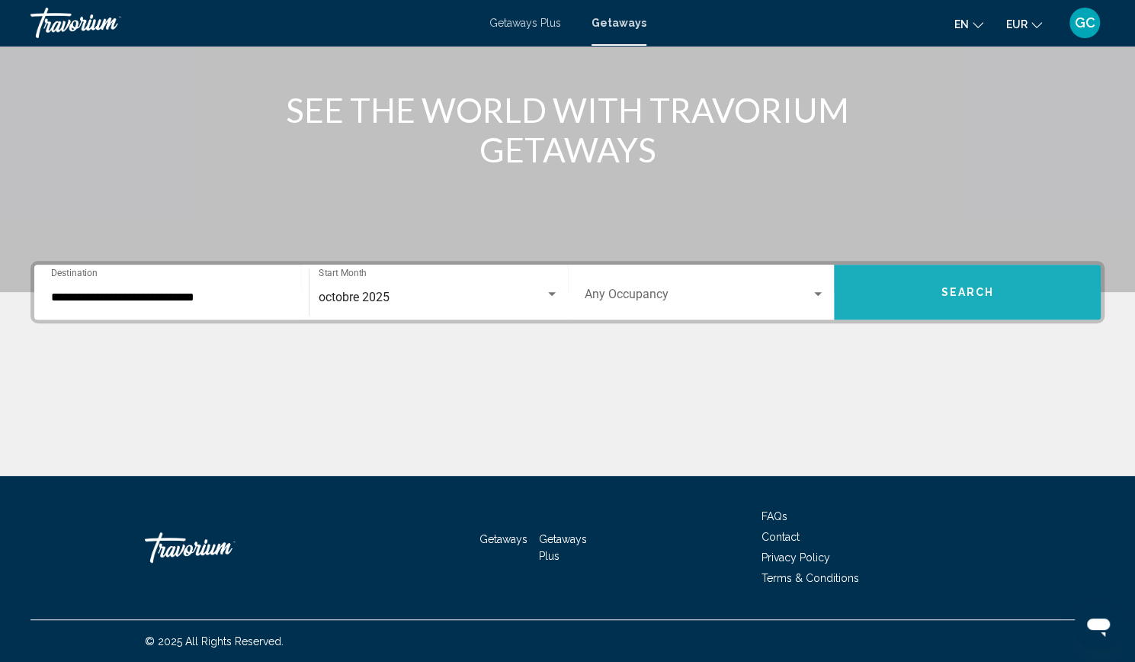
click at [913, 290] on button "Search" at bounding box center [967, 292] width 267 height 55
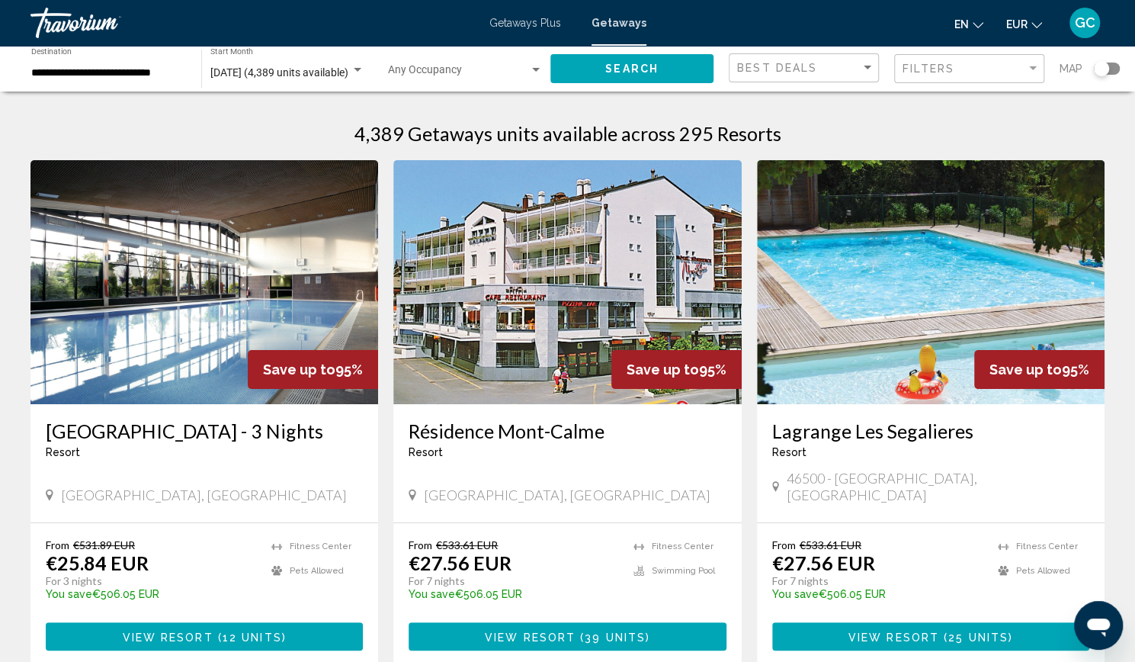
click at [1102, 69] on div "Search widget" at bounding box center [1101, 68] width 15 height 15
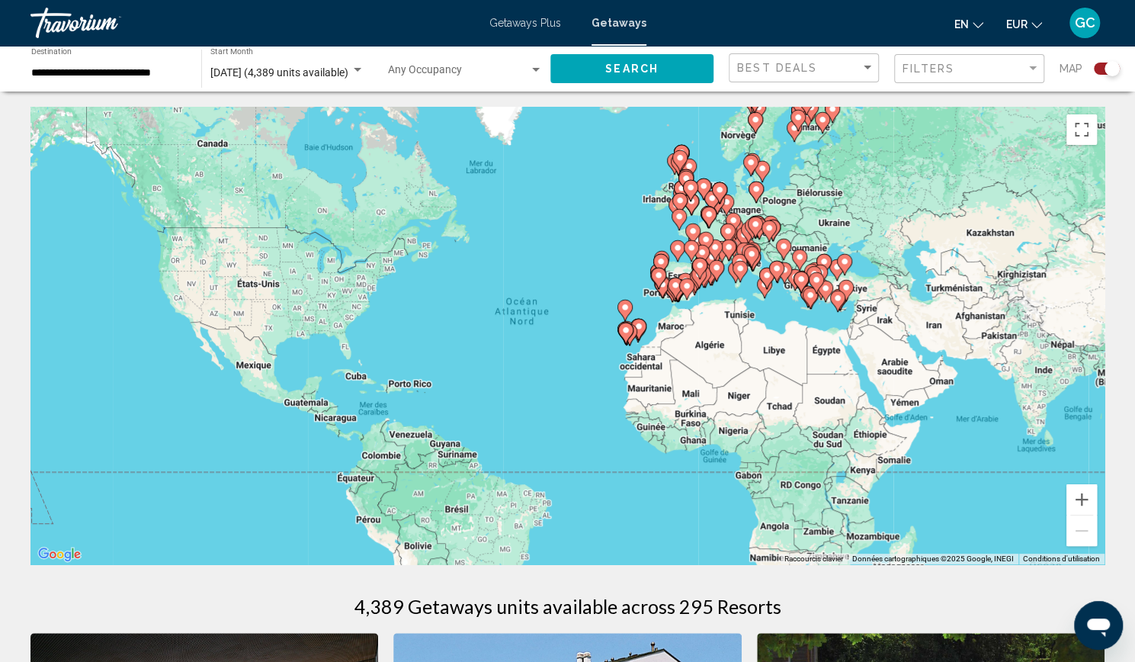
click at [740, 273] on icon "Main content" at bounding box center [740, 272] width 14 height 20
click at [740, 273] on div "Pour activer le glissement avec le clavier, appuyez sur Alt+Entrée. Une fois ce…" at bounding box center [567, 335] width 1074 height 457
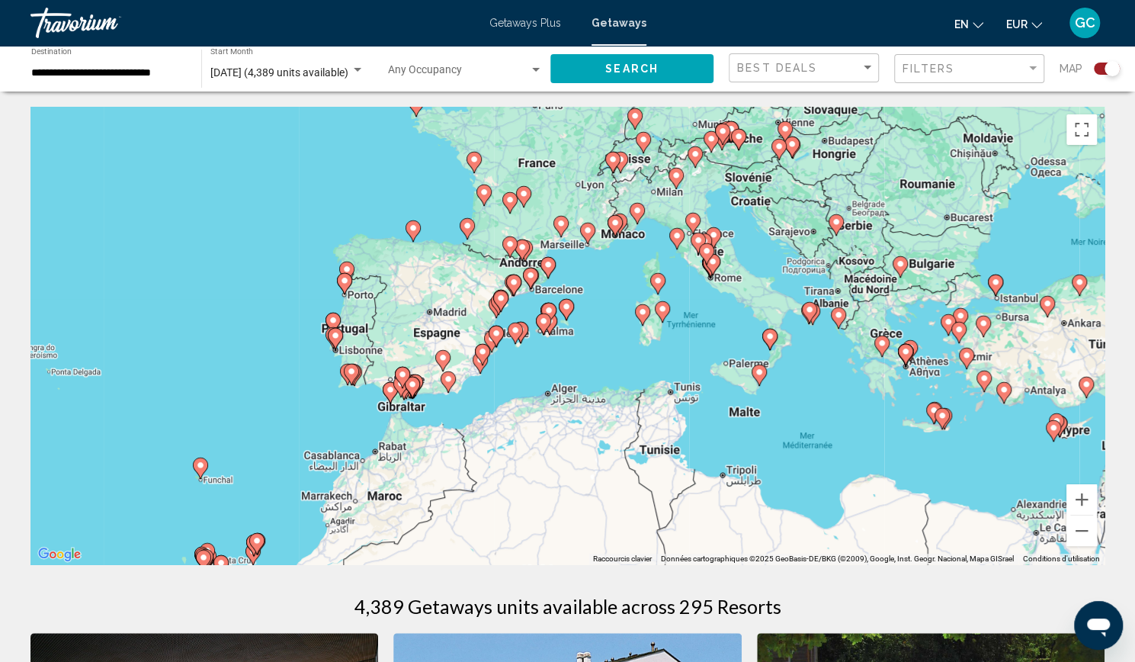
click at [545, 336] on div "Pour activer le glissement avec le clavier, appuyez sur Alt+Entrée. Une fois ce…" at bounding box center [567, 335] width 1074 height 457
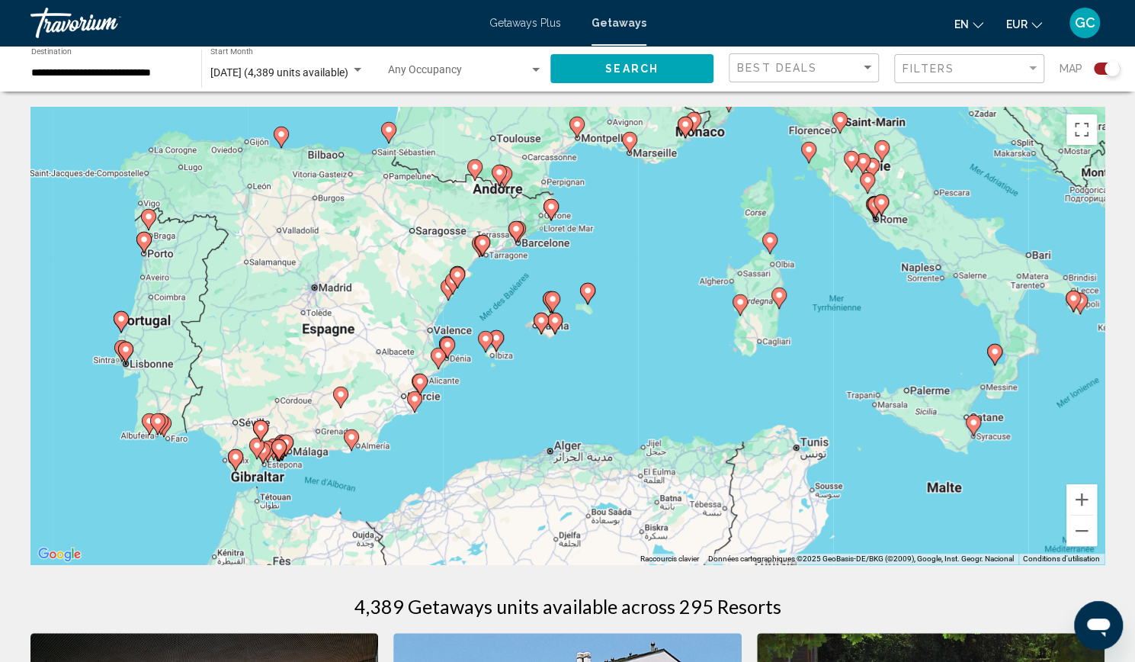
click at [493, 355] on div "Pour activer le glissement avec le clavier, appuyez sur Alt+Entrée. Une fois ce…" at bounding box center [567, 335] width 1074 height 457
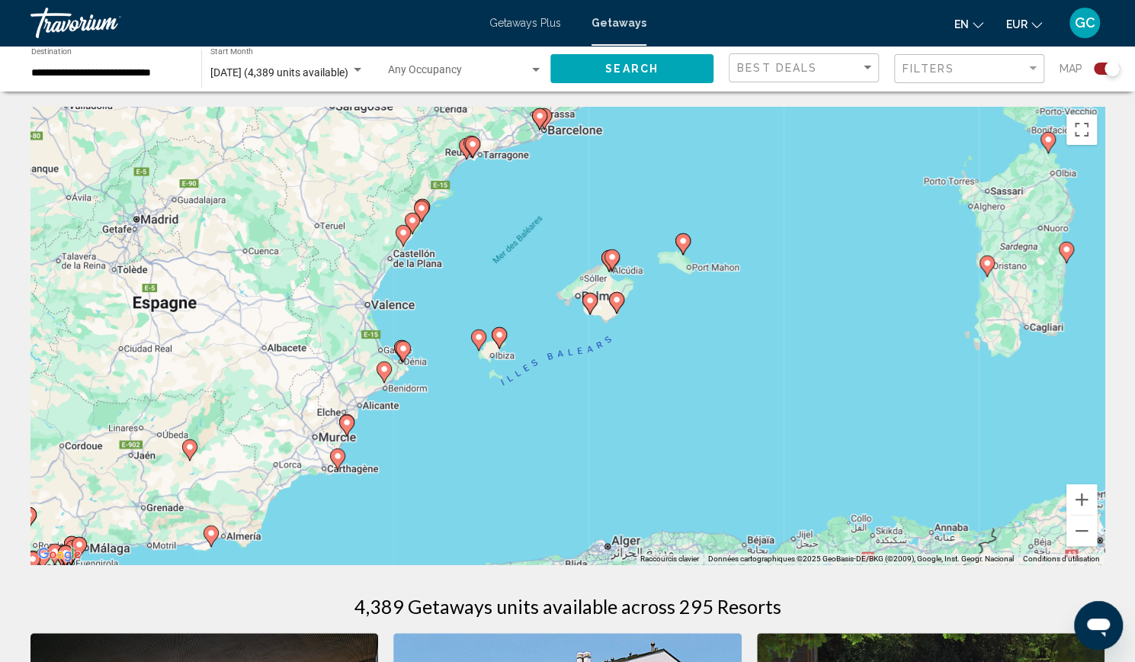
click at [493, 355] on div "Pour activer le glissement avec le clavier, appuyez sur Alt+Entrée. Une fois ce…" at bounding box center [567, 335] width 1074 height 457
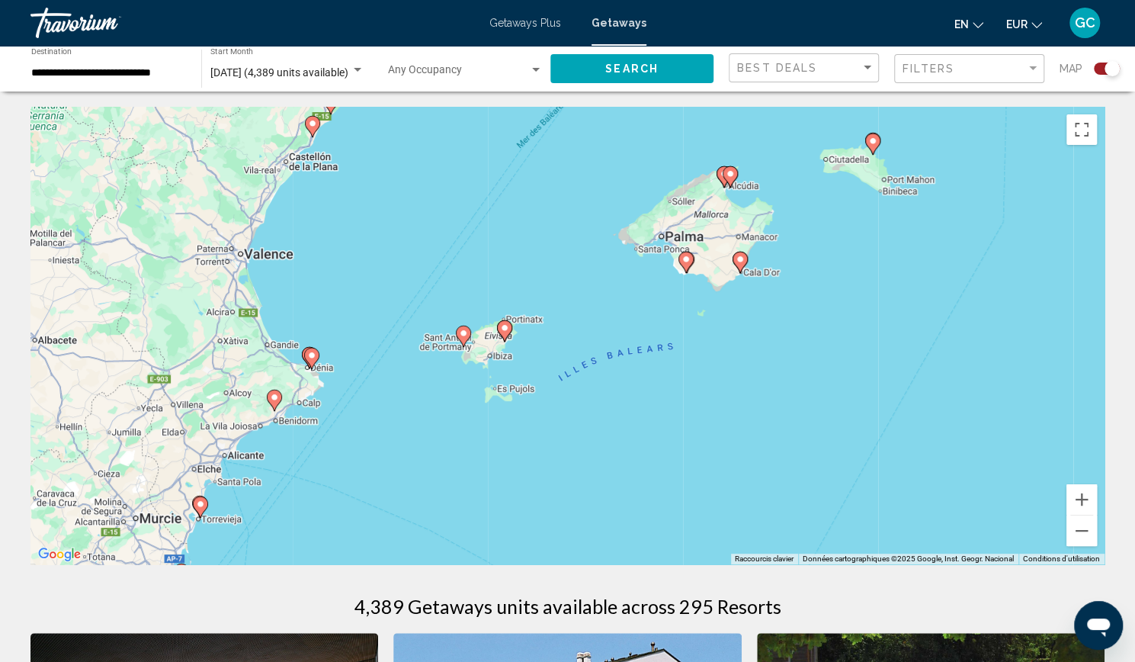
click at [493, 355] on div "Pour activer le glissement avec le clavier, appuyez sur Alt+Entrée. Une fois ce…" at bounding box center [567, 335] width 1074 height 457
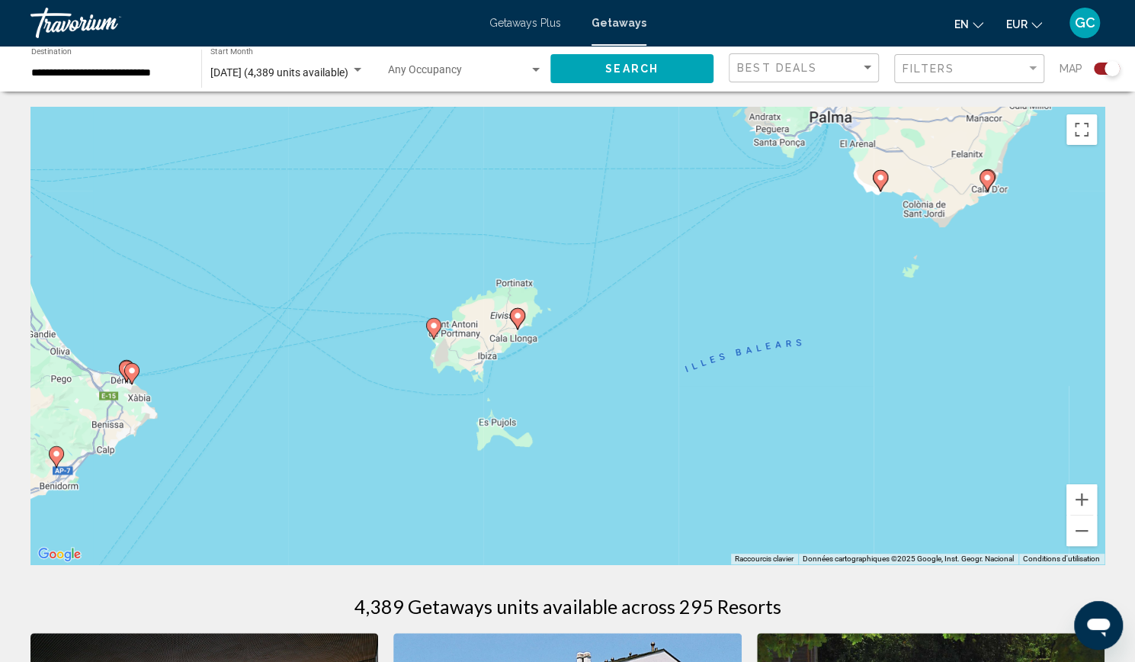
click at [493, 355] on div "Pour activer le glissement avec le clavier, appuyez sur Alt+Entrée. Une fois ce…" at bounding box center [567, 335] width 1074 height 457
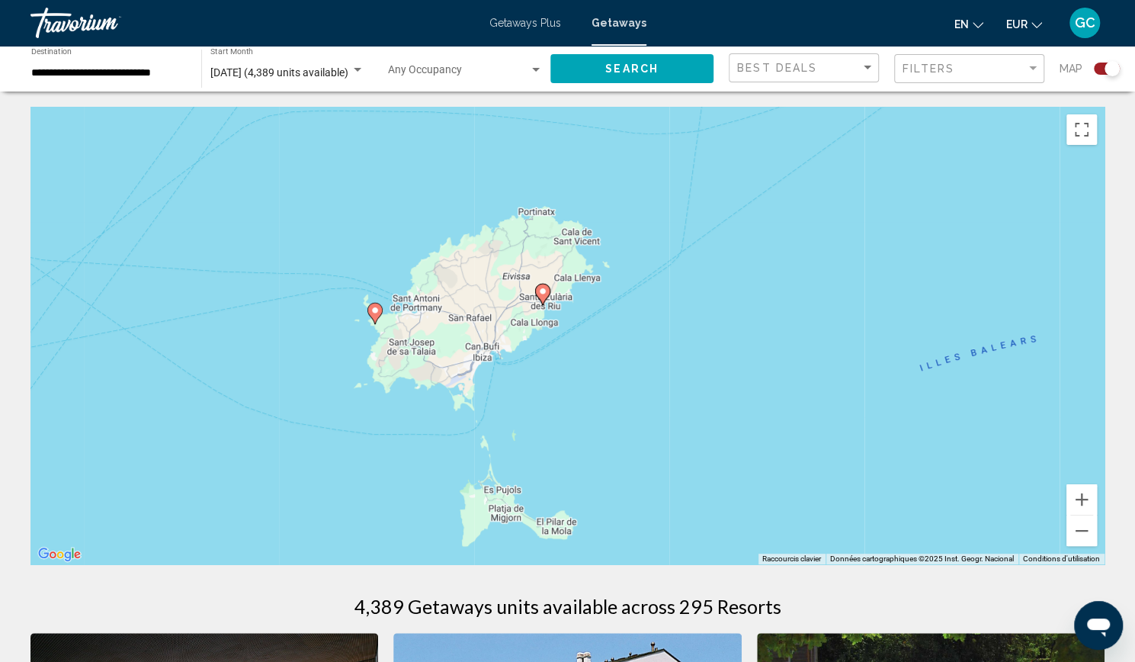
click at [493, 355] on div "Pour activer le glissement avec le clavier, appuyez sur Alt+Entrée. Une fois ce…" at bounding box center [567, 335] width 1074 height 457
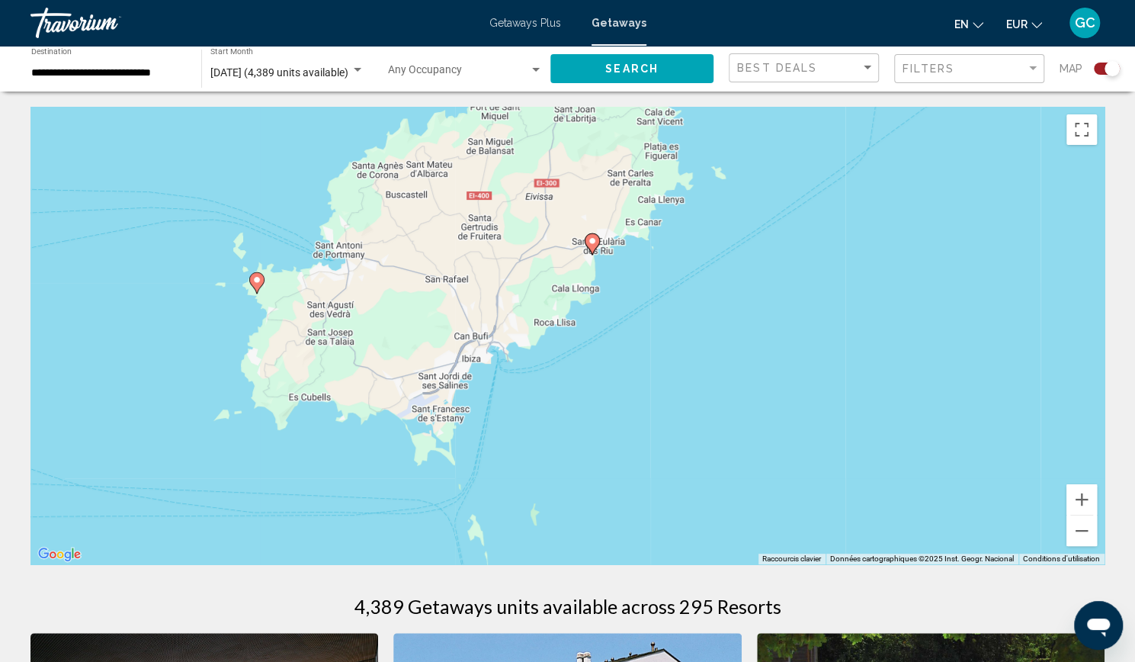
click at [253, 283] on image "Main content" at bounding box center [256, 279] width 9 height 9
type input "**********"
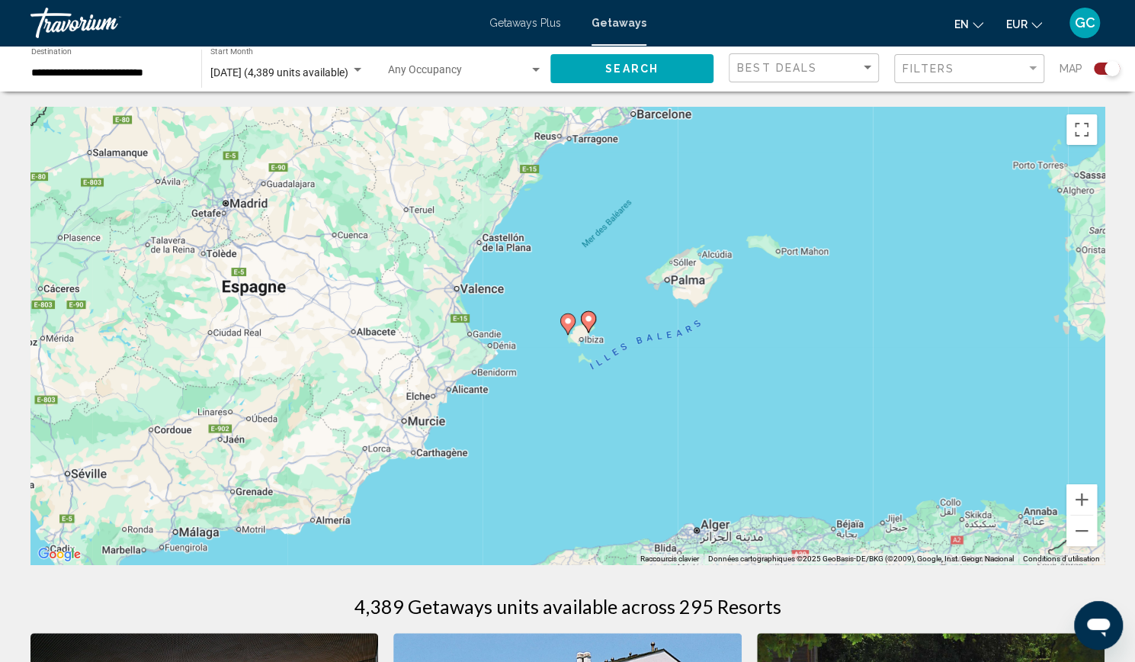
click at [567, 321] on image "Main content" at bounding box center [567, 320] width 9 height 9
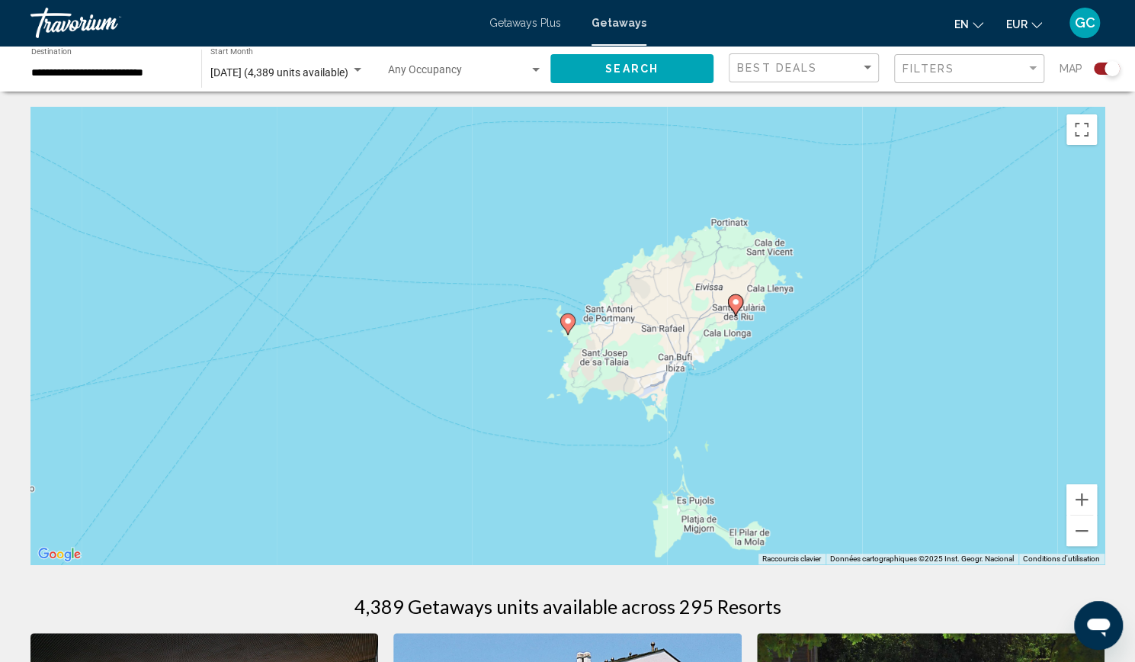
click at [567, 321] on image "Main content" at bounding box center [567, 320] width 9 height 9
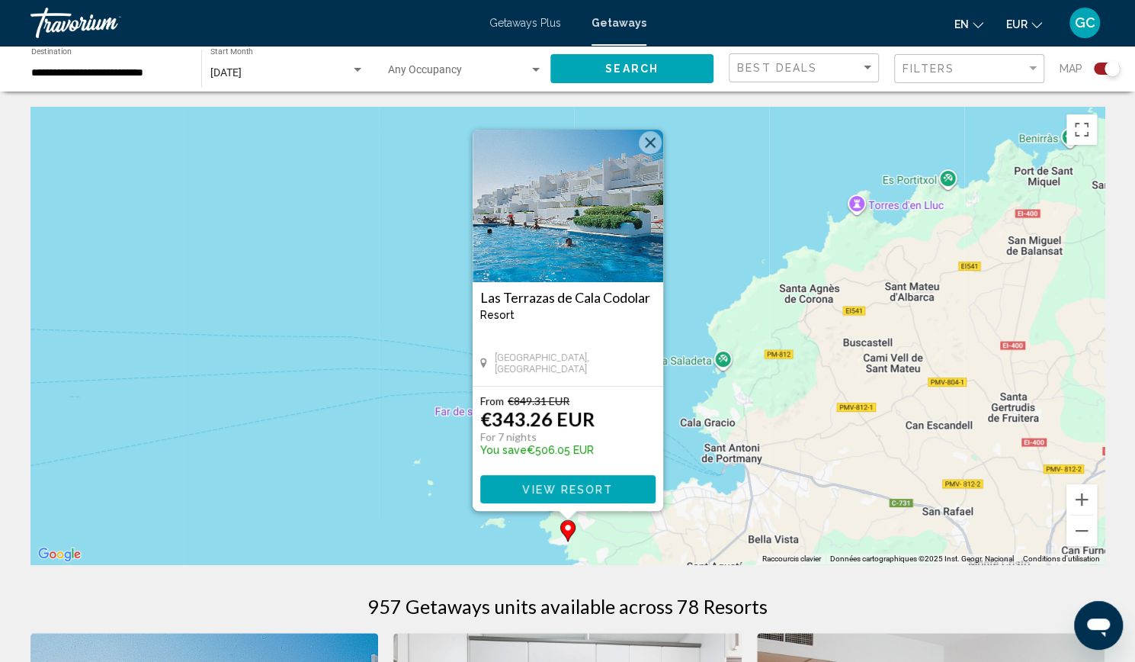
click at [586, 228] on img "Main content" at bounding box center [568, 206] width 191 height 152
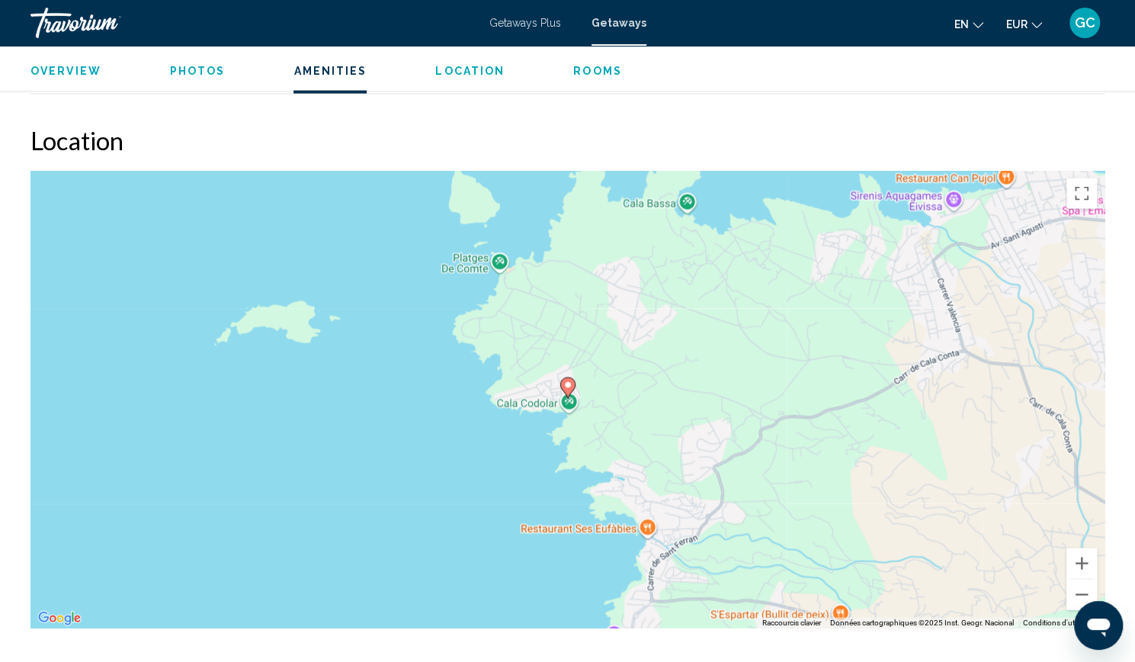
scroll to position [1780, 0]
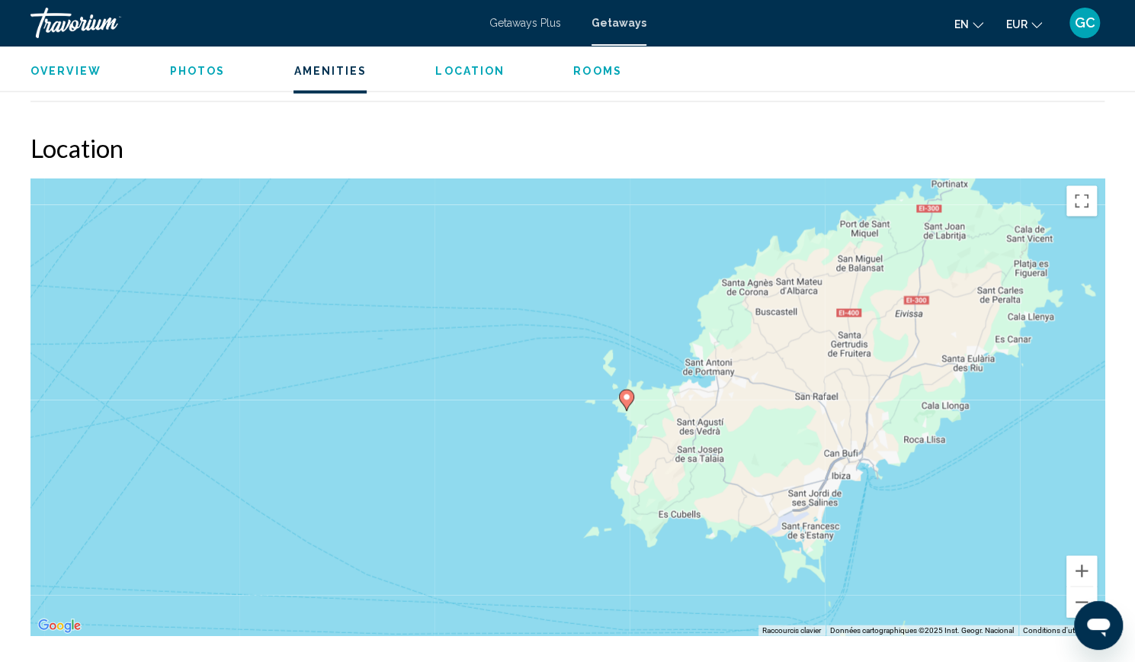
click at [528, 24] on span "Getaways Plus" at bounding box center [525, 23] width 72 height 12
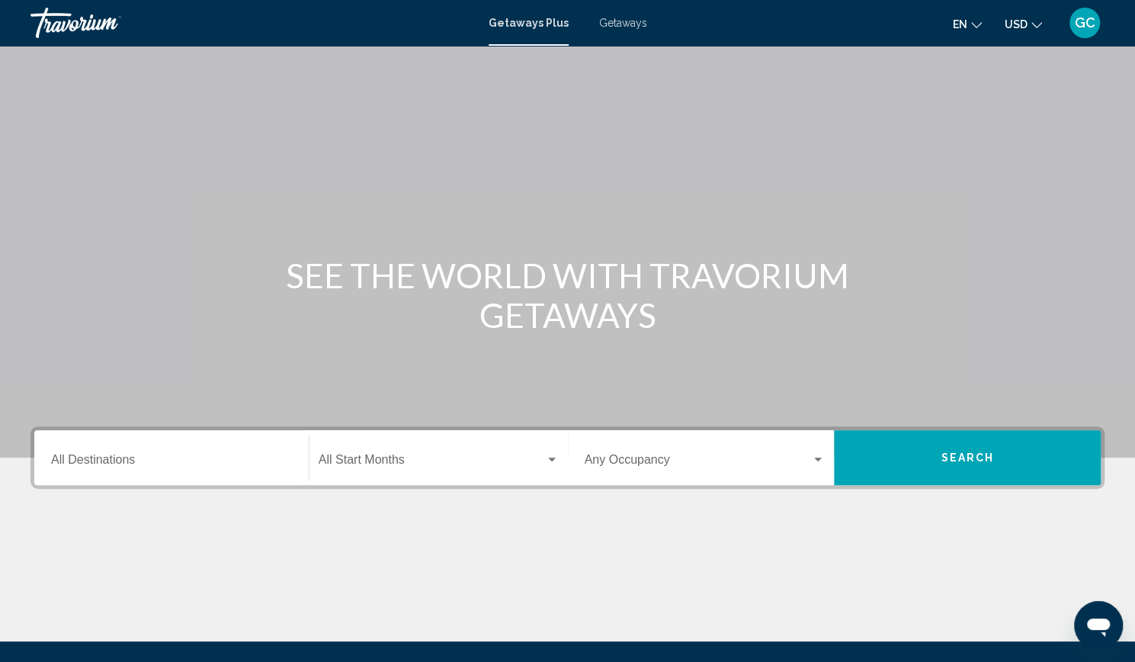
scroll to position [165, 0]
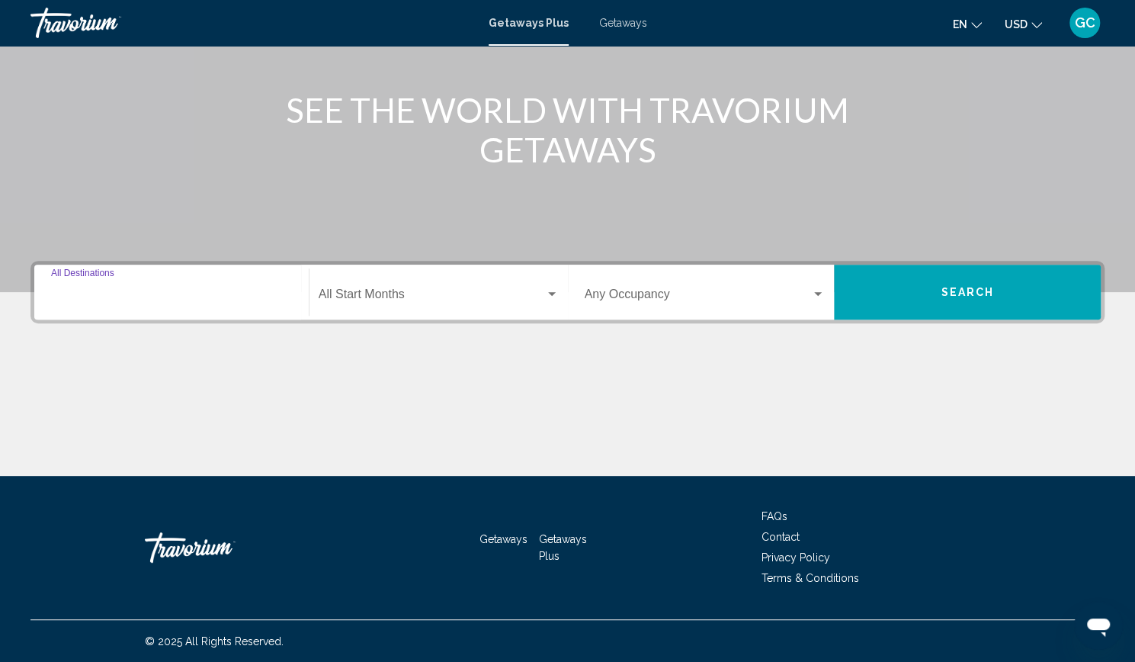
click at [274, 294] on input "Destination All Destinations" at bounding box center [171, 297] width 241 height 14
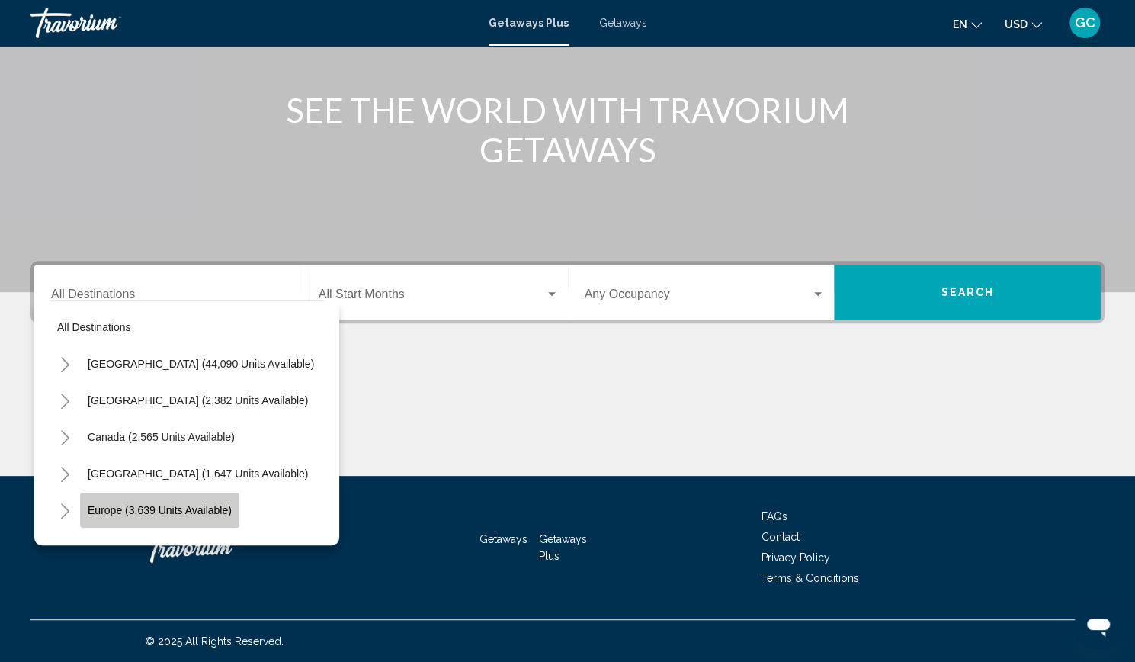
click at [203, 499] on button "Europe (3,639 units available)" at bounding box center [159, 510] width 159 height 35
type input "**********"
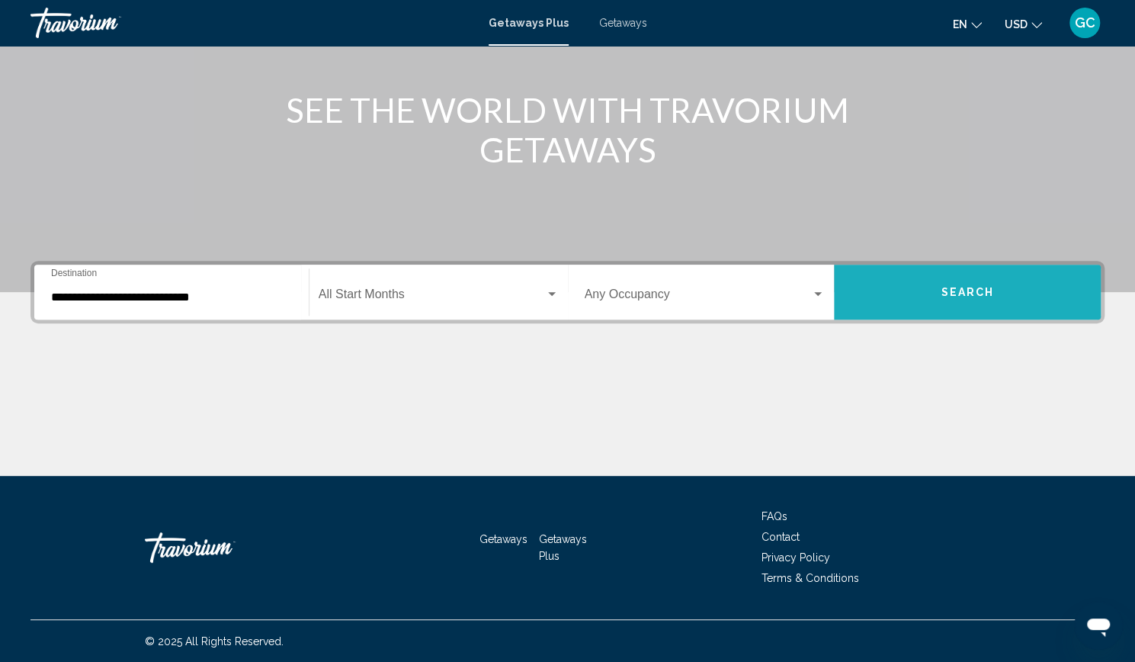
click at [941, 291] on span "Search" at bounding box center [967, 293] width 53 height 12
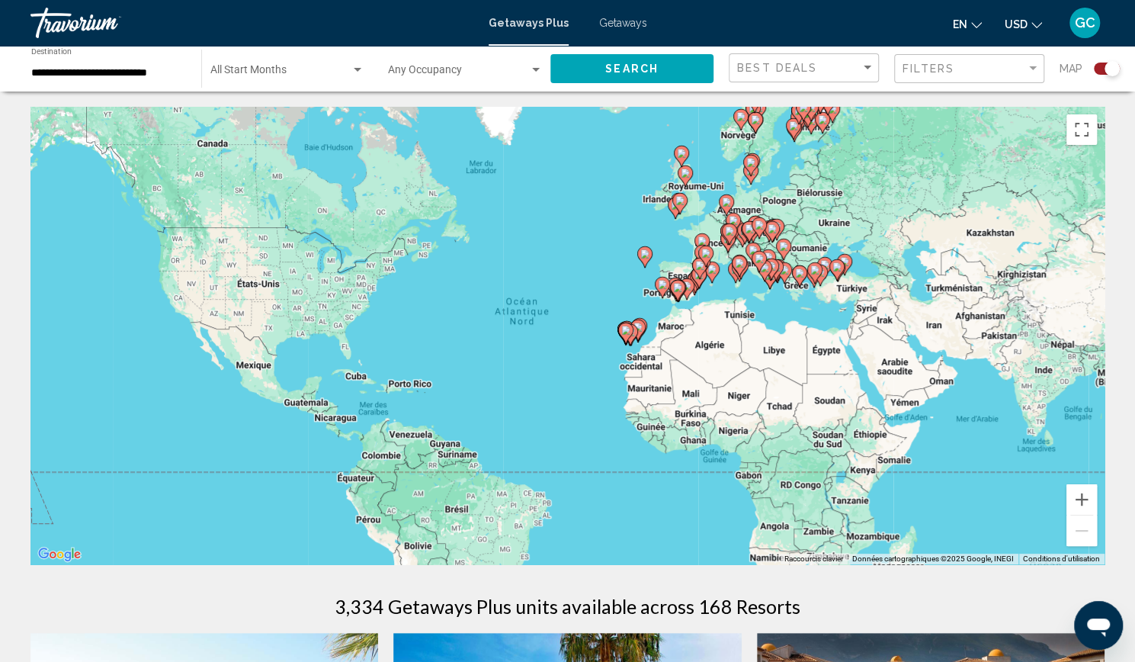
click at [676, 320] on div "Pour activer le glissement avec le clavier, appuyez sur Alt+Entrée. Une fois ce…" at bounding box center [567, 335] width 1074 height 457
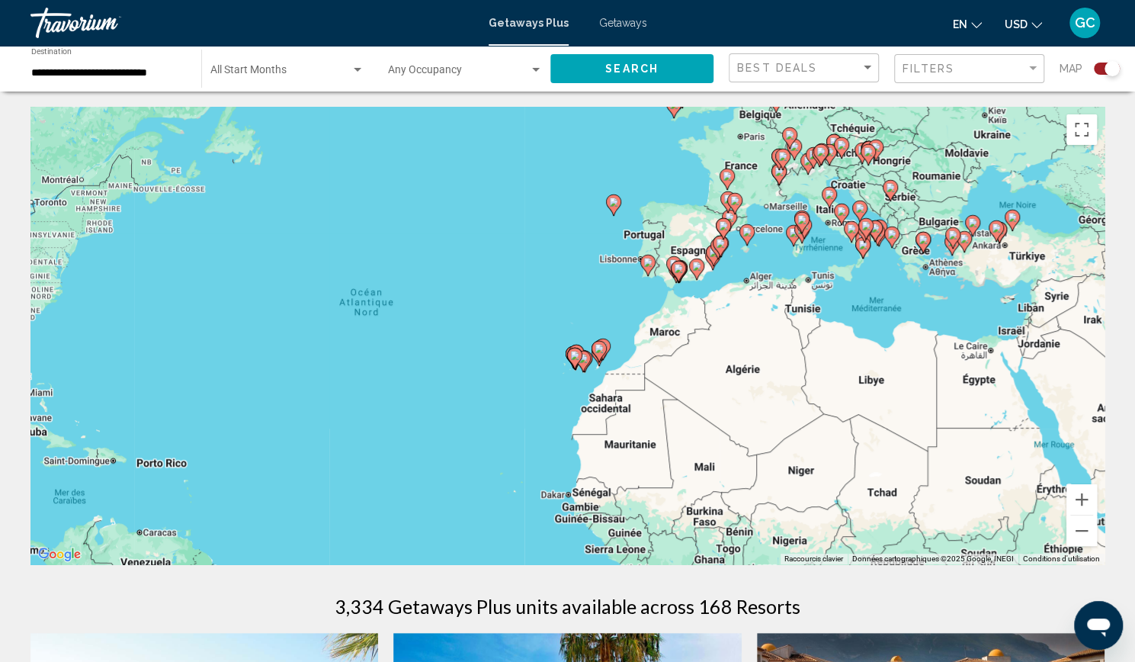
click at [676, 320] on div "Pour activer le glissement avec le clavier, appuyez sur Alt+Entrée. Une fois ce…" at bounding box center [567, 335] width 1074 height 457
click at [840, 217] on icon "Main content" at bounding box center [841, 214] width 14 height 20
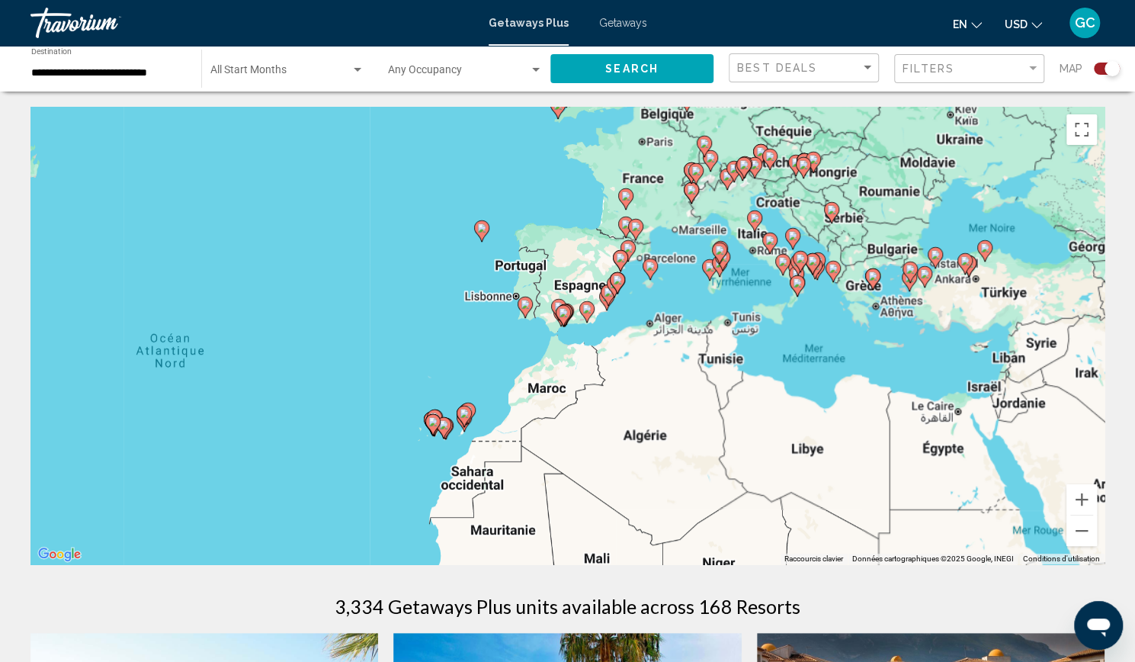
click at [840, 217] on div "Pour naviguer, appuyez sur les touches fléchées. Pour activer le glissement ave…" at bounding box center [567, 335] width 1074 height 457
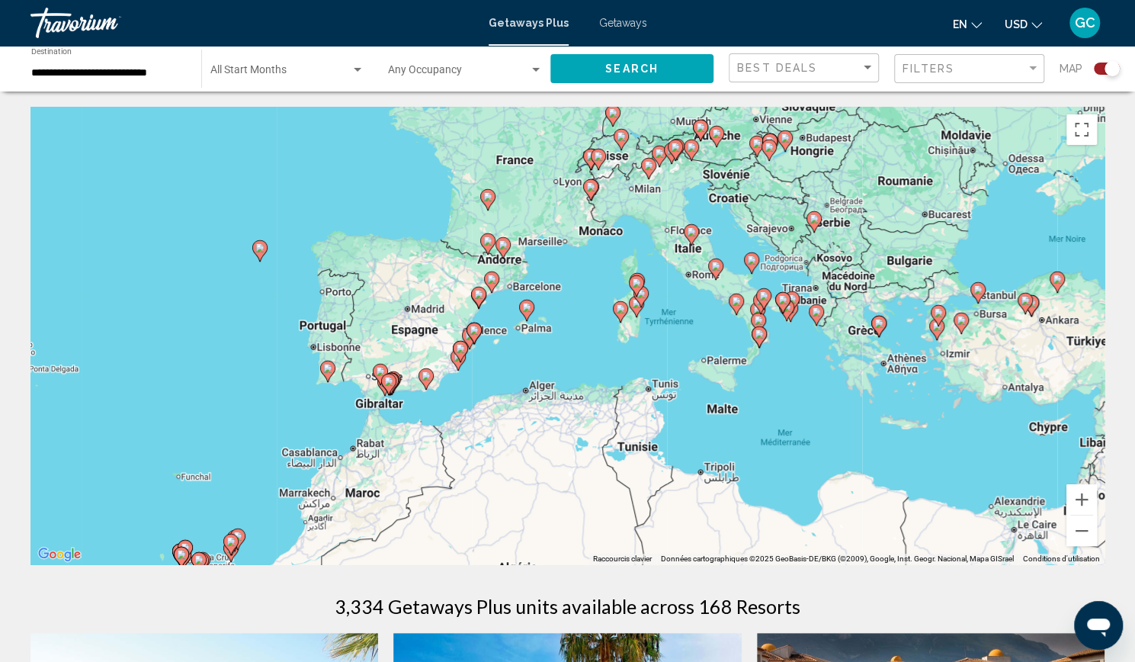
click at [717, 258] on gmp-advanced-marker "Main content" at bounding box center [715, 269] width 15 height 23
type input "**********"
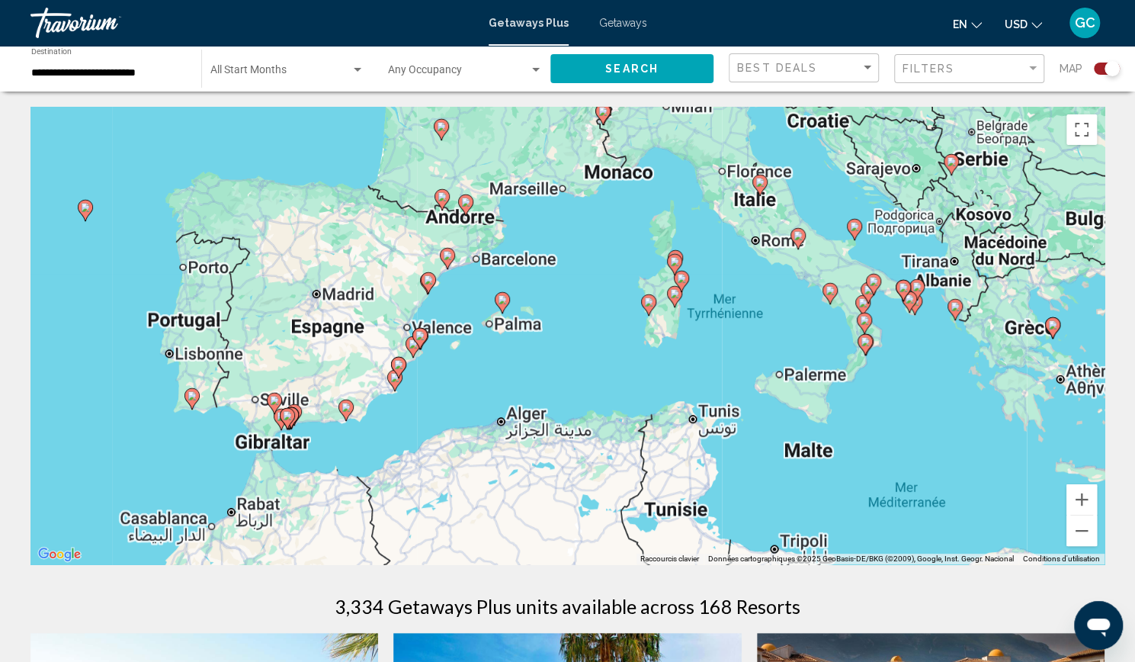
click at [717, 258] on div "Pour naviguer, appuyez sur les touches fléchées. Pour activer le glissement ave…" at bounding box center [567, 335] width 1074 height 457
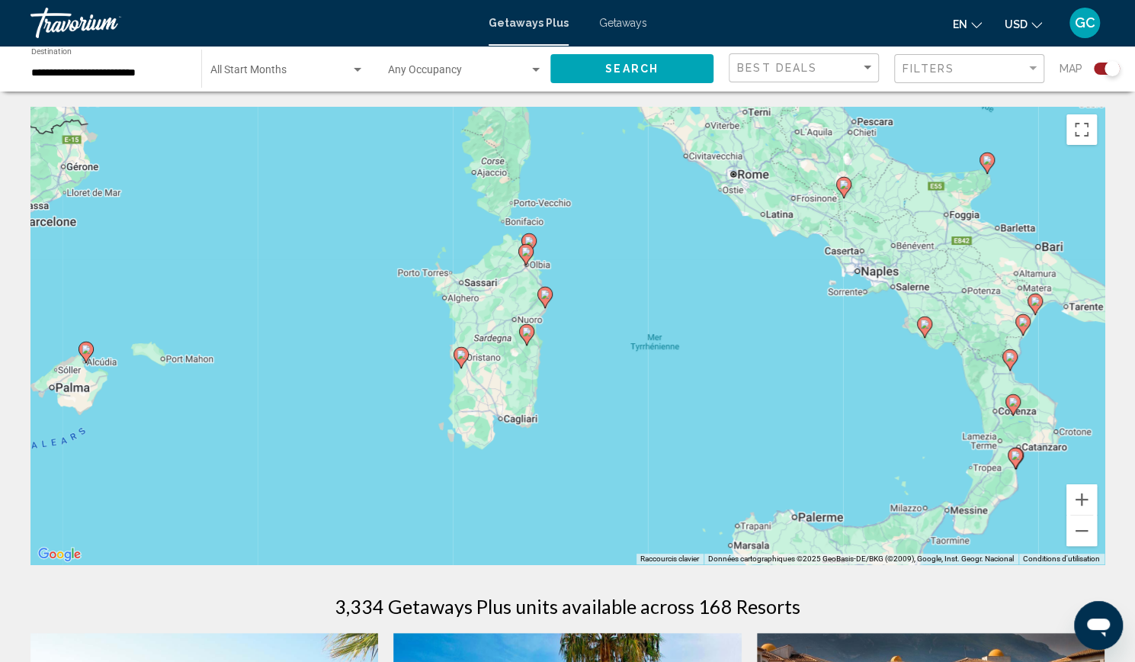
drag, startPoint x: 860, startPoint y: 293, endPoint x: 769, endPoint y: 249, distance: 100.6
click at [769, 249] on div "Pour activer le glissement avec le clavier, appuyez sur Alt+Entrée. Une fois ce…" at bounding box center [567, 335] width 1074 height 457
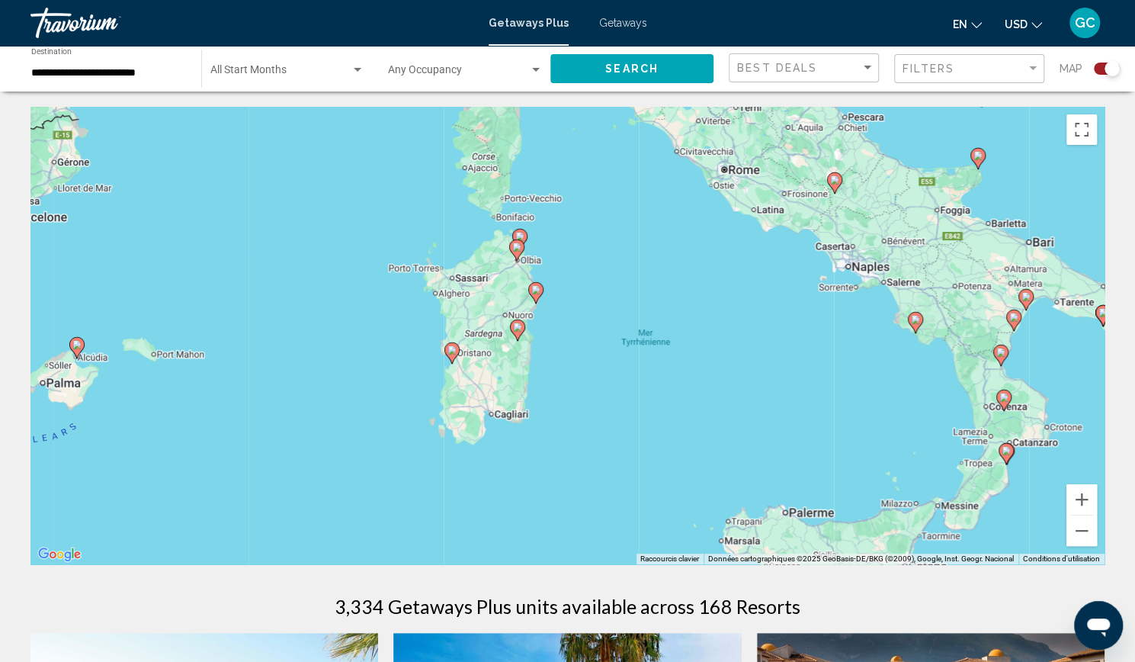
click at [538, 295] on icon "Main content" at bounding box center [535, 293] width 14 height 20
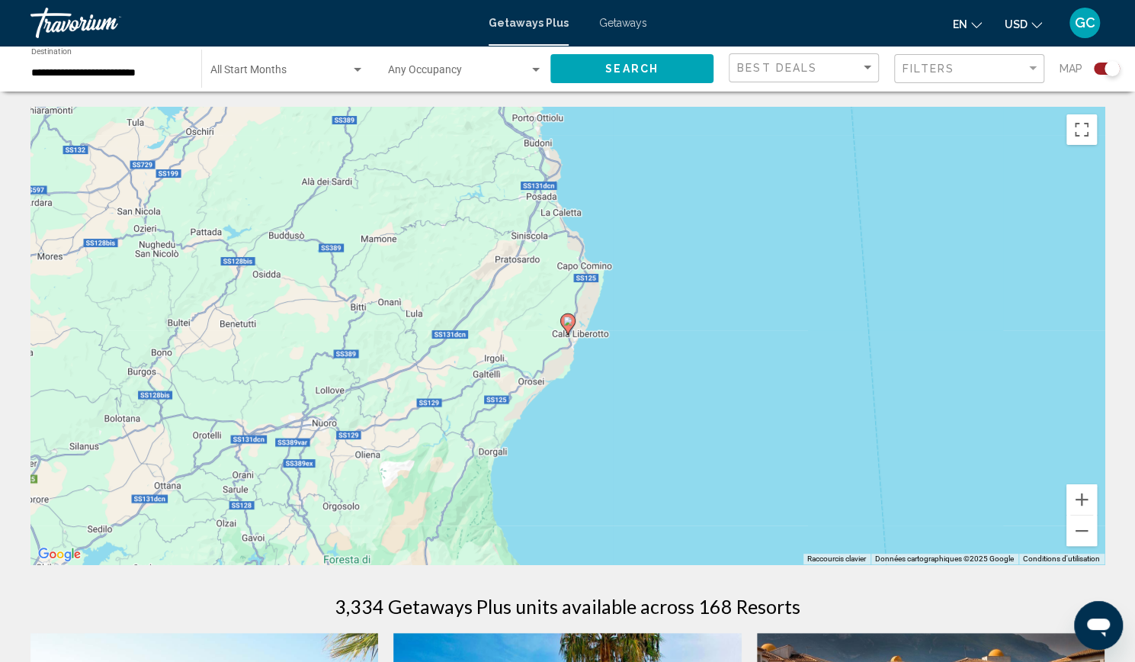
click at [569, 319] on image "Main content" at bounding box center [567, 320] width 9 height 9
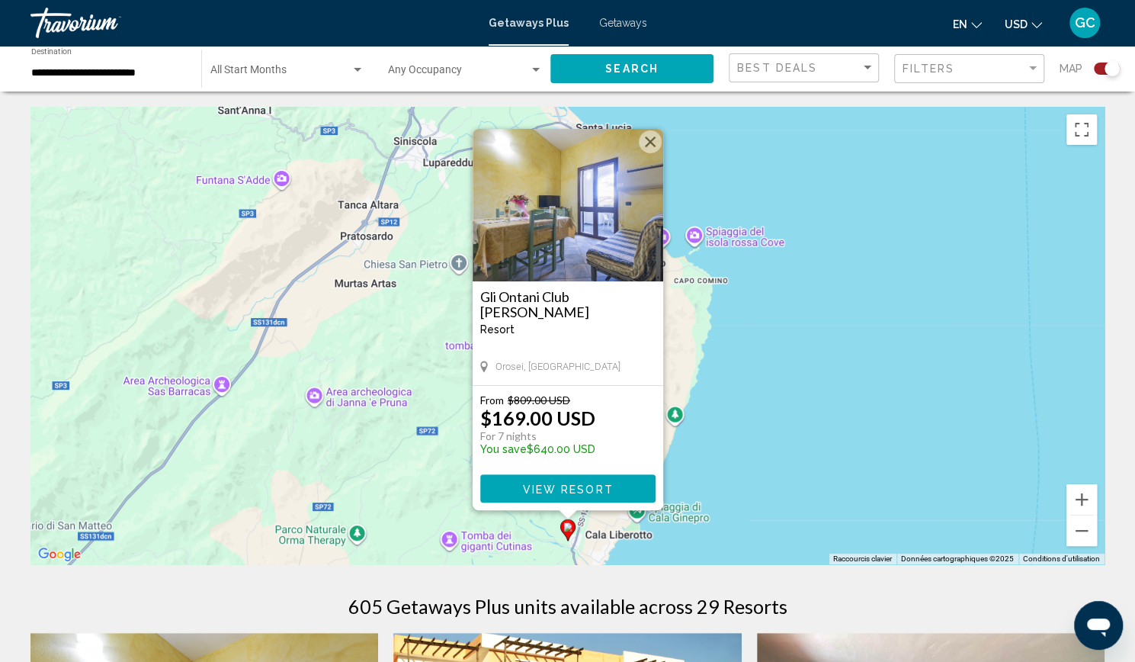
click at [648, 140] on button "Fermer" at bounding box center [650, 141] width 23 height 23
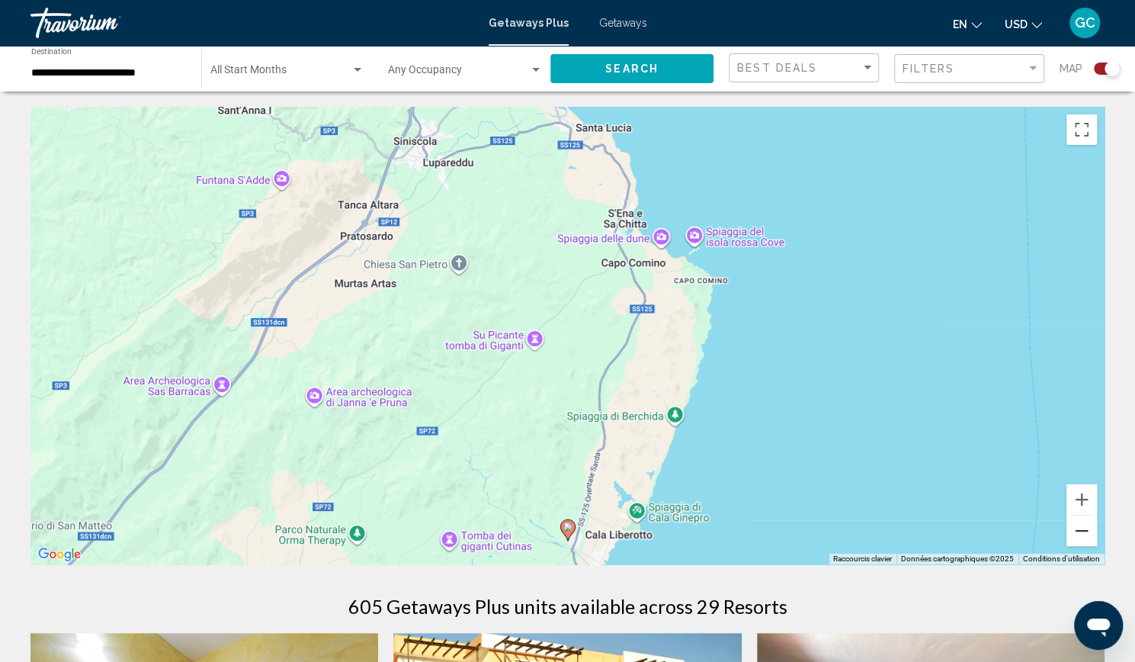
click at [1079, 519] on button "Zoom arrière" at bounding box center [1082, 530] width 30 height 30
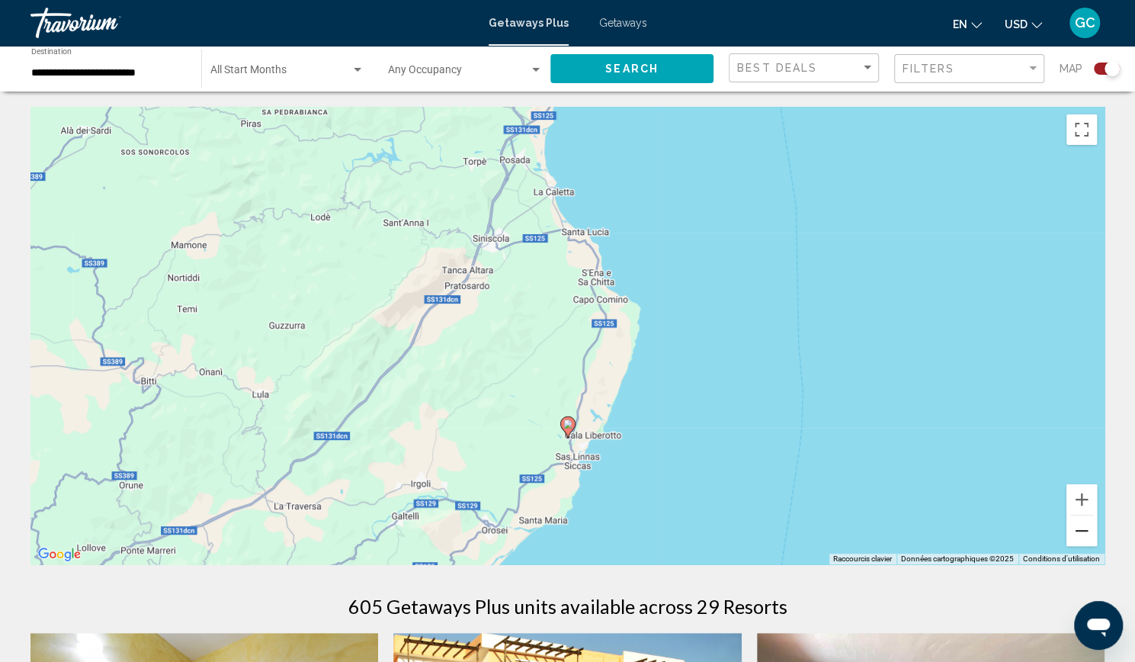
click at [1079, 519] on button "Zoom arrière" at bounding box center [1082, 530] width 30 height 30
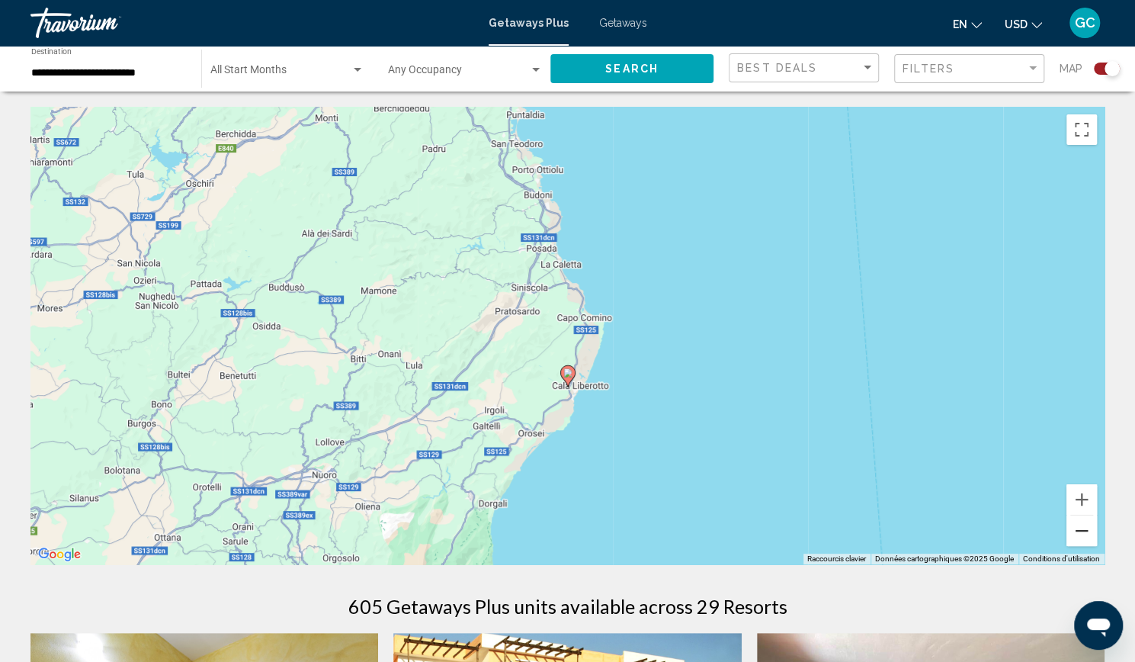
click at [1079, 519] on button "Zoom arrière" at bounding box center [1082, 530] width 30 height 30
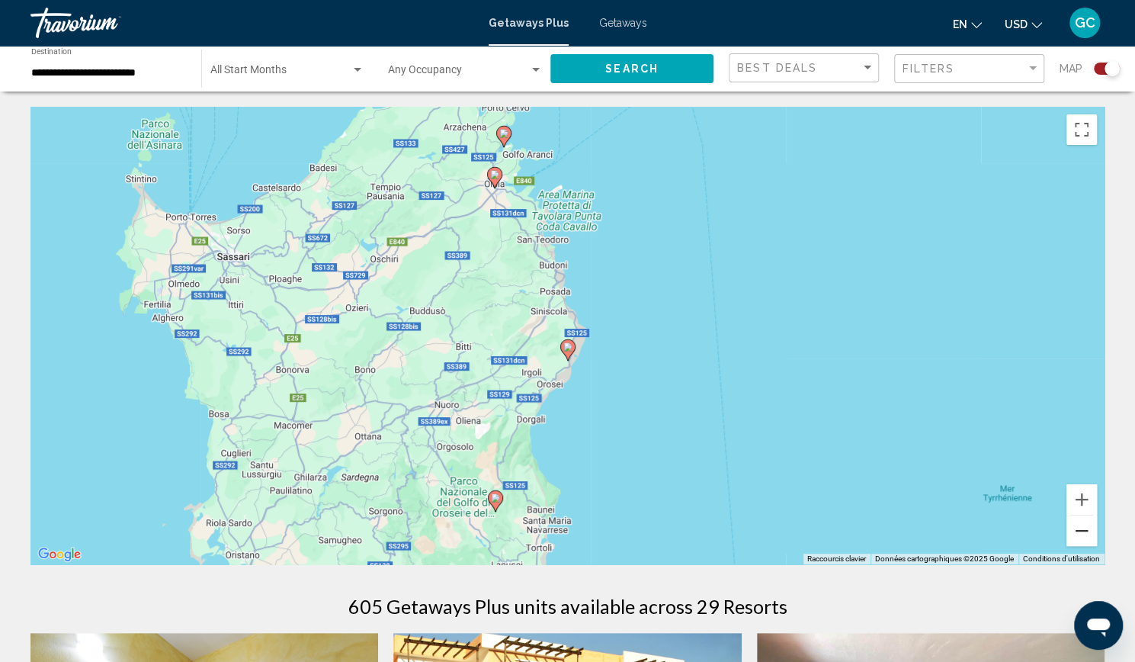
click at [1079, 519] on button "Zoom arrière" at bounding box center [1082, 530] width 30 height 30
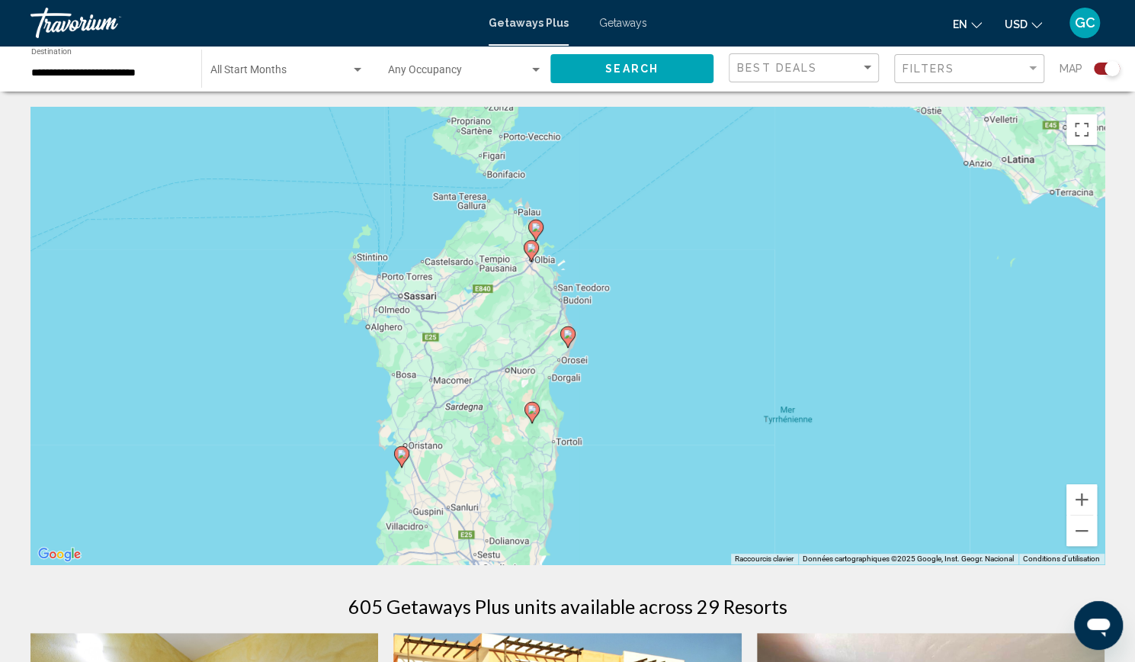
click at [536, 419] on gmp-advanced-marker "Main content" at bounding box center [532, 412] width 15 height 23
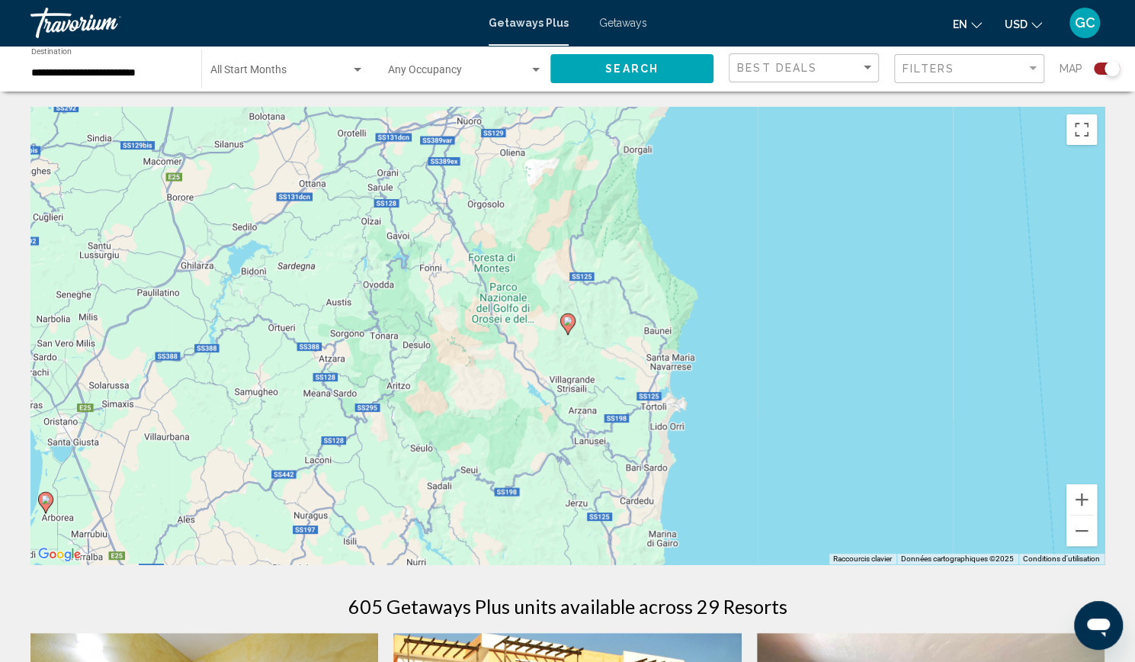
click at [573, 328] on gmp-advanced-marker "Main content" at bounding box center [567, 324] width 15 height 23
